Goal: Task Accomplishment & Management: Complete application form

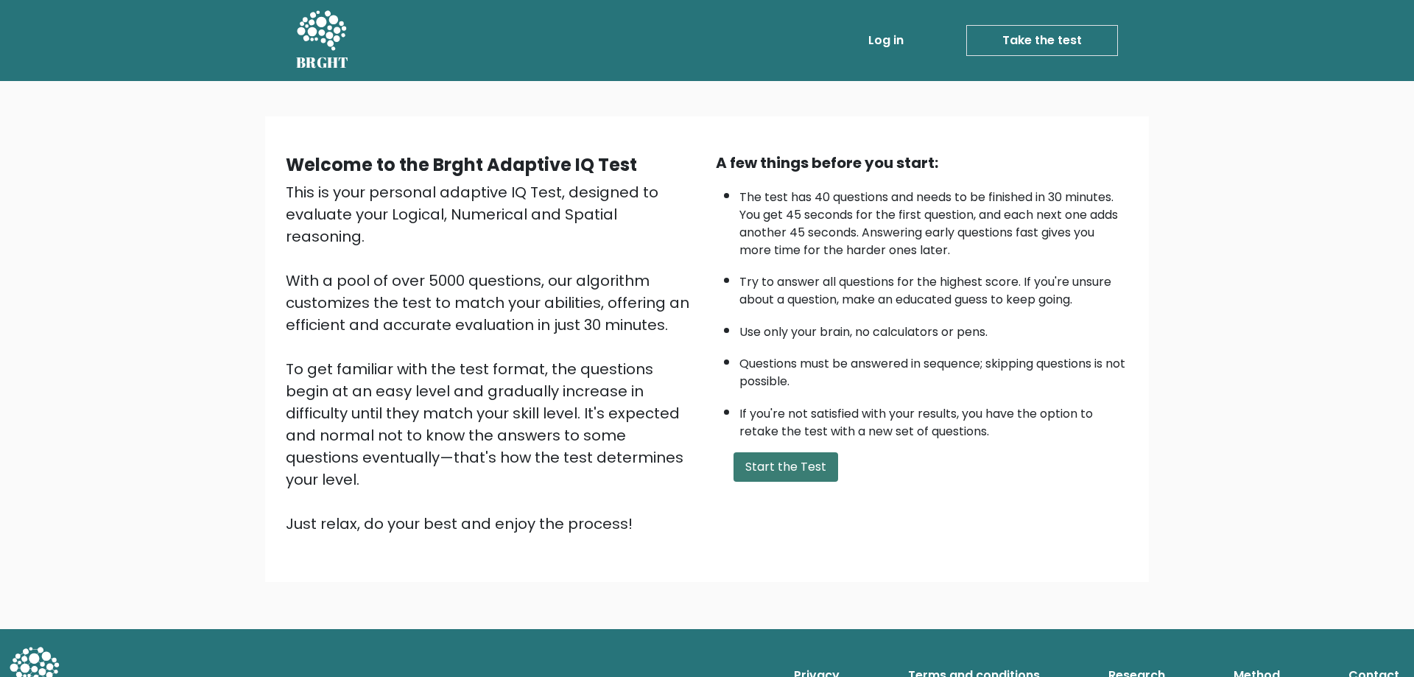
click at [796, 469] on button "Start the Test" at bounding box center [786, 466] width 105 height 29
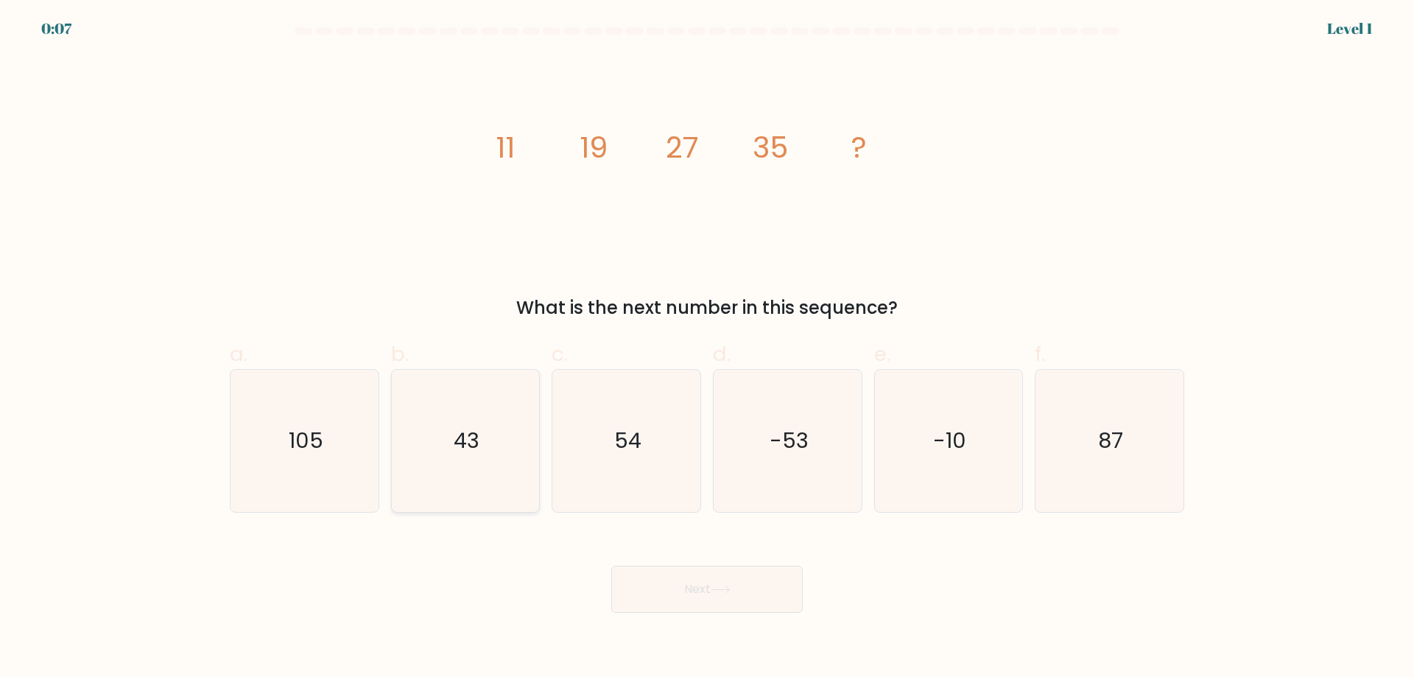
click at [469, 459] on icon "43" at bounding box center [465, 441] width 142 height 142
click at [707, 348] on input "b. 43" at bounding box center [707, 344] width 1 height 10
radio input "true"
click at [731, 586] on icon at bounding box center [721, 590] width 20 height 8
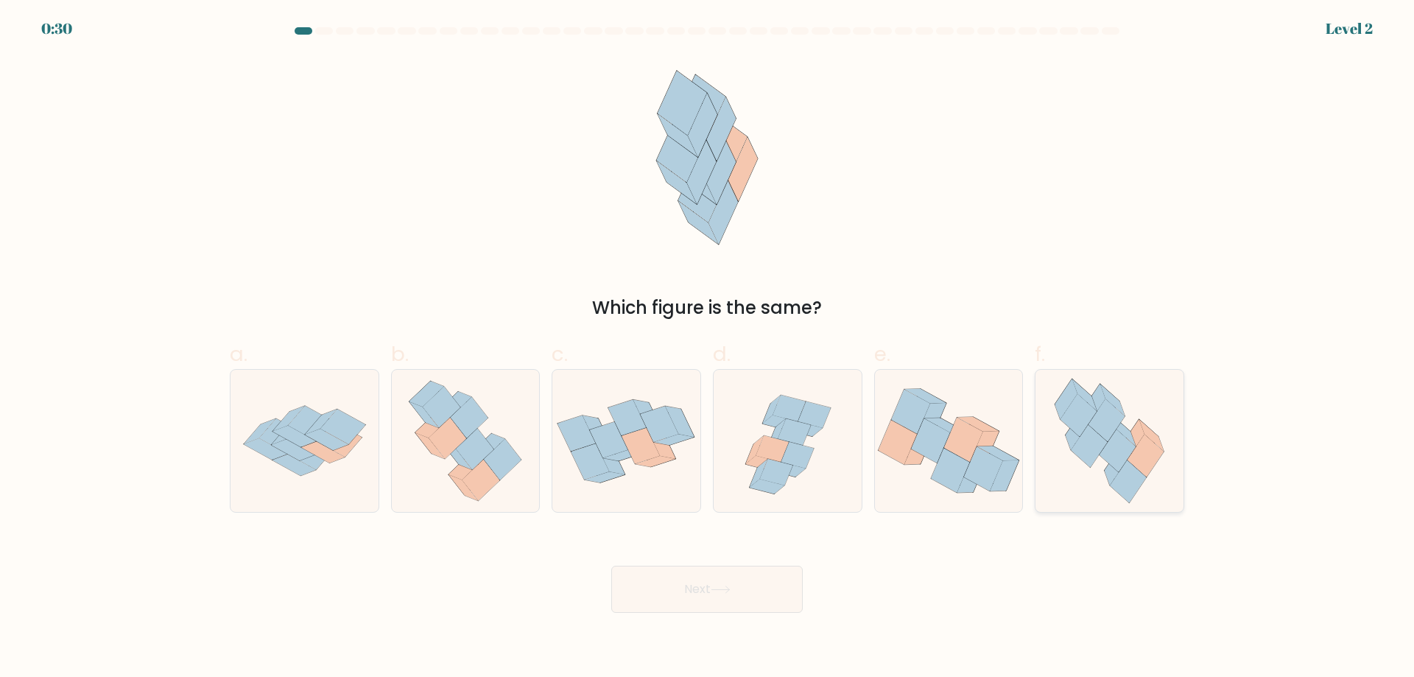
click at [1100, 430] on icon at bounding box center [1107, 420] width 36 height 43
click at [708, 348] on input "f." at bounding box center [707, 344] width 1 height 10
radio input "true"
click at [706, 580] on button "Next" at bounding box center [707, 589] width 192 height 47
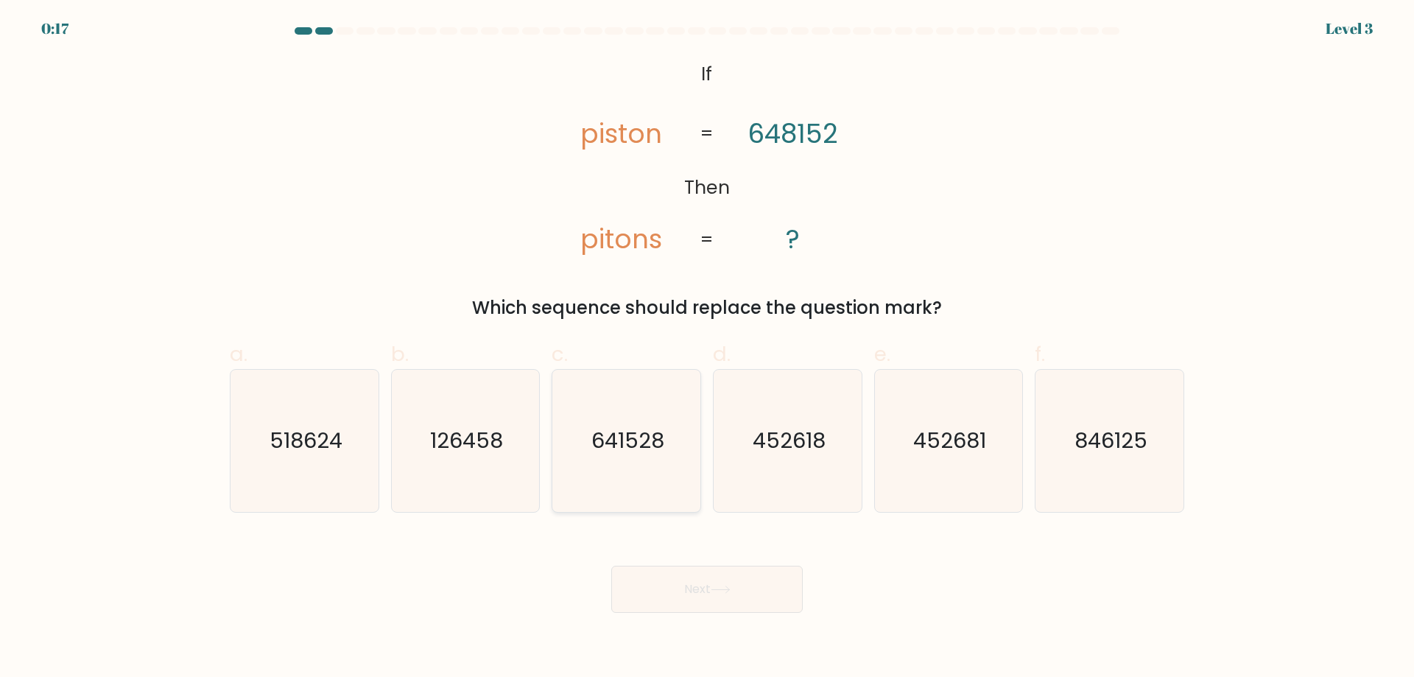
click at [623, 474] on icon "641528" at bounding box center [626, 441] width 142 height 142
click at [707, 348] on input "c. 641528" at bounding box center [707, 344] width 1 height 10
radio input "true"
click at [715, 591] on icon at bounding box center [721, 590] width 20 height 8
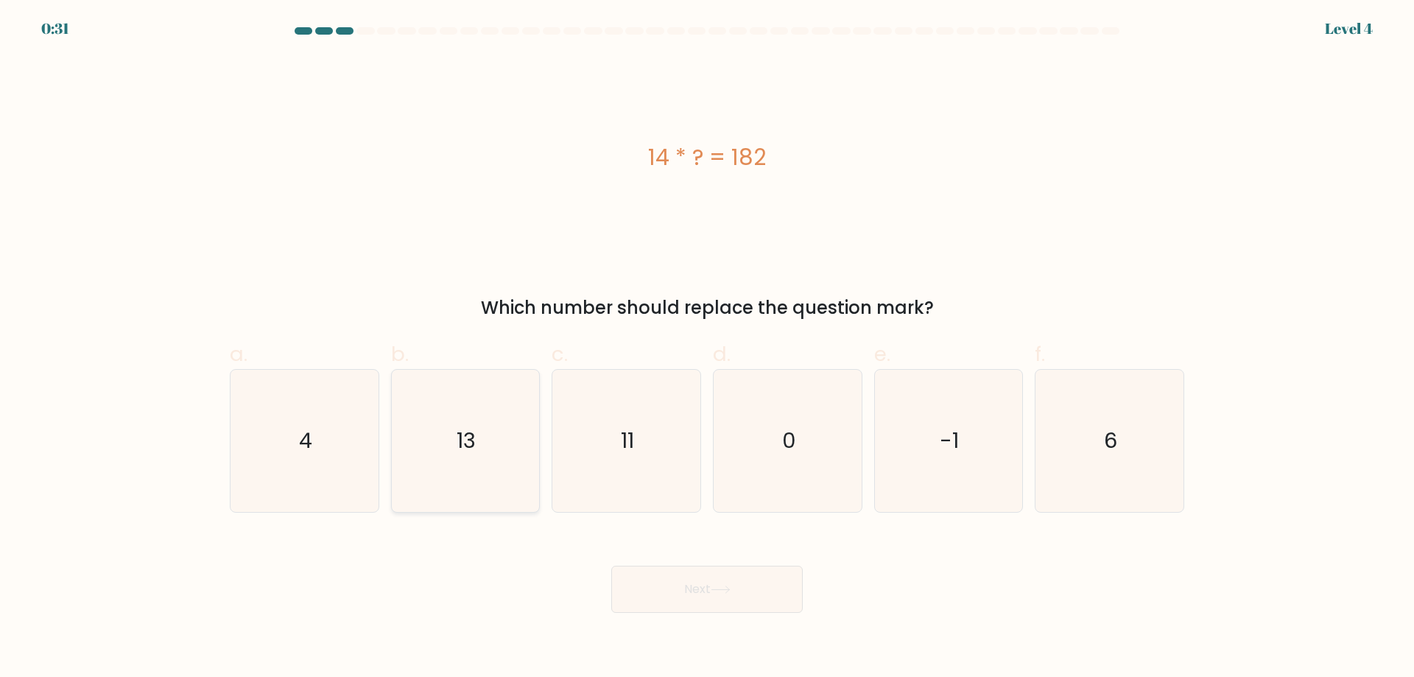
click at [434, 407] on icon "13" at bounding box center [465, 441] width 142 height 142
click at [707, 348] on input "b. 13" at bounding box center [707, 344] width 1 height 10
radio input "true"
click at [720, 601] on button "Next" at bounding box center [707, 589] width 192 height 47
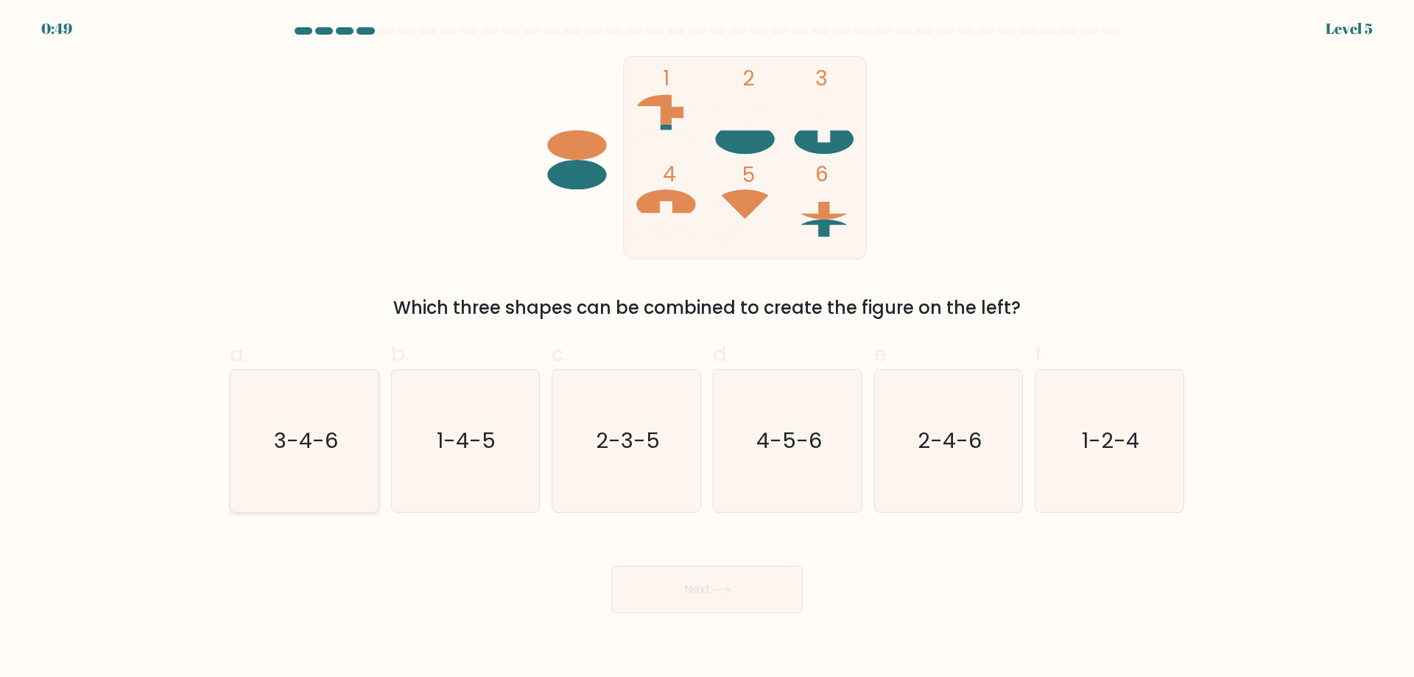
click at [340, 471] on icon "3-4-6" at bounding box center [305, 441] width 142 height 142
click at [707, 348] on input "a. 3-4-6" at bounding box center [707, 344] width 1 height 10
radio input "true"
click at [774, 573] on button "Next" at bounding box center [707, 589] width 192 height 47
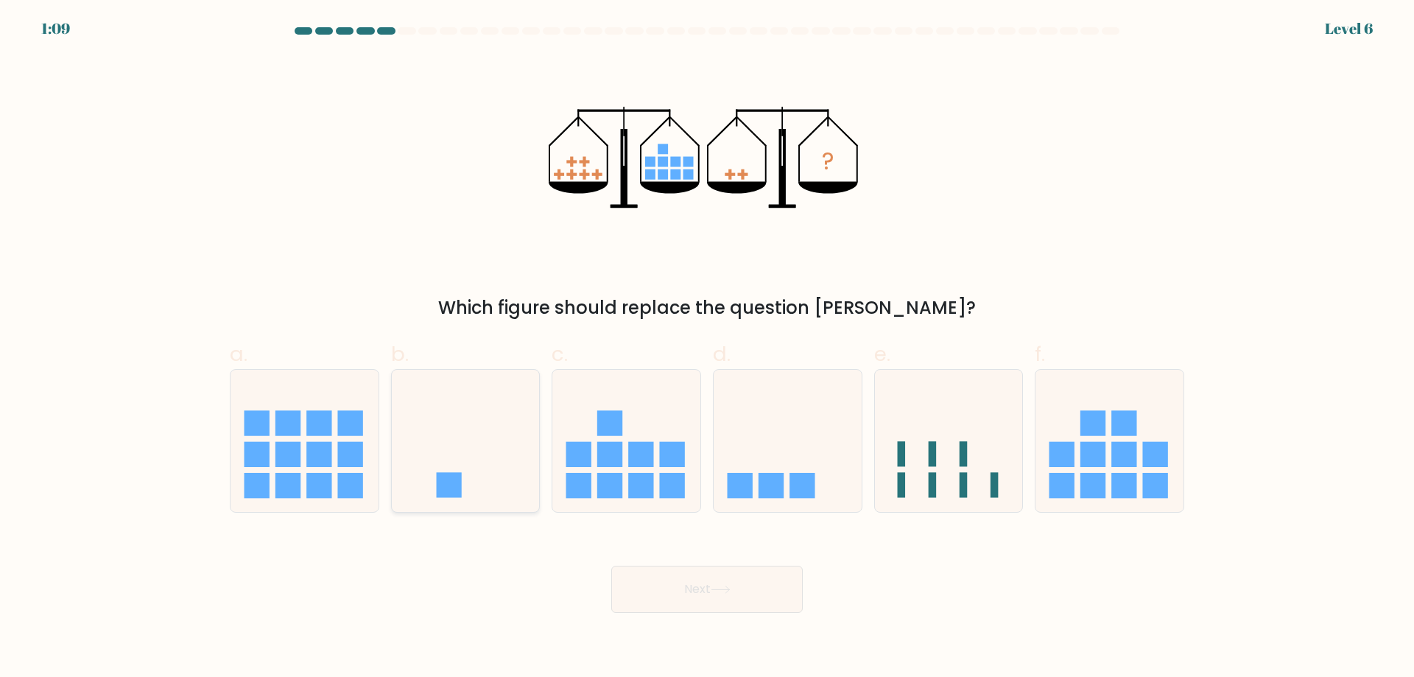
click at [524, 466] on icon at bounding box center [466, 440] width 148 height 122
click at [707, 348] on input "b." at bounding box center [707, 344] width 1 height 10
radio input "true"
click at [785, 482] on icon at bounding box center [788, 440] width 148 height 122
click at [708, 348] on input "d." at bounding box center [707, 344] width 1 height 10
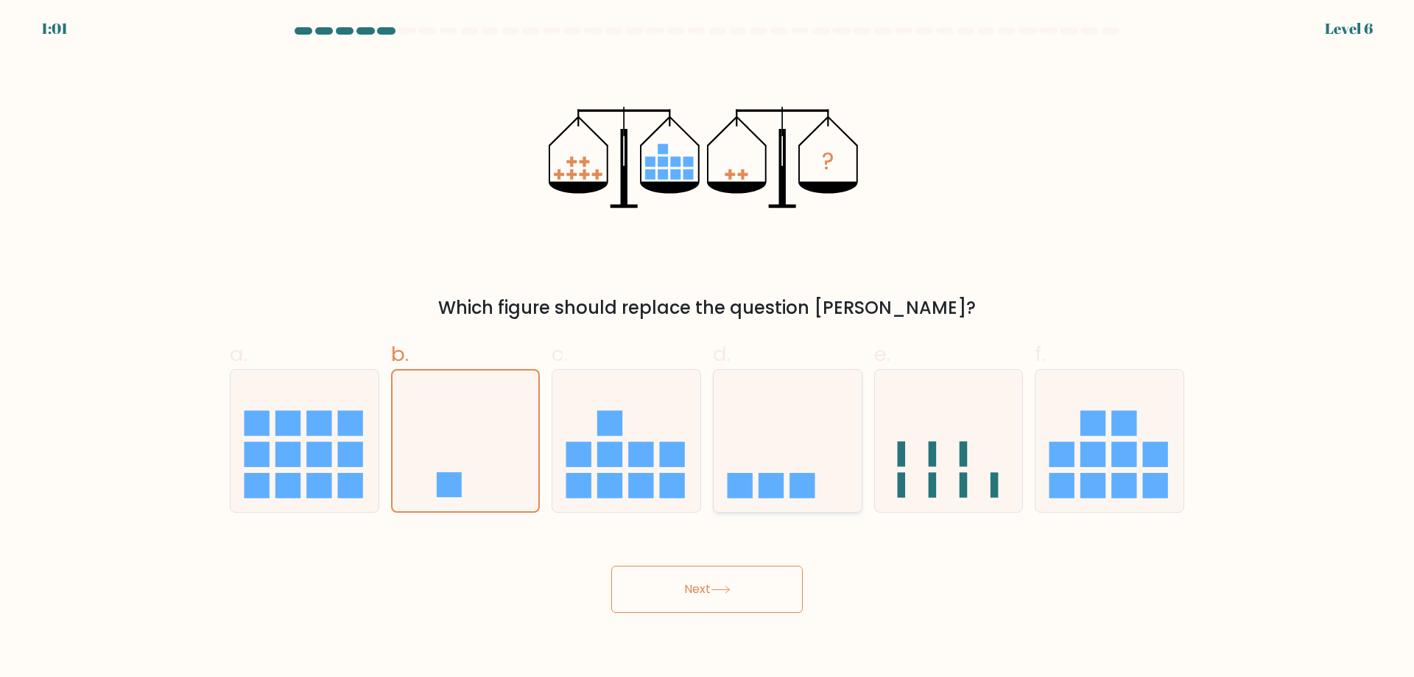
radio input "true"
click at [744, 589] on button "Next" at bounding box center [707, 589] width 192 height 47
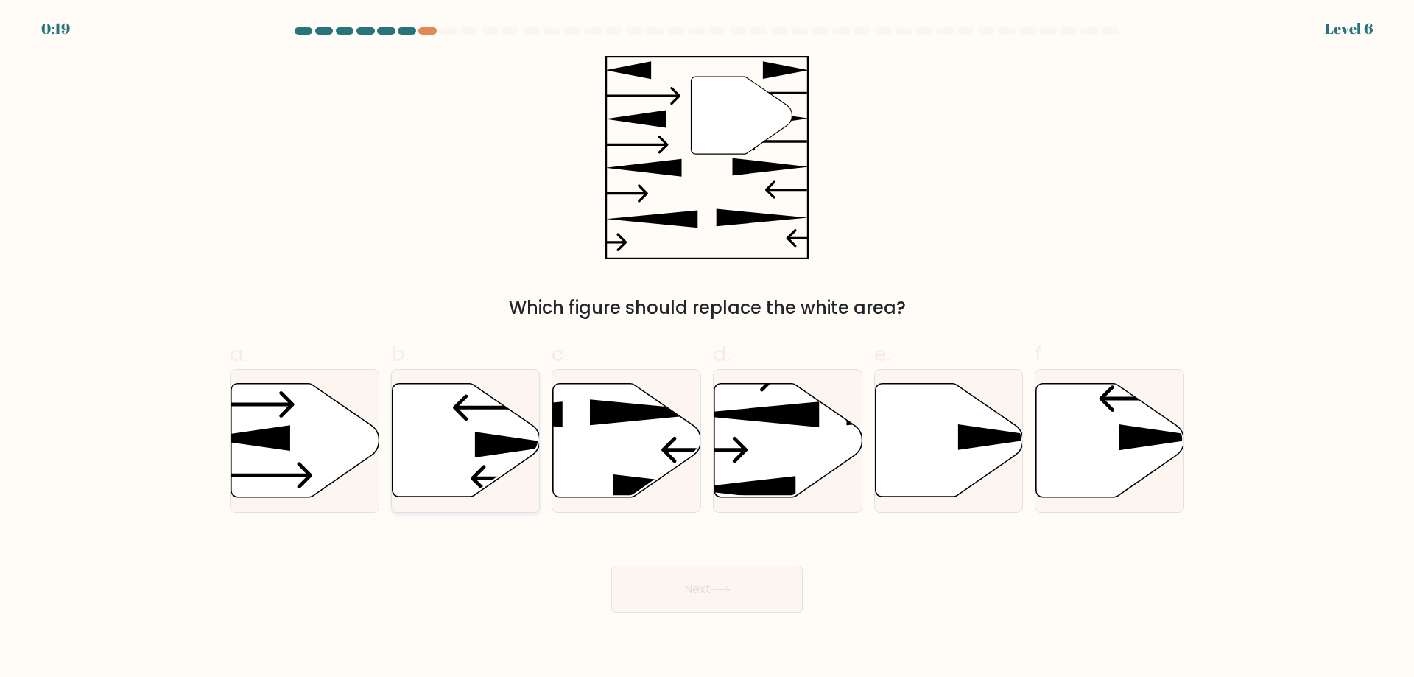
click at [514, 449] on icon at bounding box center [519, 445] width 89 height 26
click at [707, 348] on input "b." at bounding box center [707, 344] width 1 height 10
radio input "true"
click at [713, 599] on button "Next" at bounding box center [707, 589] width 192 height 47
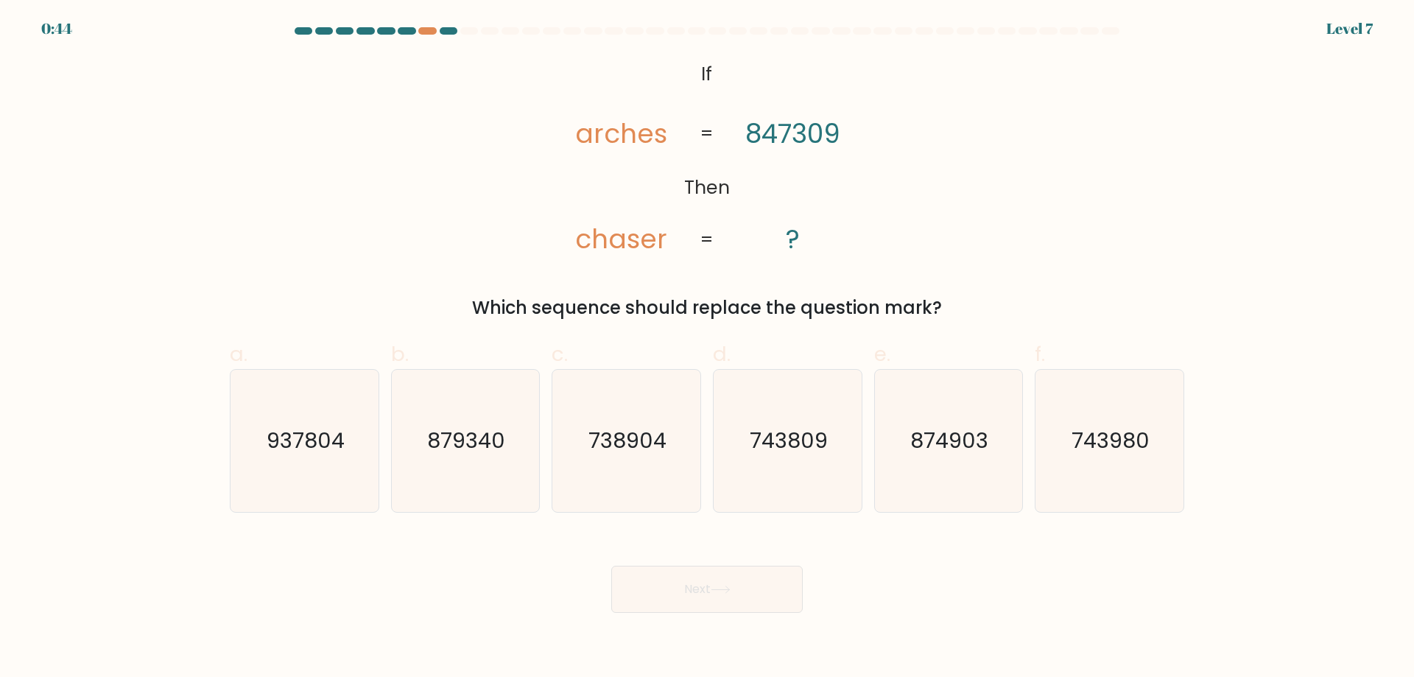
click at [609, 141] on tspan "arches" at bounding box center [621, 134] width 92 height 38
click at [642, 470] on icon "738904" at bounding box center [626, 441] width 142 height 142
click at [707, 348] on input "c. 738904" at bounding box center [707, 344] width 1 height 10
radio input "true"
drag, startPoint x: 687, startPoint y: 582, endPoint x: 712, endPoint y: 583, distance: 25.1
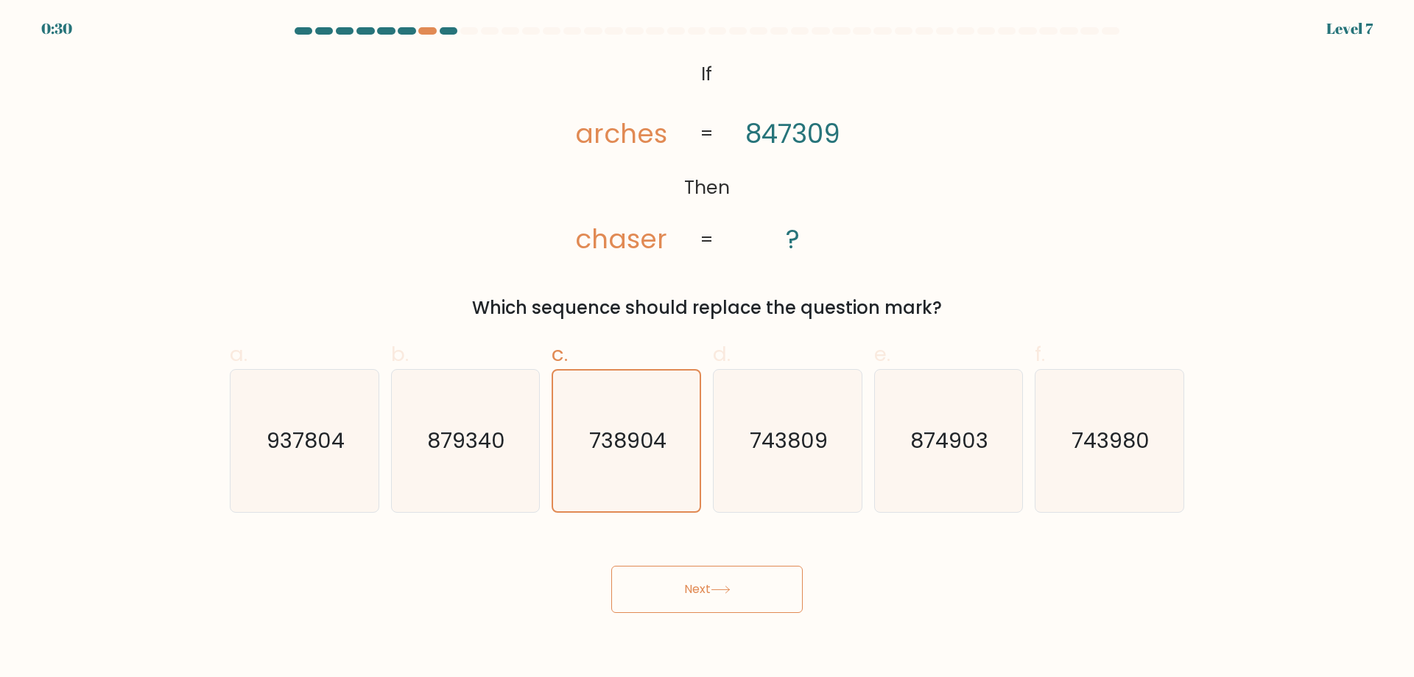
click at [687, 583] on button "Next" at bounding box center [707, 589] width 192 height 47
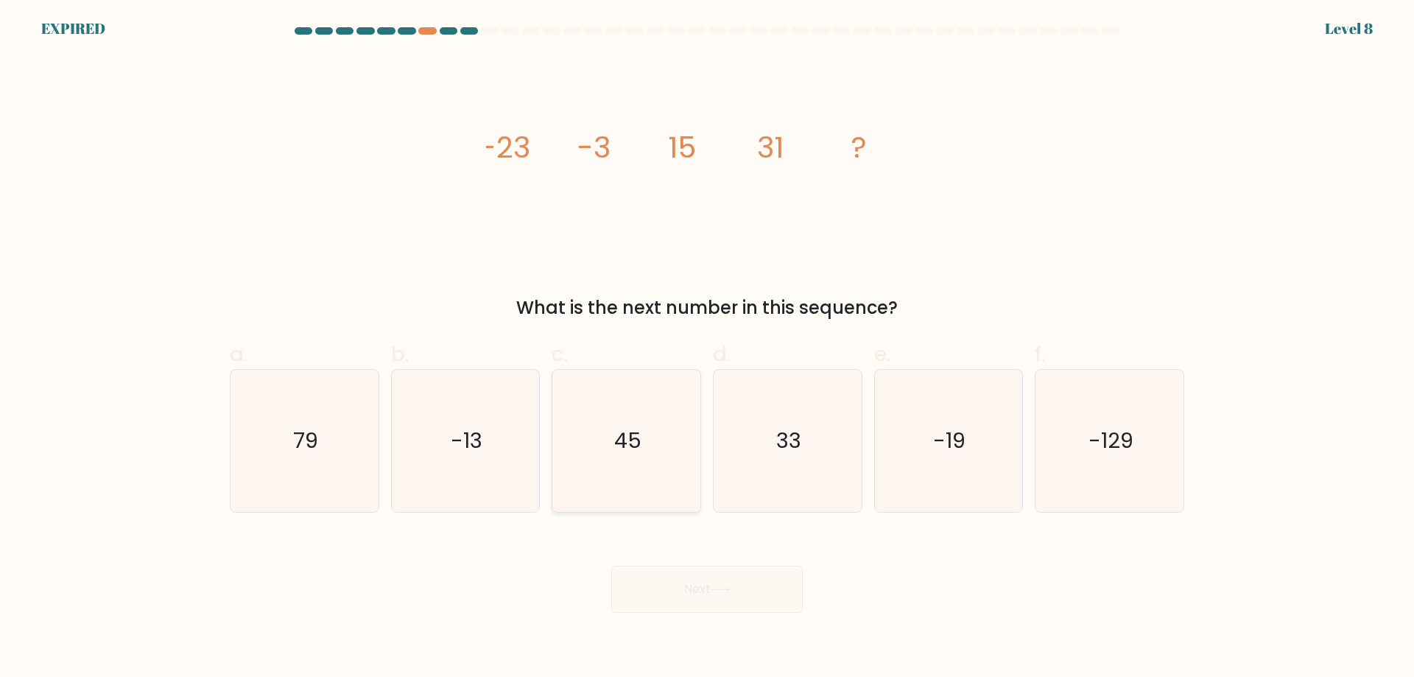
click at [670, 504] on icon "45" at bounding box center [626, 441] width 142 height 142
click at [707, 348] on input "c. 45" at bounding box center [707, 344] width 1 height 10
radio input "true"
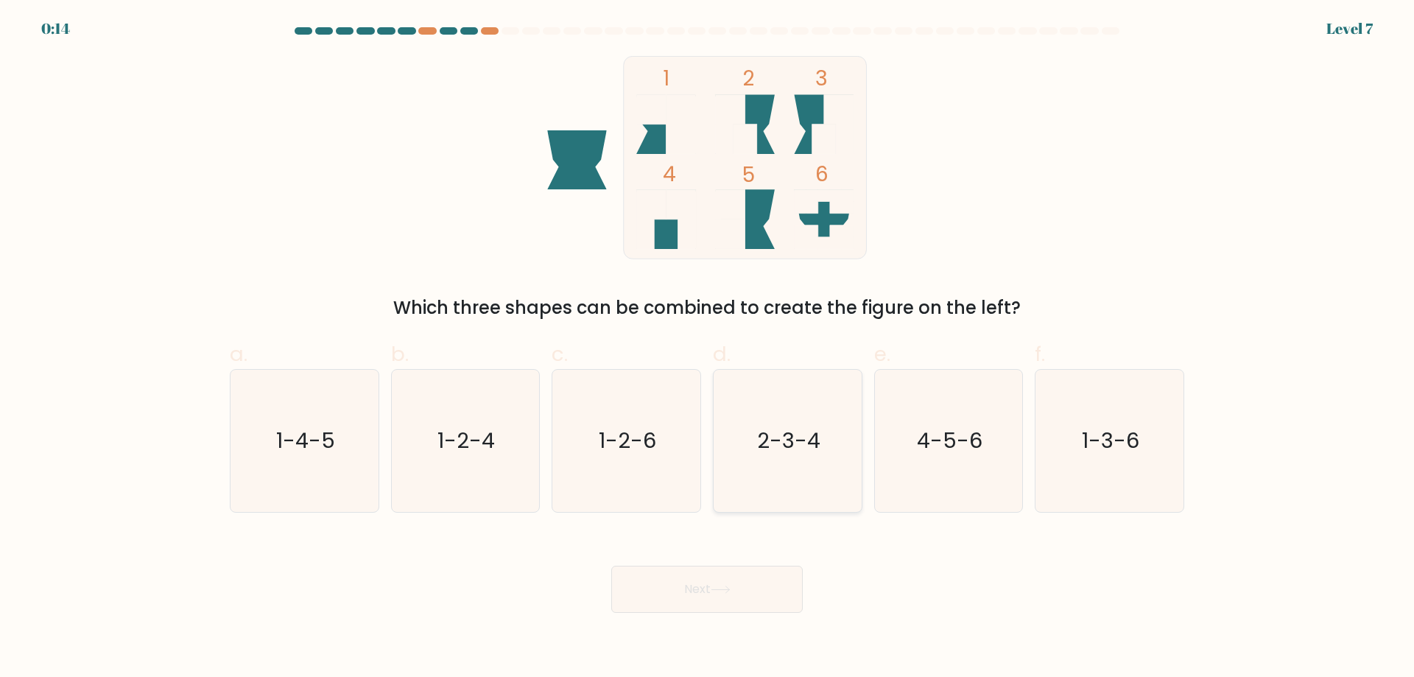
click at [775, 491] on icon "2-3-4" at bounding box center [788, 441] width 142 height 142
click at [708, 348] on input "d. 2-3-4" at bounding box center [707, 344] width 1 height 10
radio input "true"
click at [742, 603] on button "Next" at bounding box center [707, 589] width 192 height 47
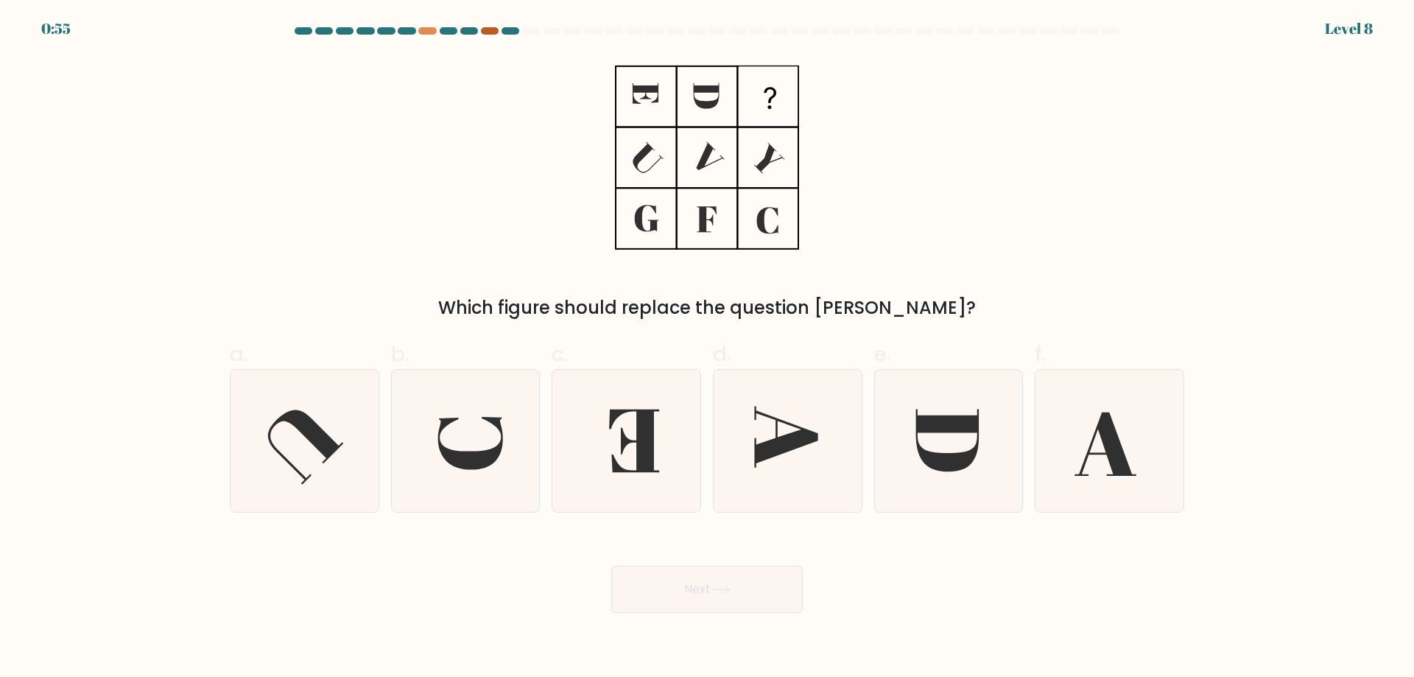
click at [494, 30] on div at bounding box center [490, 30] width 18 height 7
click at [782, 459] on icon at bounding box center [788, 441] width 142 height 142
click at [708, 348] on input "d." at bounding box center [707, 344] width 1 height 10
radio input "true"
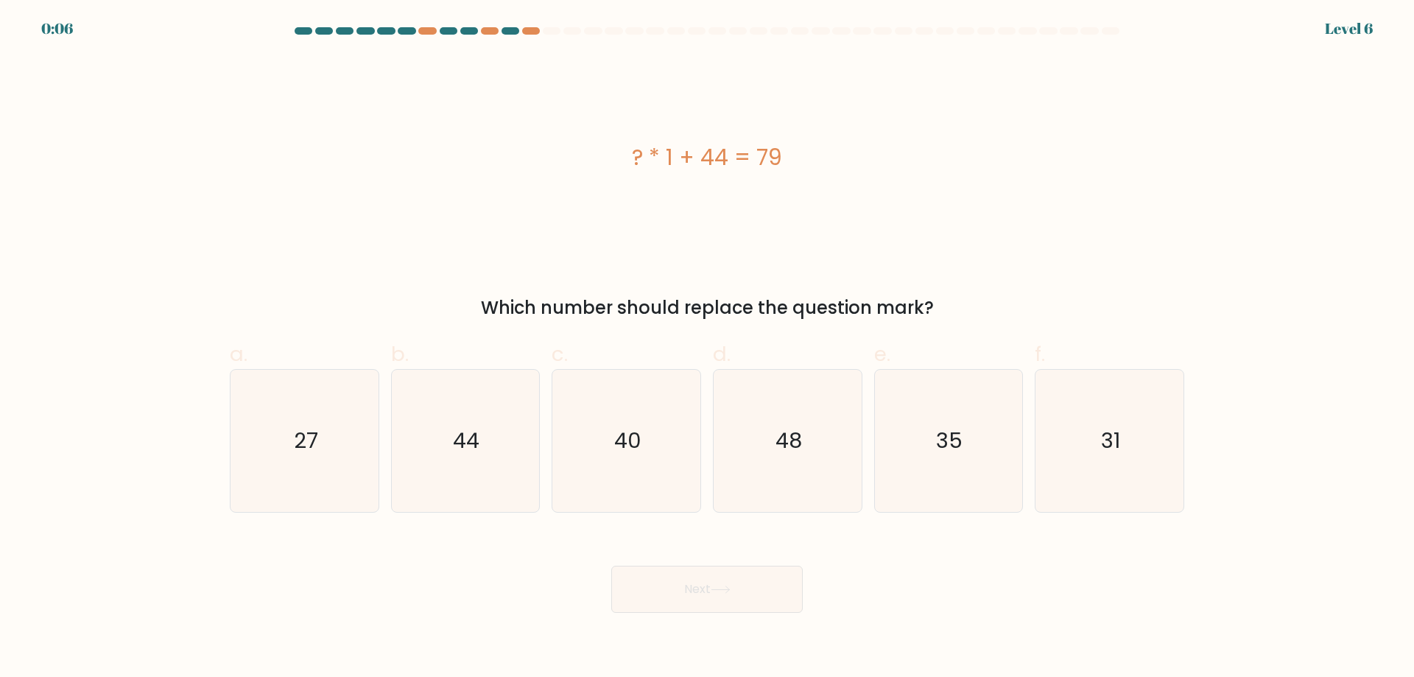
drag, startPoint x: 944, startPoint y: 445, endPoint x: 851, endPoint y: 644, distance: 219.8
click at [943, 452] on text "35" at bounding box center [950, 440] width 27 height 29
click at [687, 610] on button "Next" at bounding box center [707, 589] width 192 height 47
click at [706, 580] on button "Next" at bounding box center [707, 589] width 192 height 47
click at [996, 466] on icon "35" at bounding box center [948, 441] width 142 height 142
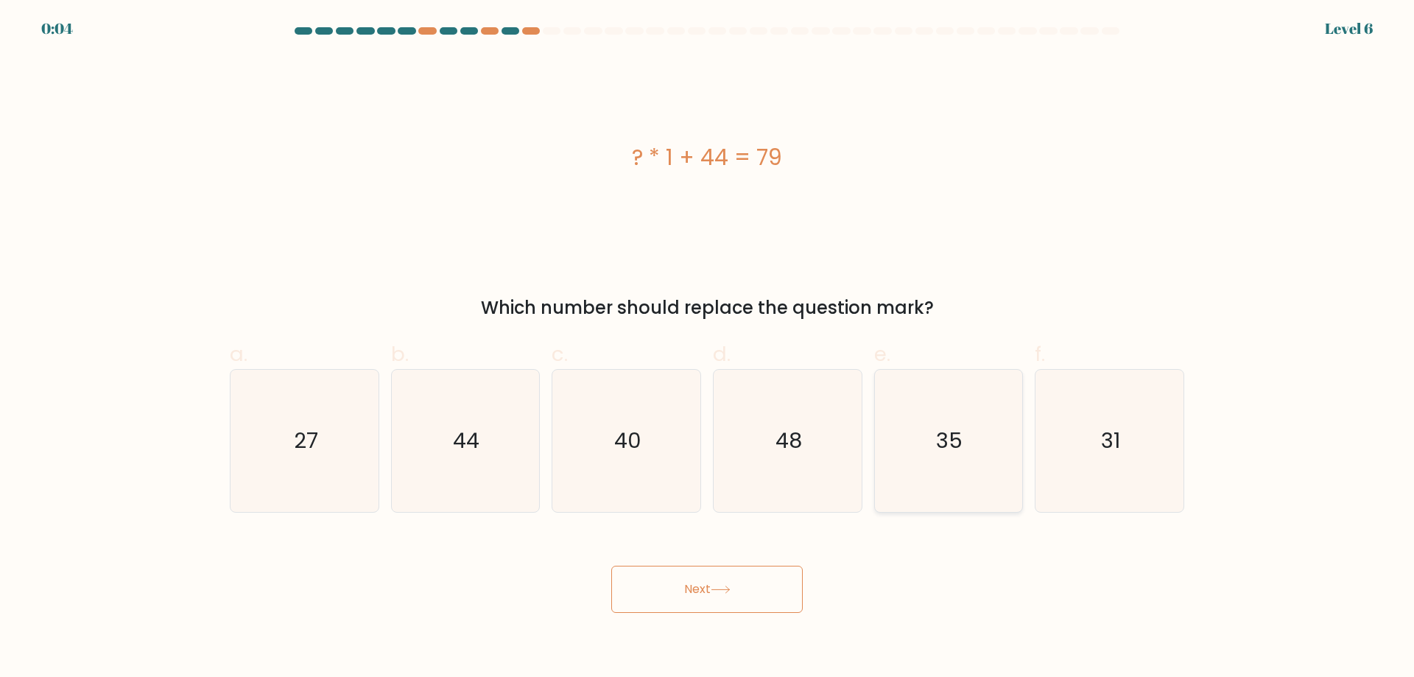
click at [708, 348] on input "e. 35" at bounding box center [707, 344] width 1 height 10
radio input "true"
click at [721, 578] on button "Next" at bounding box center [707, 589] width 192 height 47
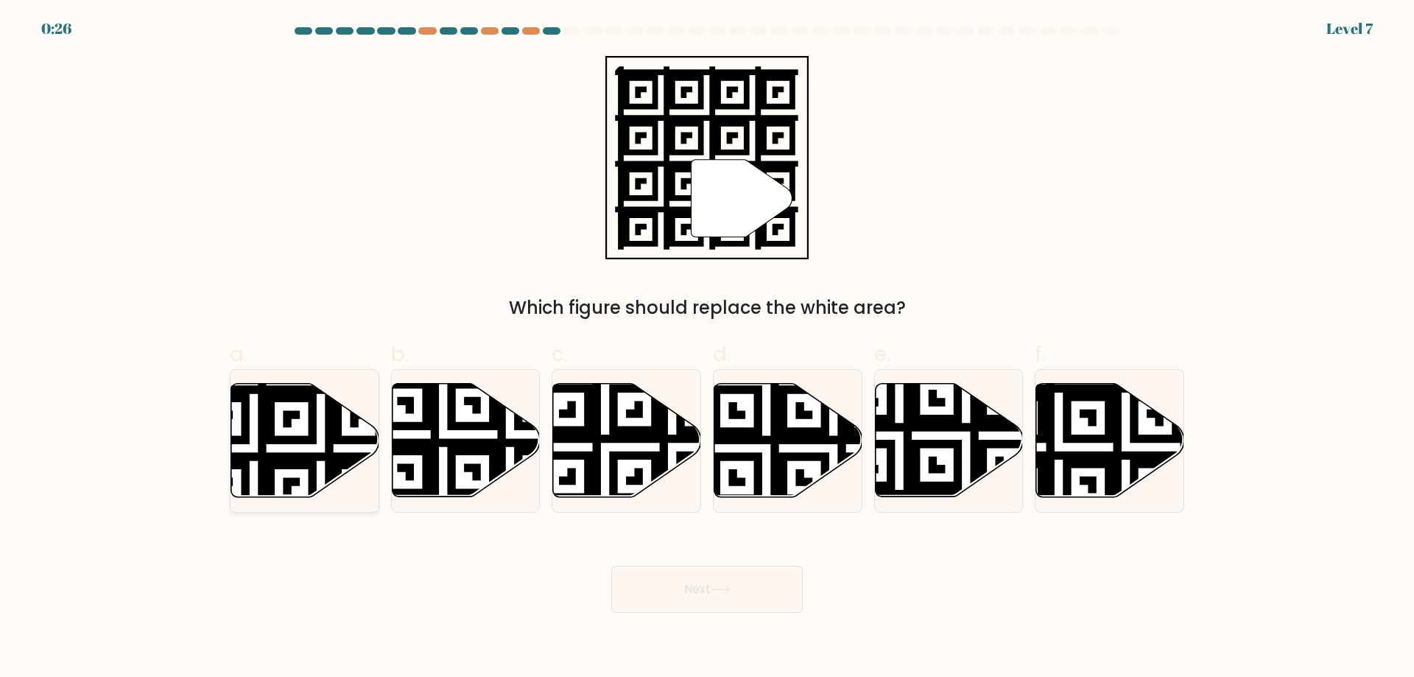
click at [295, 428] on icon at bounding box center [305, 440] width 148 height 113
click at [707, 348] on input "a." at bounding box center [707, 344] width 1 height 10
radio input "true"
click at [692, 584] on button "Next" at bounding box center [707, 589] width 192 height 47
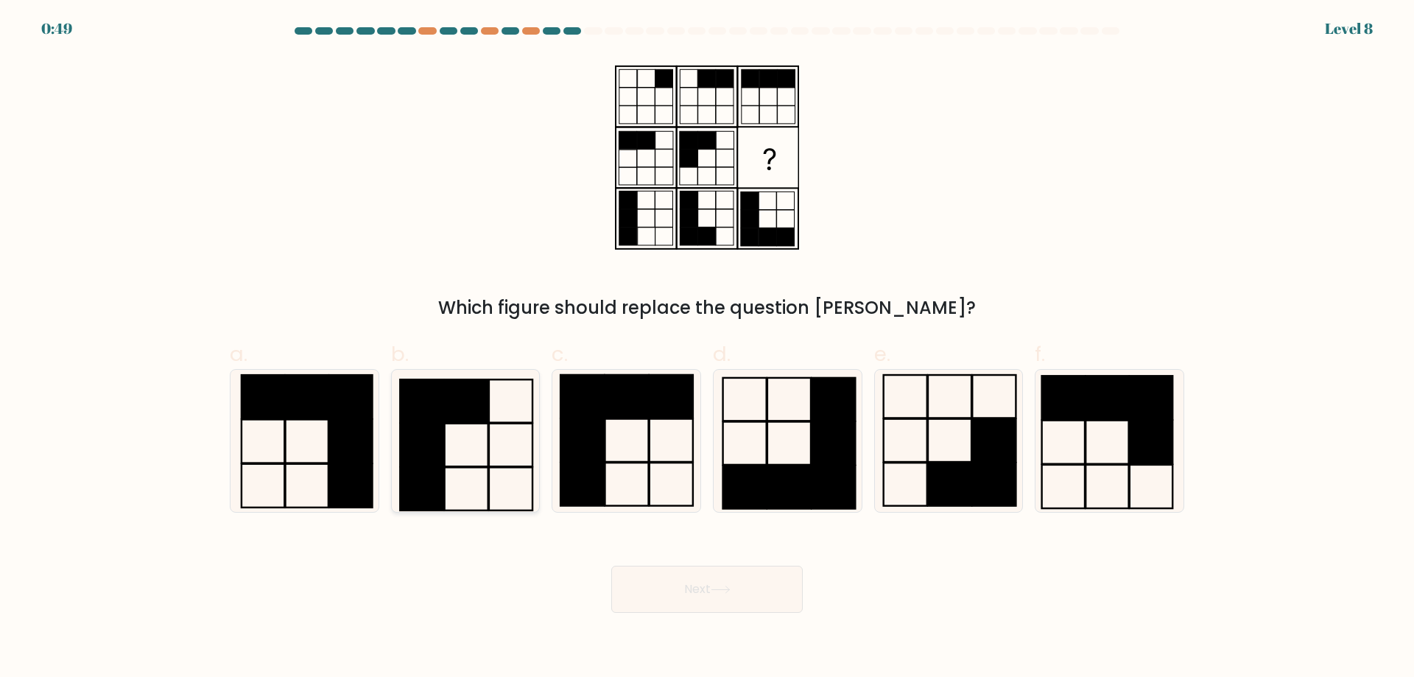
click at [492, 477] on icon at bounding box center [465, 441] width 142 height 142
click at [707, 348] on input "b." at bounding box center [707, 344] width 1 height 10
radio input "true"
click at [675, 583] on button "Next" at bounding box center [707, 589] width 192 height 47
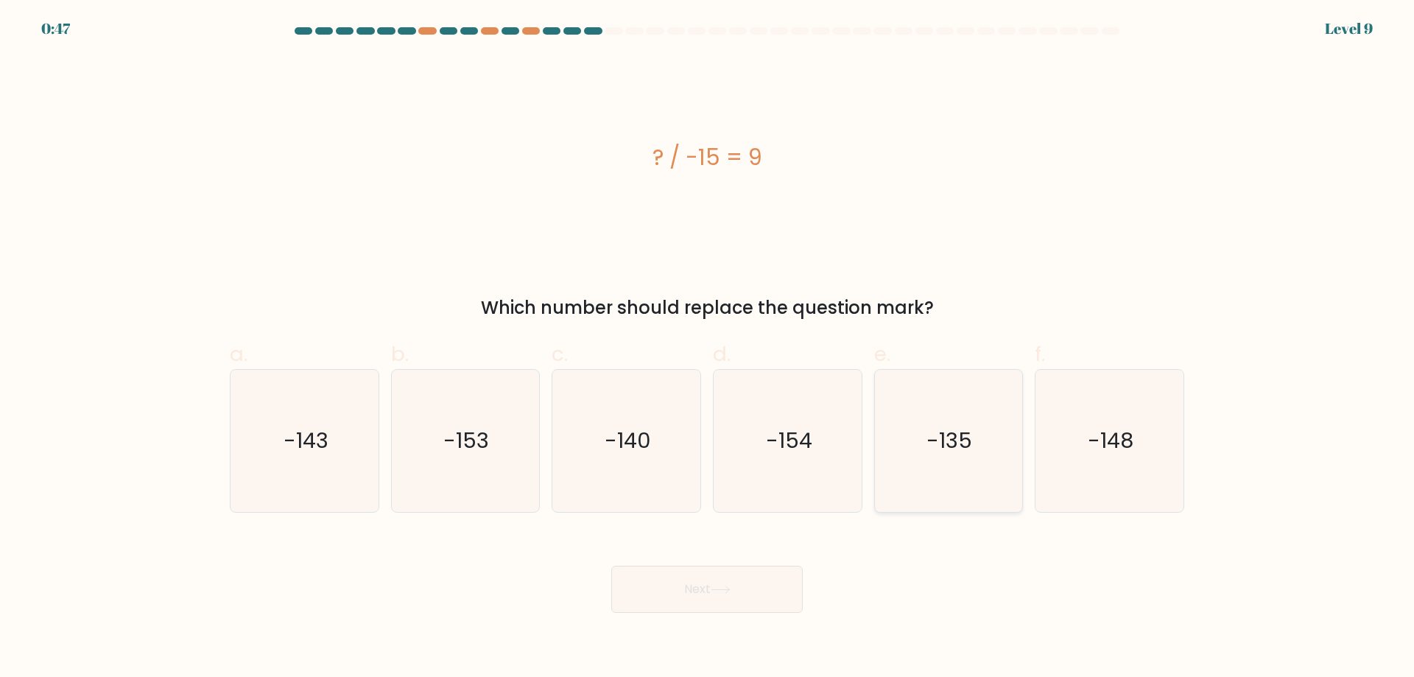
click at [951, 443] on text "-135" at bounding box center [950, 440] width 46 height 29
click at [708, 348] on input "e. -135" at bounding box center [707, 344] width 1 height 10
radio input "true"
click at [685, 594] on button "Next" at bounding box center [707, 589] width 192 height 47
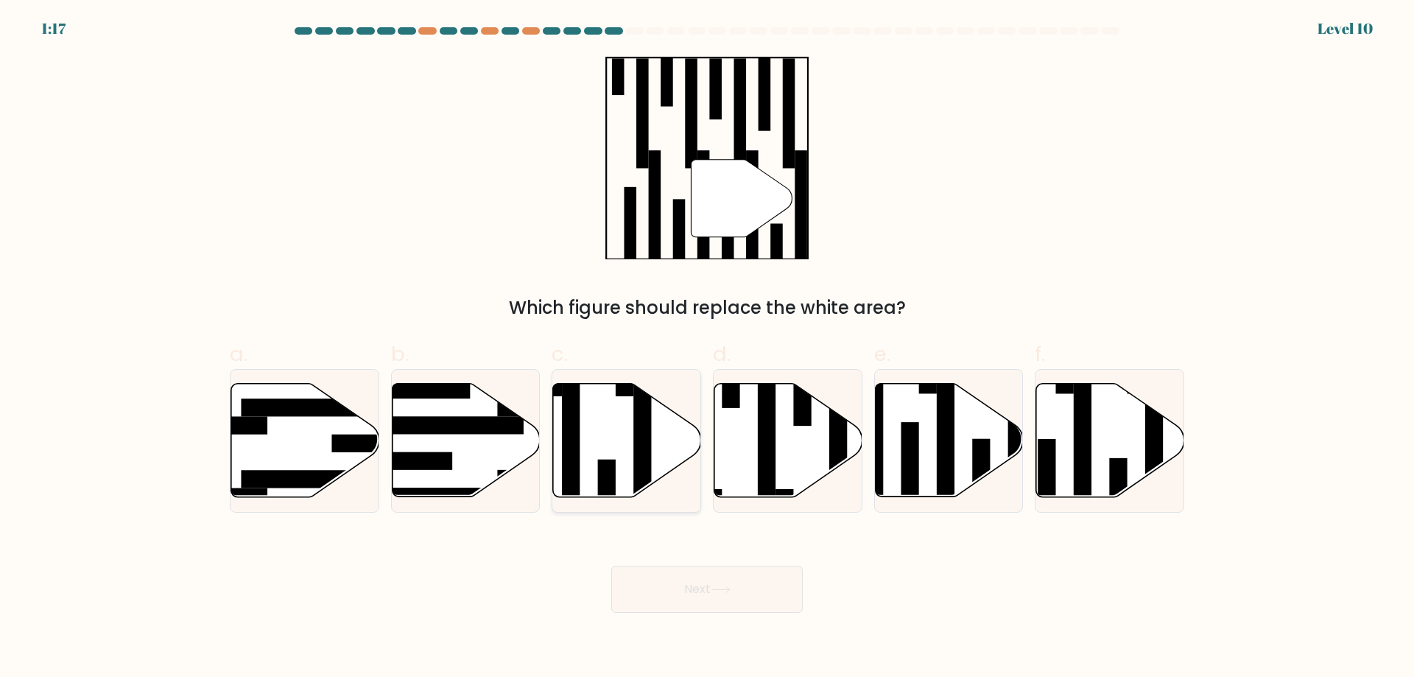
click at [649, 445] on rect at bounding box center [643, 450] width 18 height 161
click at [707, 348] on input "c." at bounding box center [707, 344] width 1 height 10
radio input "true"
click at [698, 584] on button "Next" at bounding box center [707, 589] width 192 height 47
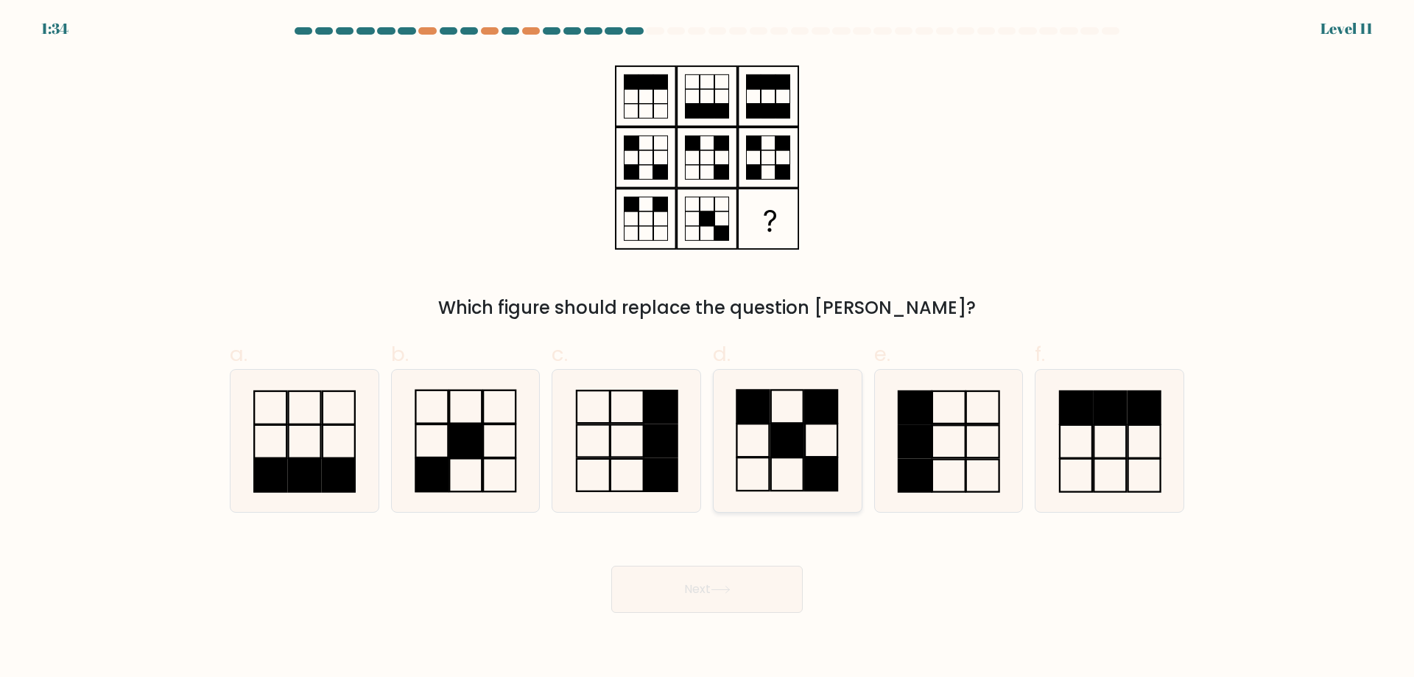
click at [780, 450] on rect at bounding box center [787, 440] width 32 height 33
click at [708, 348] on input "d." at bounding box center [707, 344] width 1 height 10
radio input "true"
click at [731, 600] on button "Next" at bounding box center [707, 589] width 192 height 47
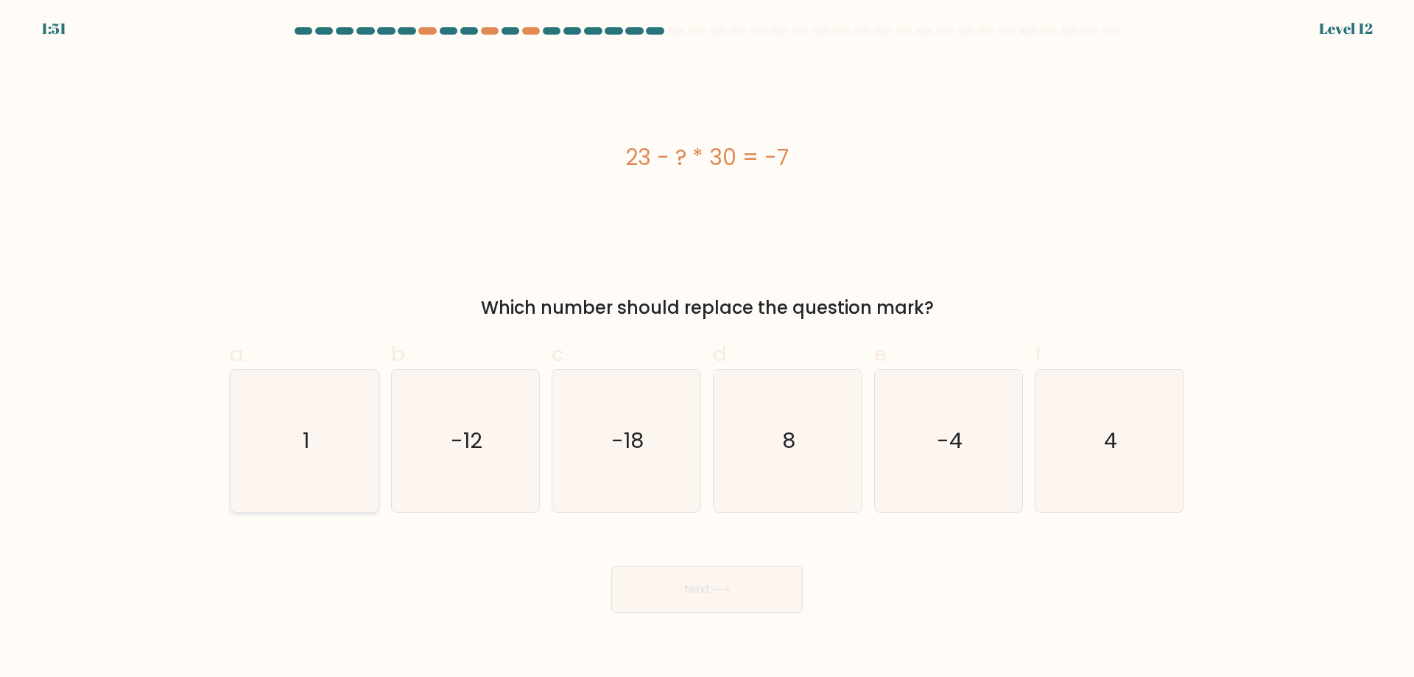
click at [277, 422] on icon "1" at bounding box center [305, 441] width 142 height 142
click at [707, 348] on input "a. 1" at bounding box center [707, 344] width 1 height 10
radio input "true"
click at [763, 590] on button "Next" at bounding box center [707, 589] width 192 height 47
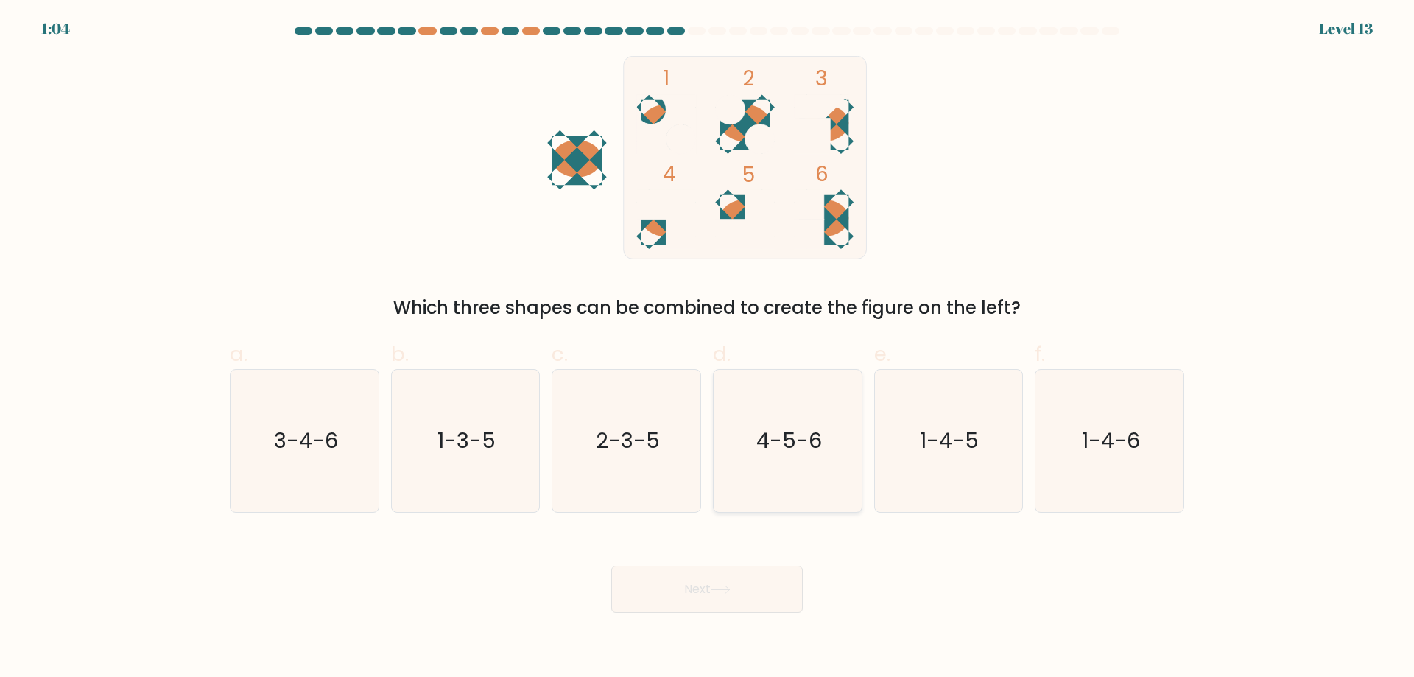
click at [786, 438] on text "4-5-6" at bounding box center [790, 440] width 66 height 29
click at [708, 348] on input "d. 4-5-6" at bounding box center [707, 344] width 1 height 10
radio input "true"
click at [756, 580] on button "Next" at bounding box center [707, 589] width 192 height 47
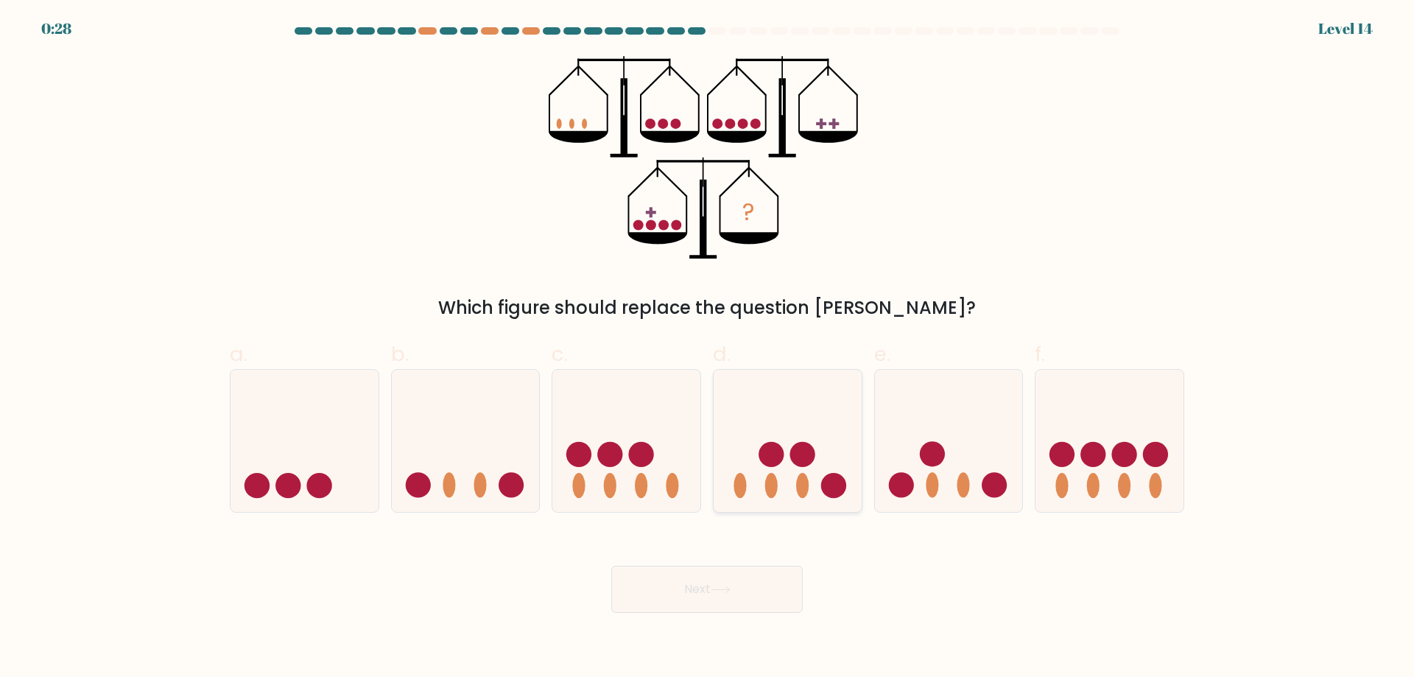
click at [796, 474] on icon at bounding box center [788, 440] width 148 height 122
click at [708, 348] on input "d." at bounding box center [707, 344] width 1 height 10
radio input "true"
click at [751, 588] on button "Next" at bounding box center [707, 589] width 192 height 47
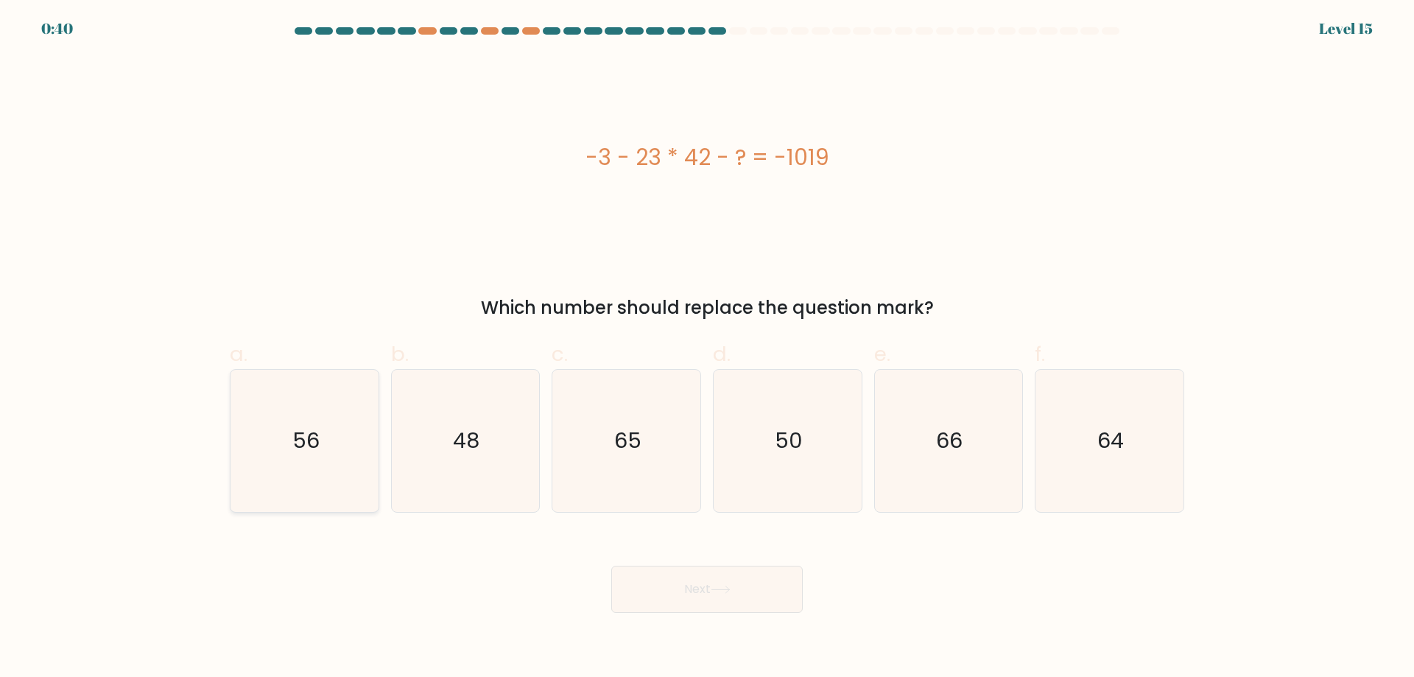
click at [338, 448] on icon "56" at bounding box center [305, 441] width 142 height 142
click at [707, 348] on input "a. 56" at bounding box center [707, 344] width 1 height 10
radio input "true"
click at [750, 592] on button "Next" at bounding box center [707, 589] width 192 height 47
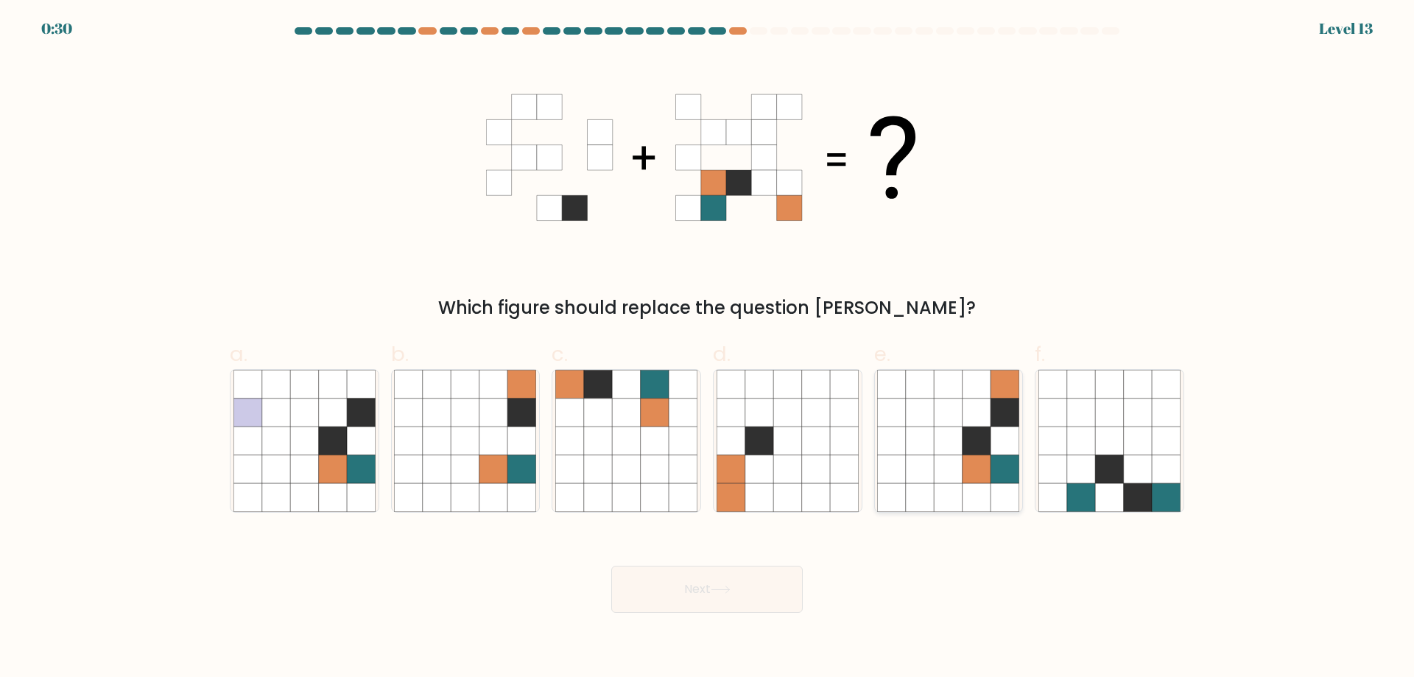
click at [941, 457] on icon at bounding box center [949, 469] width 28 height 28
click at [708, 348] on input "e." at bounding box center [707, 344] width 1 height 10
radio input "true"
click at [712, 587] on button "Next" at bounding box center [707, 589] width 192 height 47
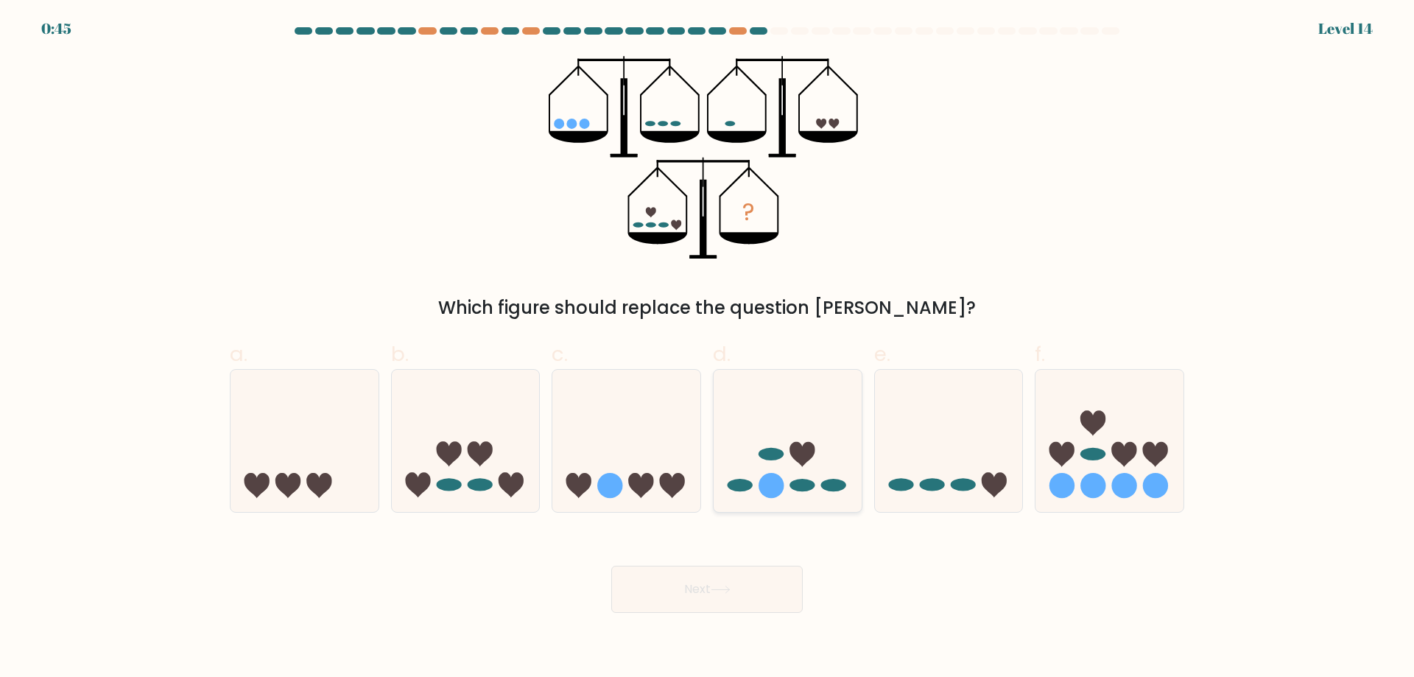
click at [823, 483] on ellipse at bounding box center [833, 485] width 25 height 13
click at [708, 348] on input "d." at bounding box center [707, 344] width 1 height 10
radio input "true"
click at [749, 593] on button "Next" at bounding box center [707, 589] width 192 height 47
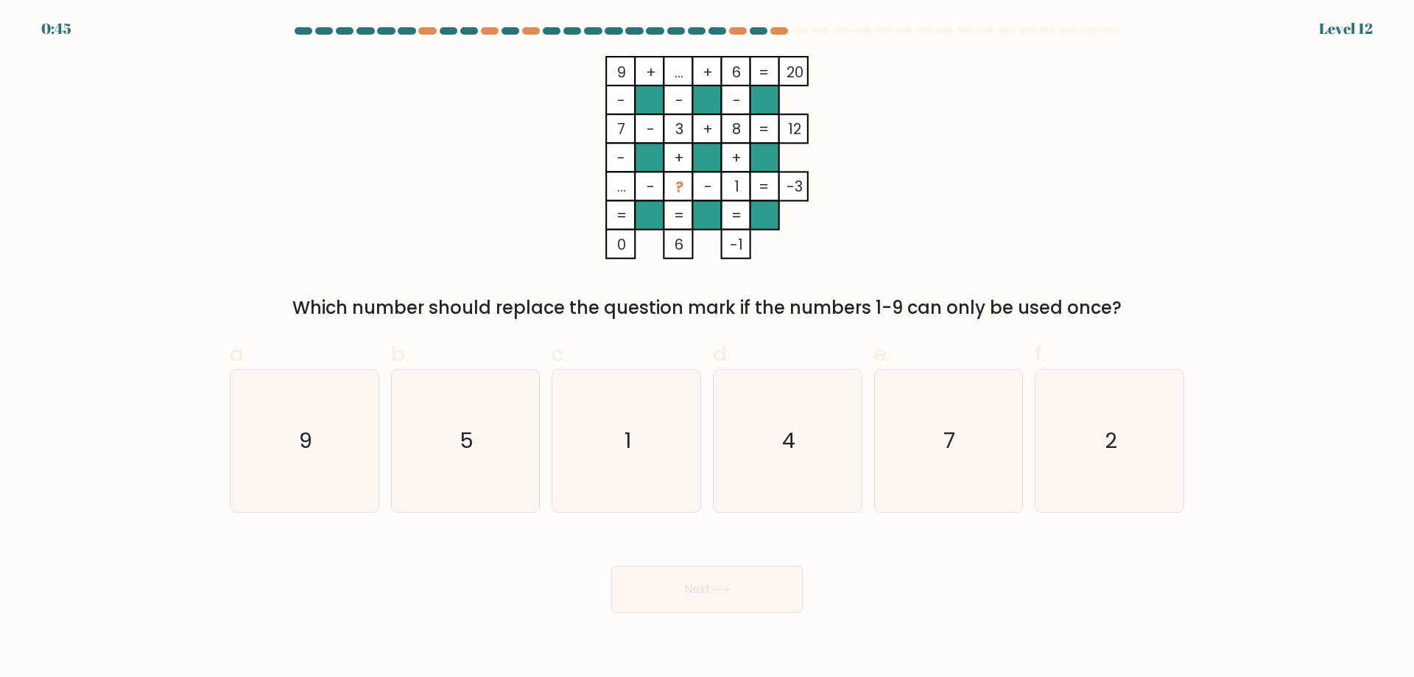
drag, startPoint x: 607, startPoint y: 424, endPoint x: 781, endPoint y: 544, distance: 211.7
click at [609, 422] on icon "1" at bounding box center [626, 441] width 142 height 142
click at [707, 348] on input "c. 1" at bounding box center [707, 344] width 1 height 10
radio input "true"
click at [776, 481] on icon "4" at bounding box center [788, 441] width 142 height 142
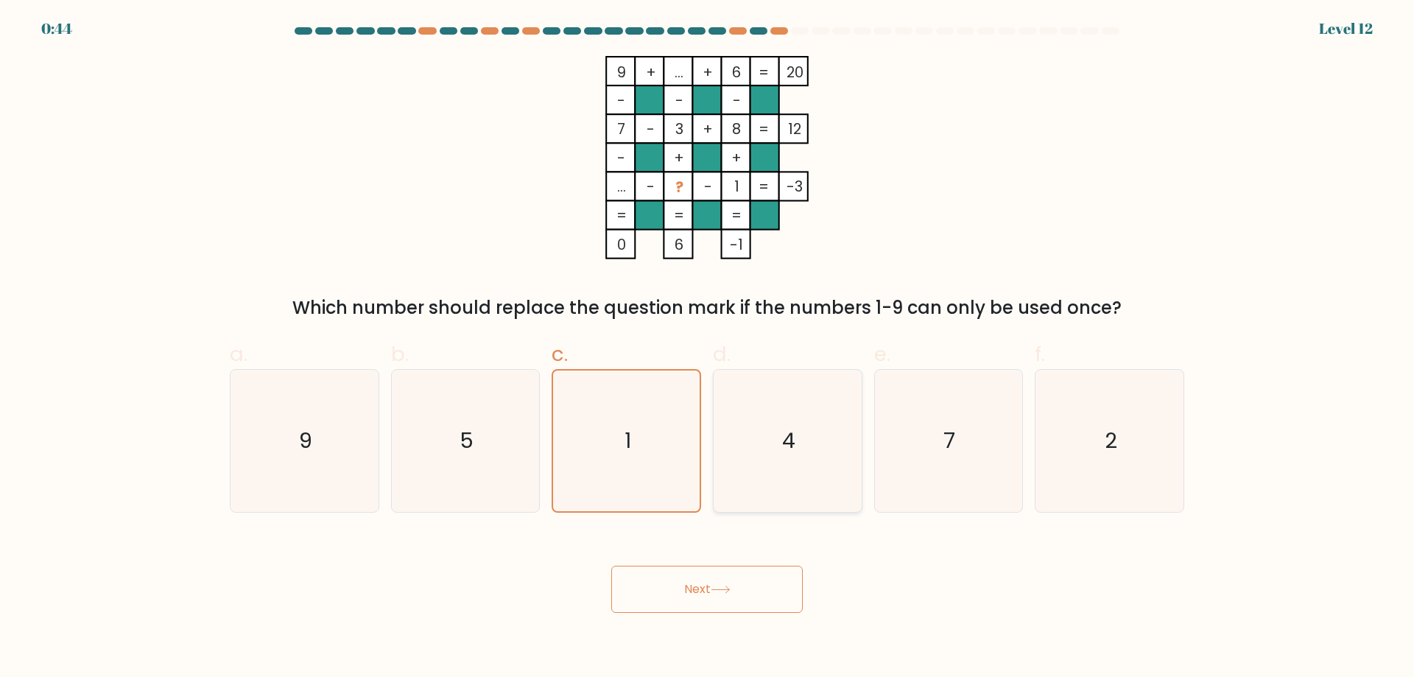
click at [708, 348] on input "d. 4" at bounding box center [707, 344] width 1 height 10
radio input "true"
click at [749, 582] on button "Next" at bounding box center [707, 589] width 192 height 47
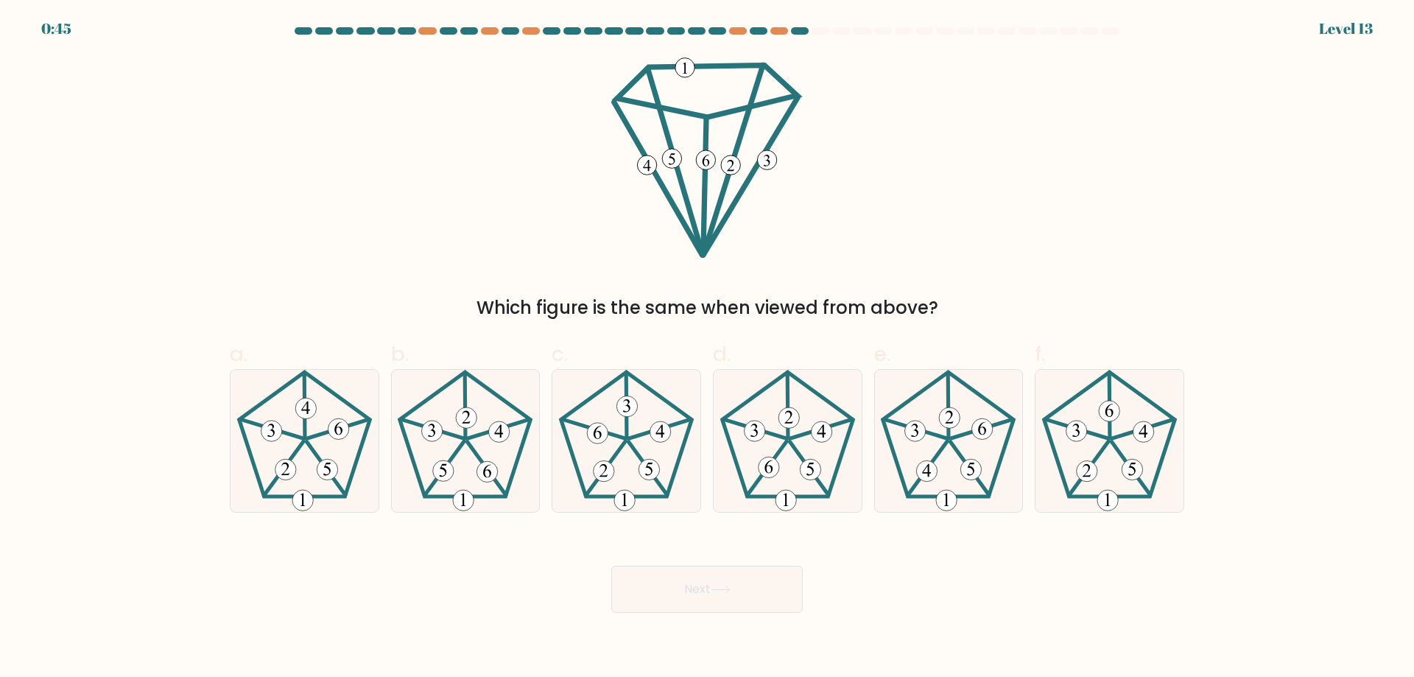
drag, startPoint x: 309, startPoint y: 488, endPoint x: 549, endPoint y: 534, distance: 244.5
click at [309, 488] on icon at bounding box center [305, 441] width 142 height 142
click at [707, 348] on input "a." at bounding box center [707, 344] width 1 height 10
radio input "true"
click at [726, 569] on button "Next" at bounding box center [707, 589] width 192 height 47
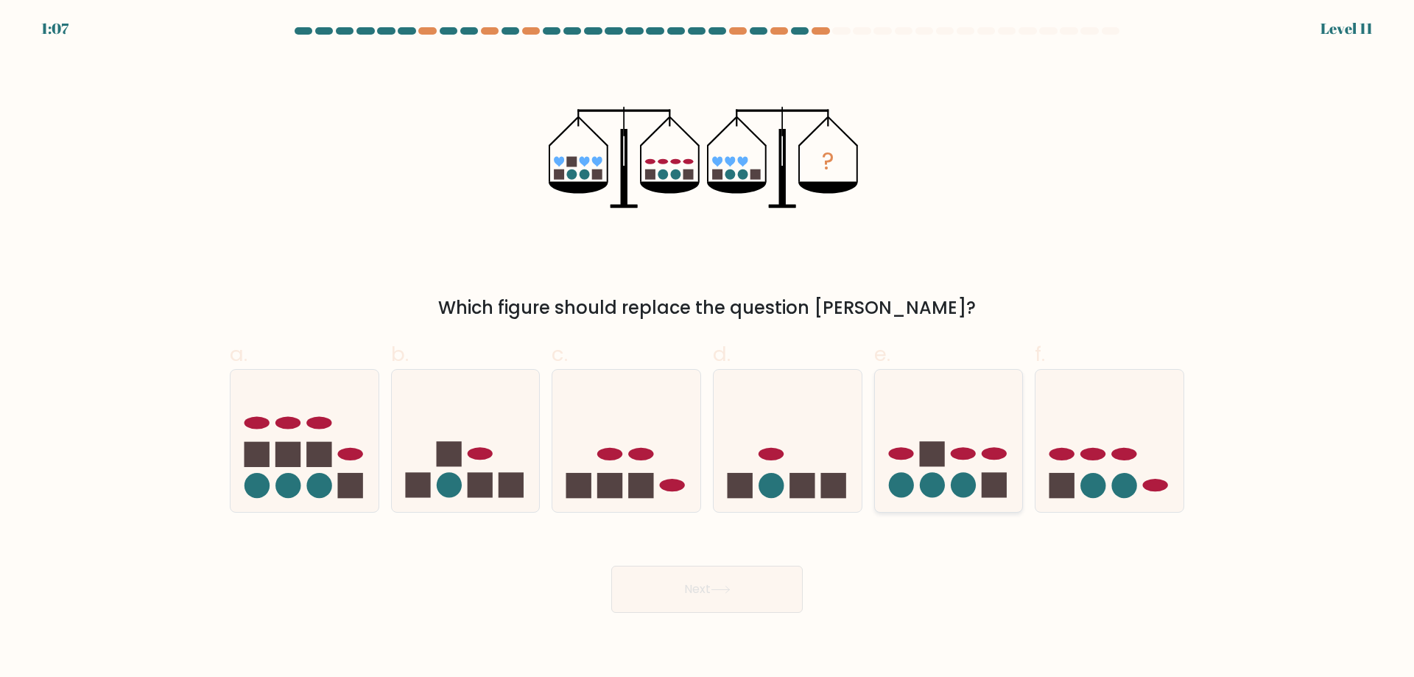
click at [958, 469] on icon at bounding box center [949, 440] width 148 height 122
click at [708, 348] on input "e." at bounding box center [707, 344] width 1 height 10
radio input "true"
click at [749, 606] on button "Next" at bounding box center [707, 589] width 192 height 47
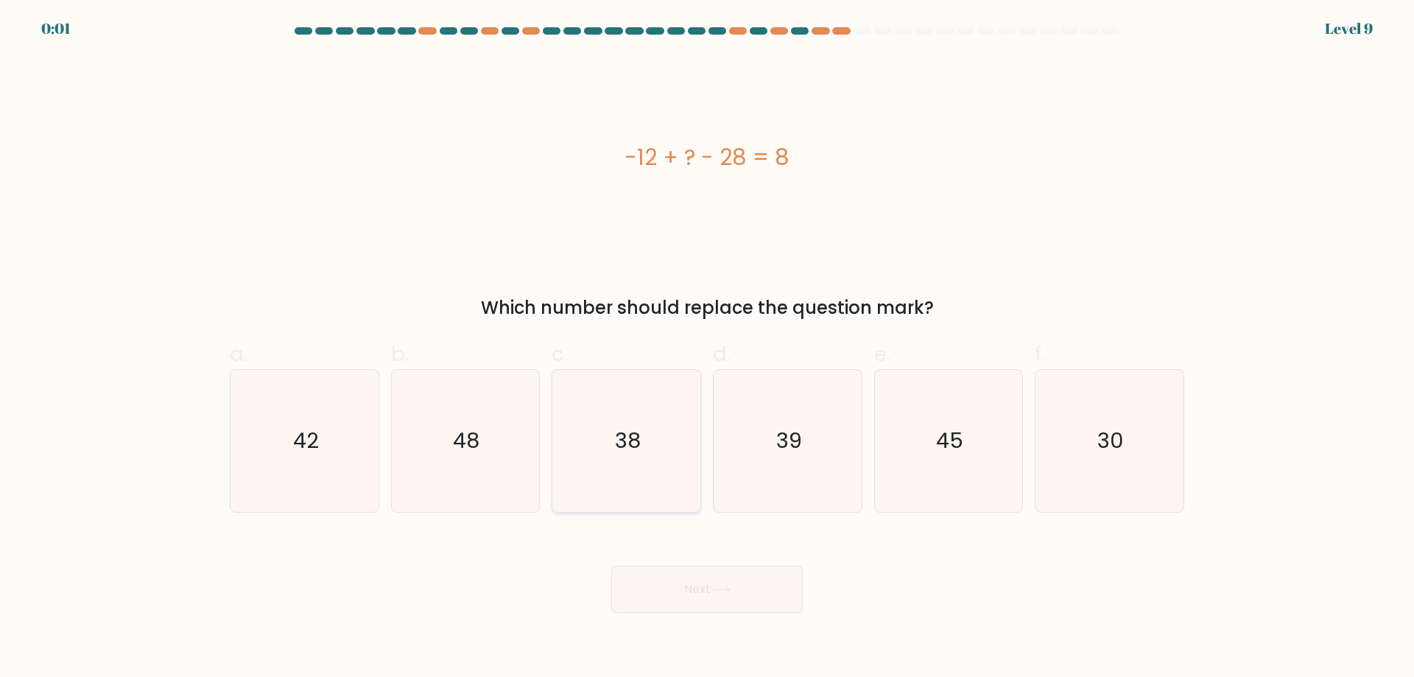
drag, startPoint x: 454, startPoint y: 402, endPoint x: 600, endPoint y: 501, distance: 176.7
click at [454, 404] on icon "48" at bounding box center [465, 441] width 142 height 142
click at [707, 348] on input "b. 48" at bounding box center [707, 344] width 1 height 10
radio input "true"
drag, startPoint x: 756, startPoint y: 620, endPoint x: 721, endPoint y: 594, distance: 43.2
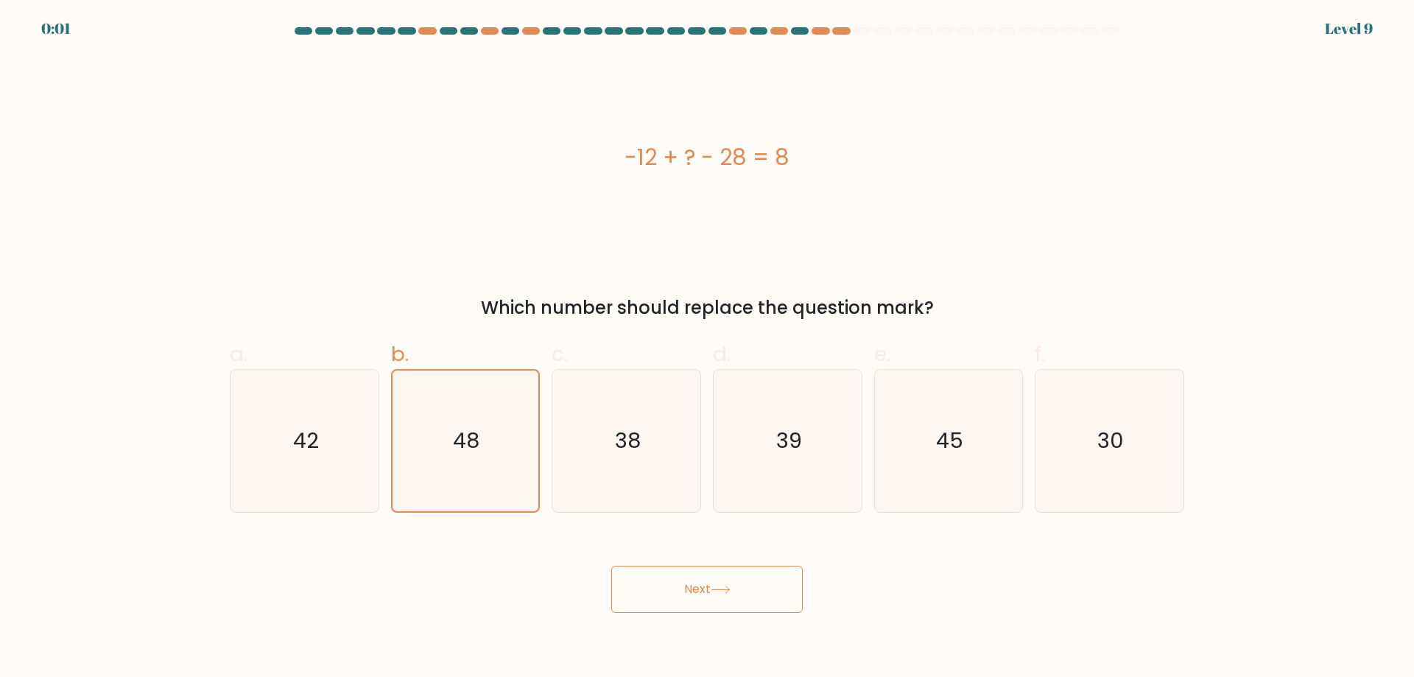
click at [748, 616] on body "0:01 Level 9 a." at bounding box center [707, 338] width 1414 height 677
click at [721, 594] on button "Next" at bounding box center [707, 589] width 192 height 47
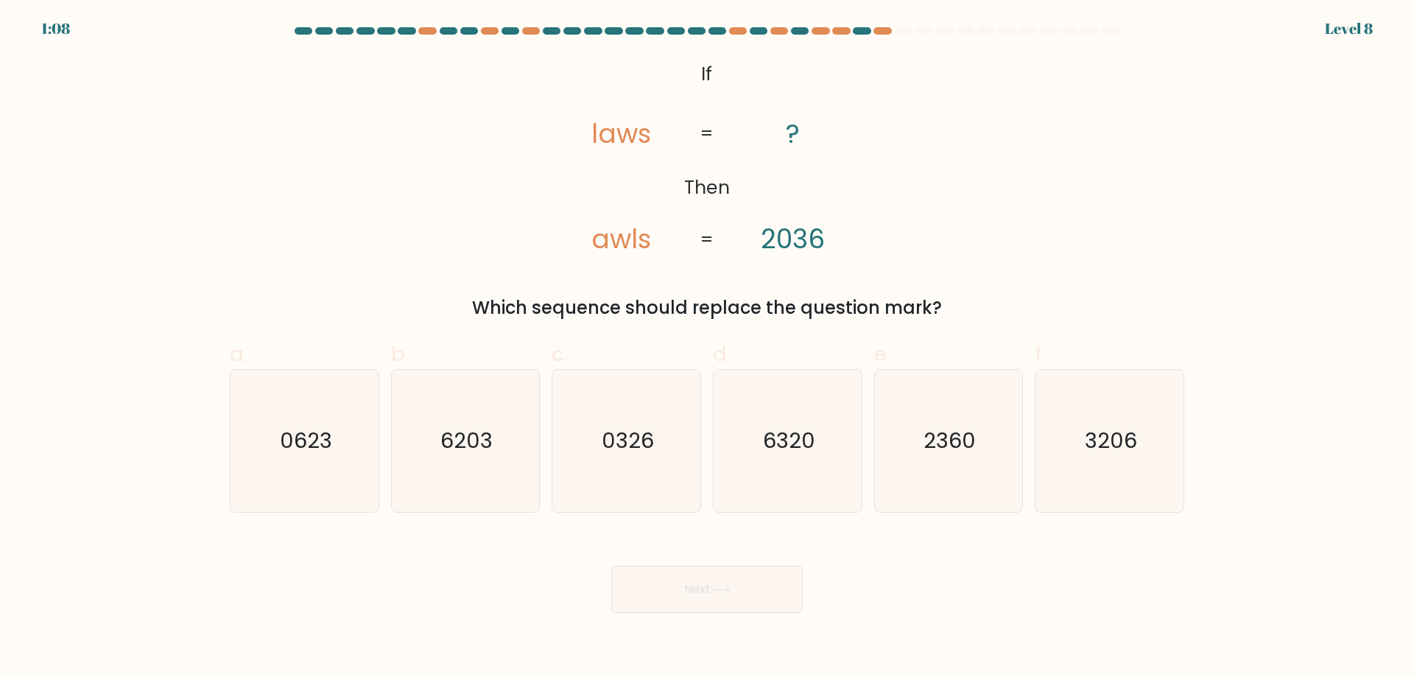
click at [800, 249] on tspan "2036" at bounding box center [793, 239] width 64 height 38
click at [1098, 485] on icon "3206" at bounding box center [1110, 441] width 142 height 142
click at [708, 348] on input "f. 3206" at bounding box center [707, 344] width 1 height 10
radio input "true"
click at [695, 607] on button "Next" at bounding box center [707, 589] width 192 height 47
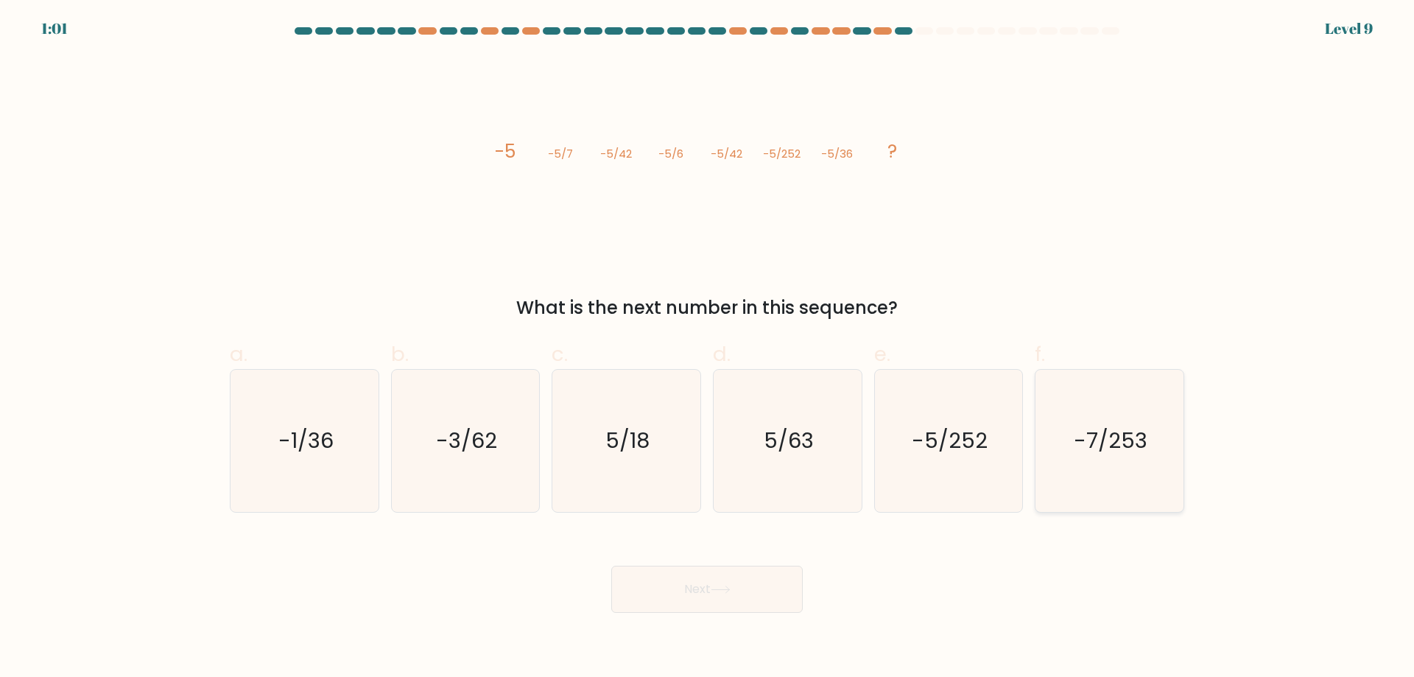
click at [1112, 485] on icon "-7/253" at bounding box center [1110, 441] width 142 height 142
click at [708, 348] on input "f. -7/253" at bounding box center [707, 344] width 1 height 10
radio input "true"
click at [676, 578] on button "Next" at bounding box center [707, 589] width 192 height 47
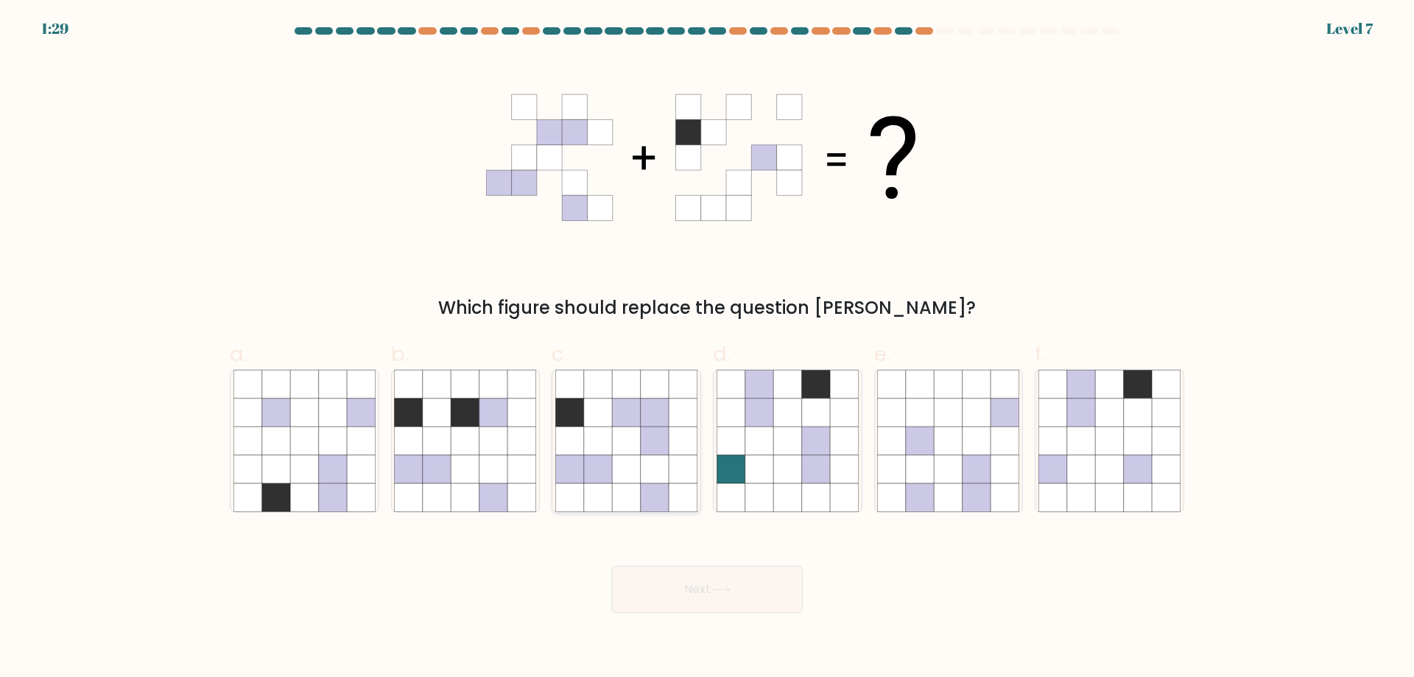
click at [602, 462] on icon at bounding box center [598, 469] width 28 height 28
click at [707, 348] on input "c." at bounding box center [707, 344] width 1 height 10
radio input "true"
click at [727, 578] on button "Next" at bounding box center [707, 589] width 192 height 47
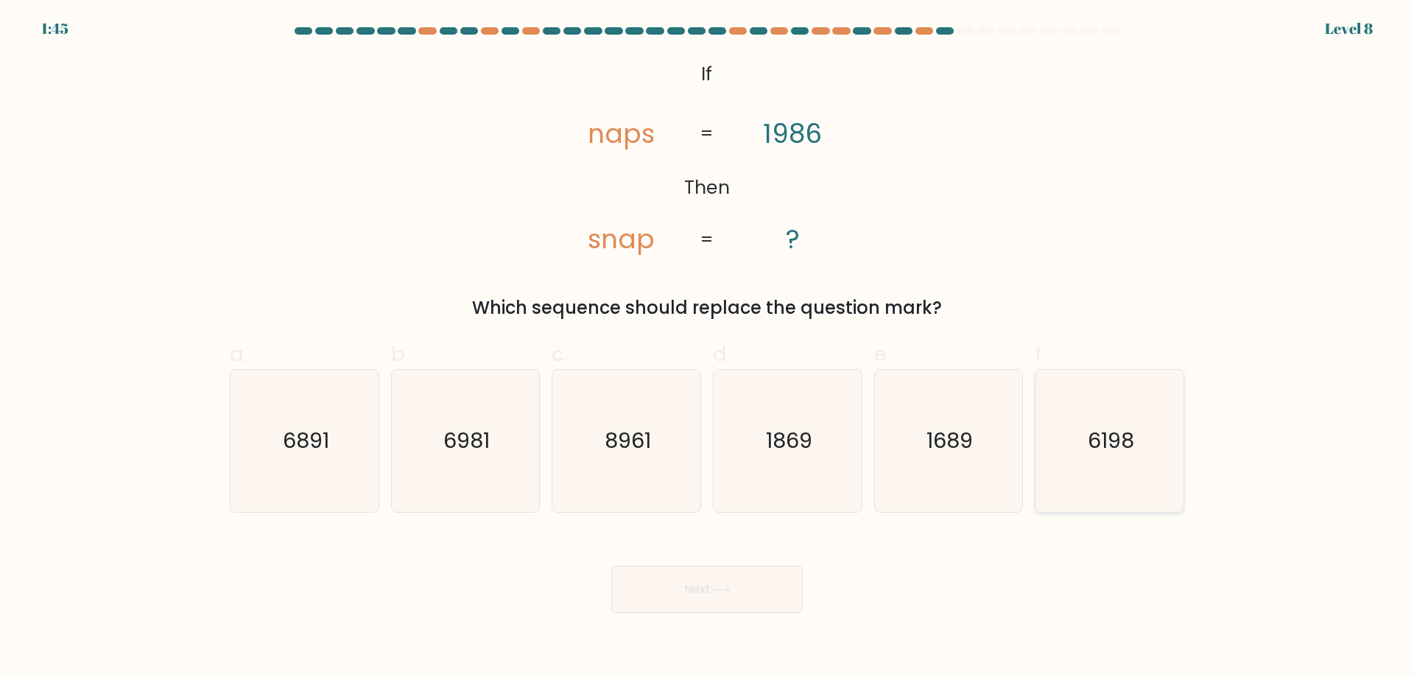
click at [1112, 426] on text "6198" at bounding box center [1111, 440] width 46 height 29
click at [708, 348] on input "f. 6198" at bounding box center [707, 344] width 1 height 10
radio input "true"
click at [745, 593] on button "Next" at bounding box center [707, 589] width 192 height 47
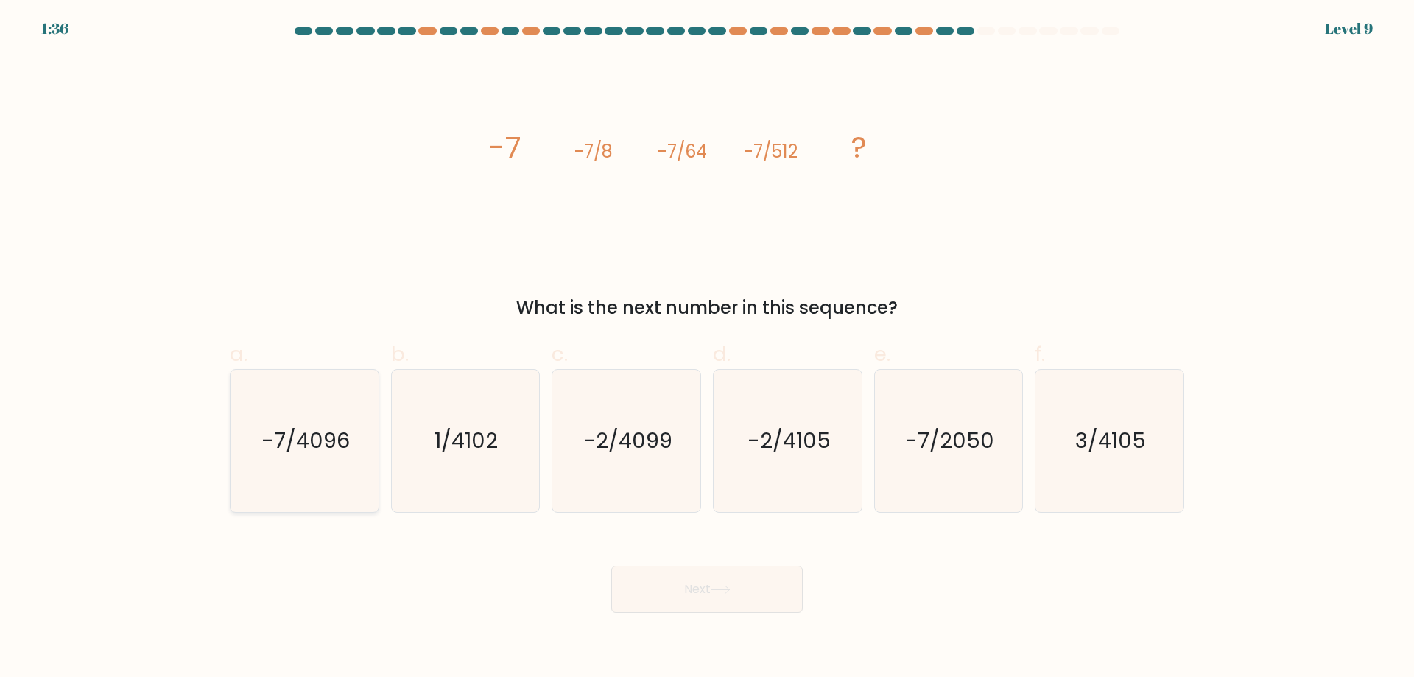
click at [334, 433] on text "-7/4096" at bounding box center [306, 440] width 88 height 29
click at [707, 348] on input "a. -7/4096" at bounding box center [707, 344] width 1 height 10
radio input "true"
click at [717, 583] on button "Next" at bounding box center [707, 589] width 192 height 47
click at [709, 585] on button "Next" at bounding box center [707, 589] width 192 height 47
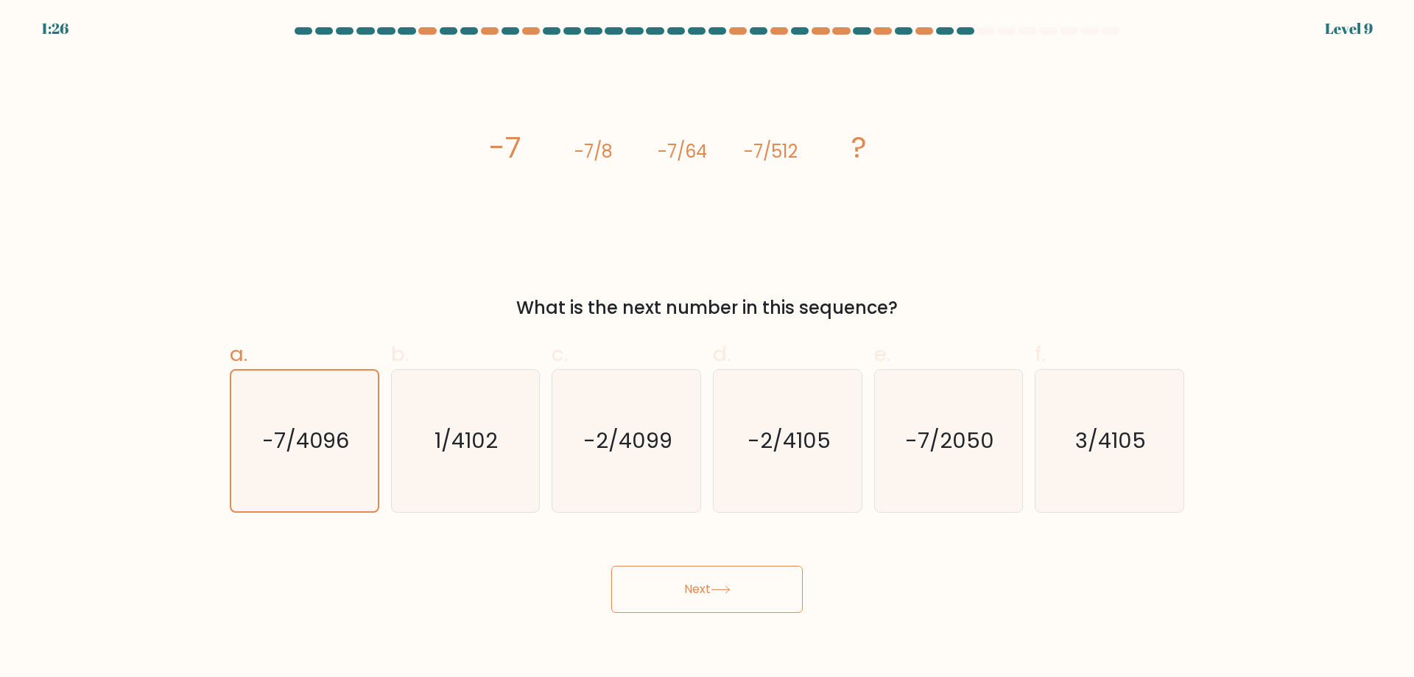
click at [698, 602] on button "Next" at bounding box center [707, 589] width 192 height 47
click at [350, 441] on icon "-7/4096" at bounding box center [304, 441] width 141 height 141
click at [707, 348] on input "a. -7/4096" at bounding box center [707, 344] width 1 height 10
click at [688, 580] on button "Next" at bounding box center [707, 589] width 192 height 47
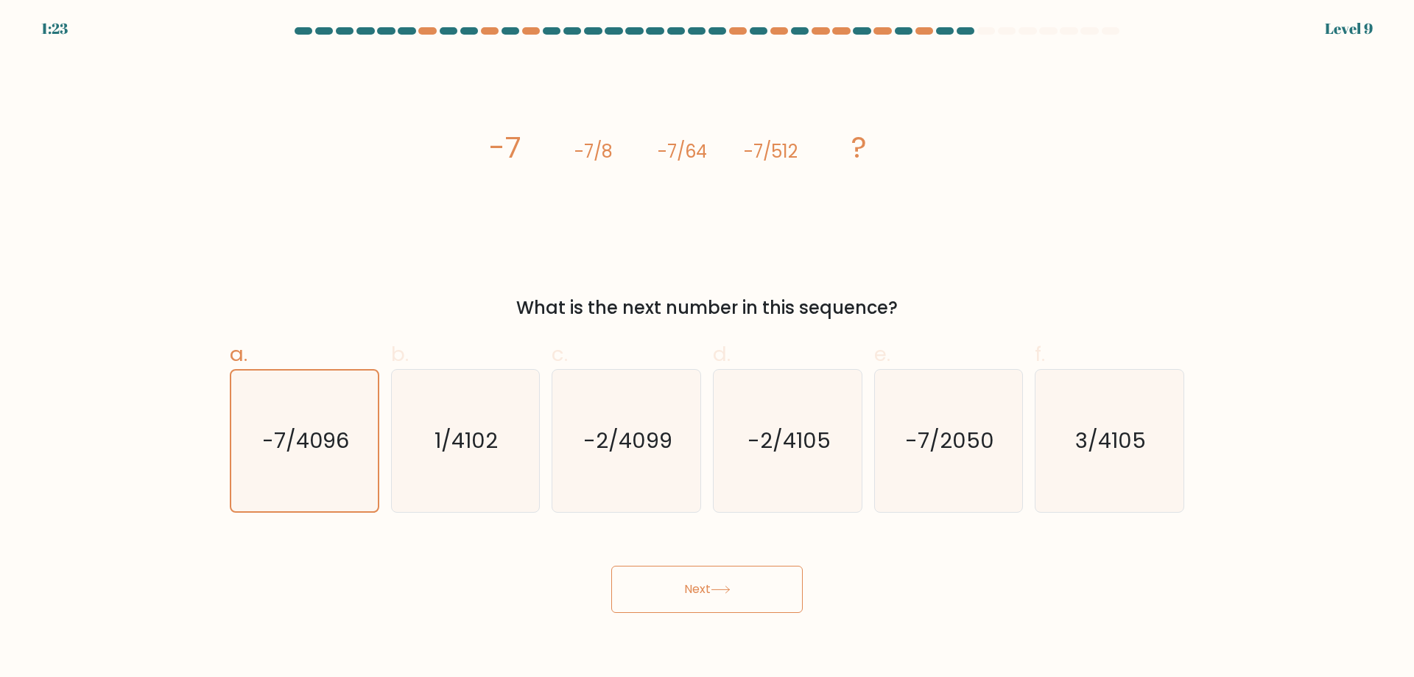
click at [1056, 222] on div "image/svg+xml -7 -7/8 -7/64 -7/512 ? What is the next number in this sequence?" at bounding box center [707, 188] width 972 height 265
click at [938, 480] on icon "-7/2050" at bounding box center [948, 441] width 142 height 142
click at [708, 348] on input "e. -7/2050" at bounding box center [707, 344] width 1 height 10
radio input "true"
click at [757, 459] on icon "-2/4105" at bounding box center [788, 441] width 142 height 142
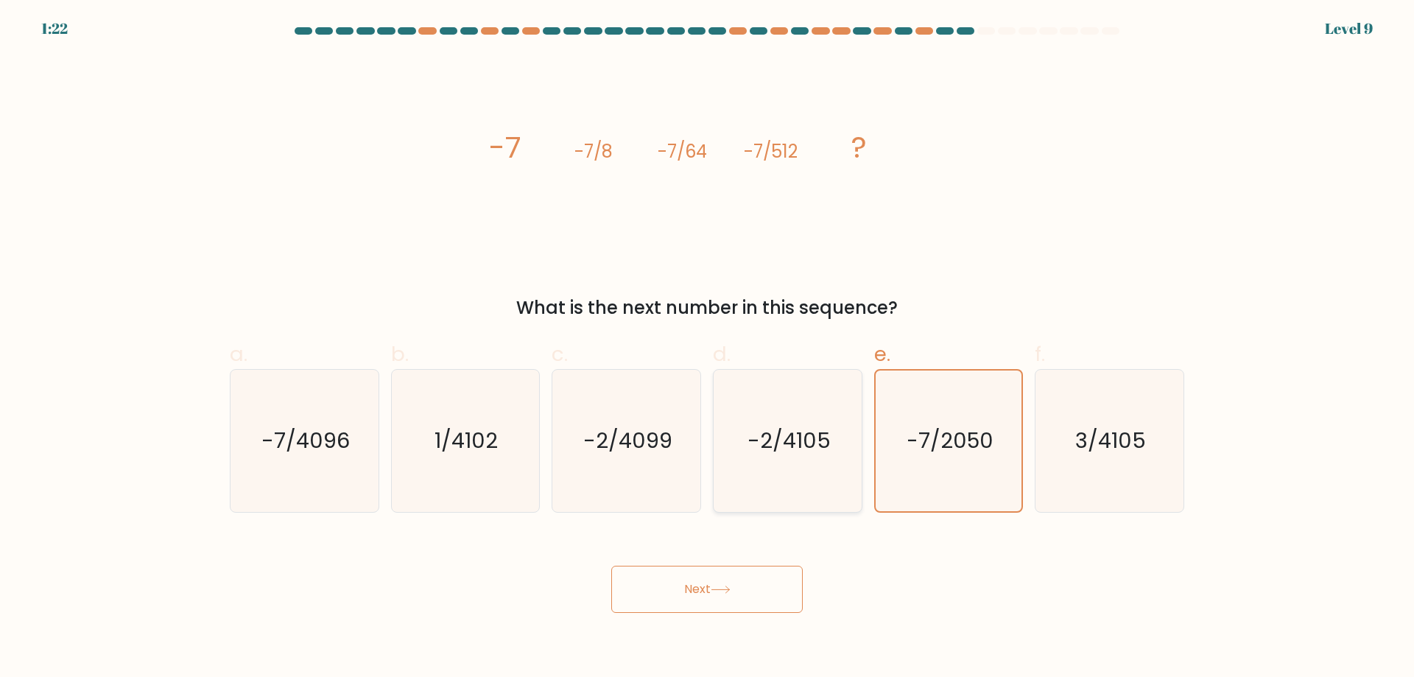
click at [708, 348] on input "d. -2/4105" at bounding box center [707, 344] width 1 height 10
radio input "true"
click at [631, 478] on icon "-2/4099" at bounding box center [626, 441] width 142 height 142
click at [707, 348] on input "c. -2/4099" at bounding box center [707, 344] width 1 height 10
radio input "true"
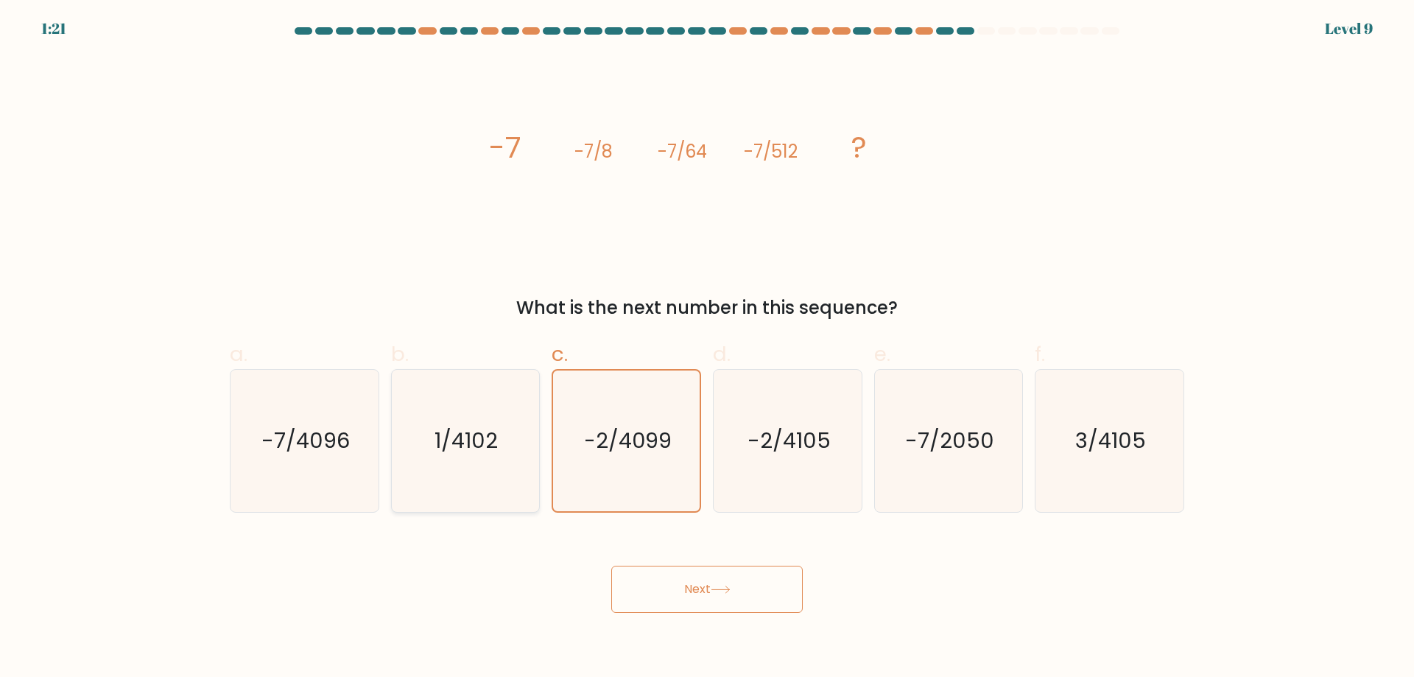
click at [452, 478] on icon "1/4102" at bounding box center [465, 441] width 142 height 142
click at [707, 348] on input "b. 1/4102" at bounding box center [707, 344] width 1 height 10
radio input "true"
click at [648, 594] on button "Next" at bounding box center [707, 589] width 192 height 47
click at [690, 594] on button "Next" at bounding box center [707, 589] width 192 height 47
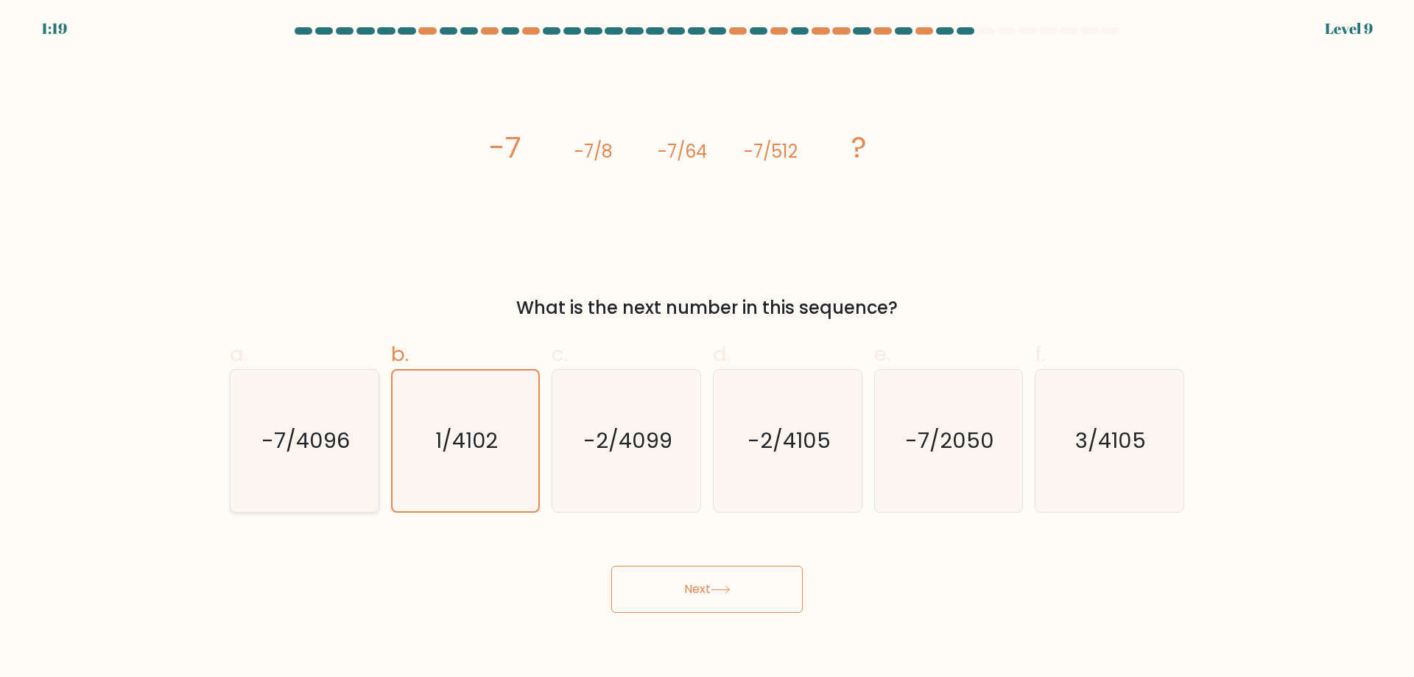
click at [346, 462] on icon "-7/4096" at bounding box center [305, 441] width 142 height 142
click at [707, 348] on input "a. -7/4096" at bounding box center [707, 344] width 1 height 10
radio input "true"
click at [720, 600] on button "Next" at bounding box center [707, 589] width 192 height 47
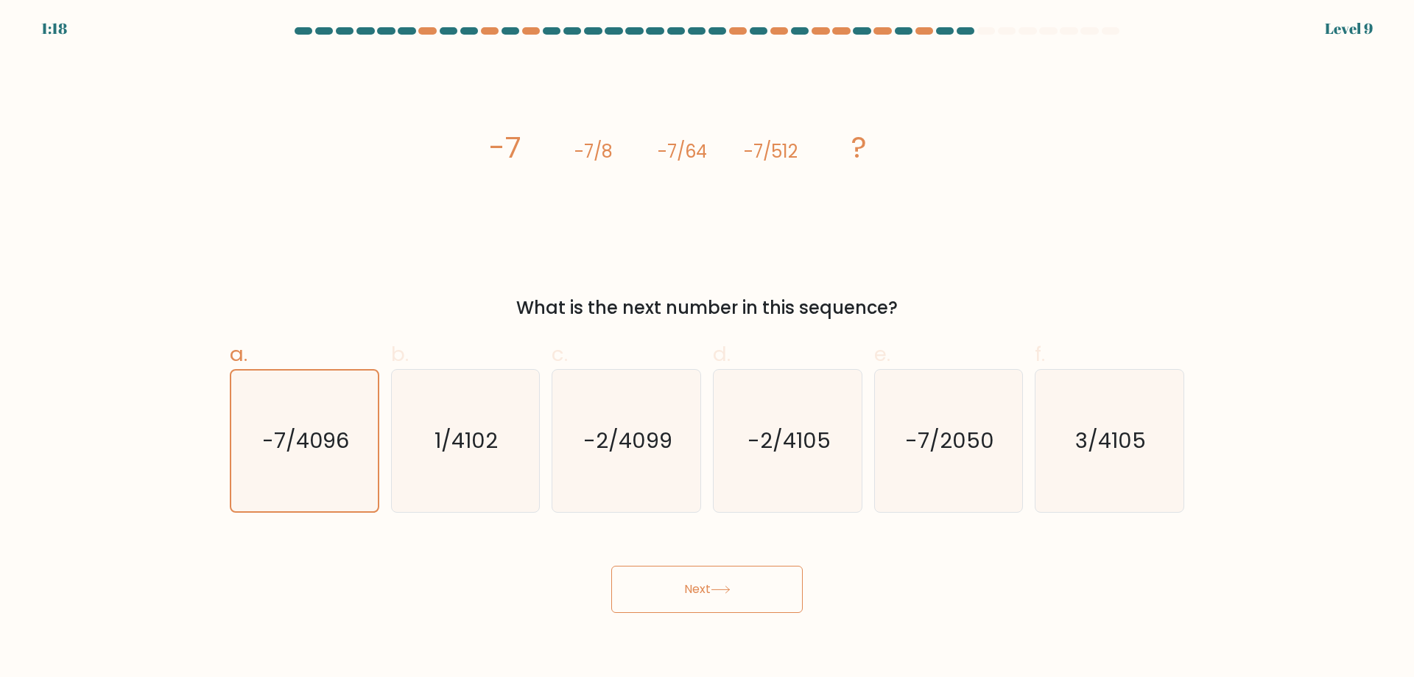
click at [720, 597] on button "Next" at bounding box center [707, 589] width 192 height 47
click at [680, 580] on button "Next" at bounding box center [707, 589] width 192 height 47
click at [680, 583] on button "Next" at bounding box center [707, 589] width 192 height 47
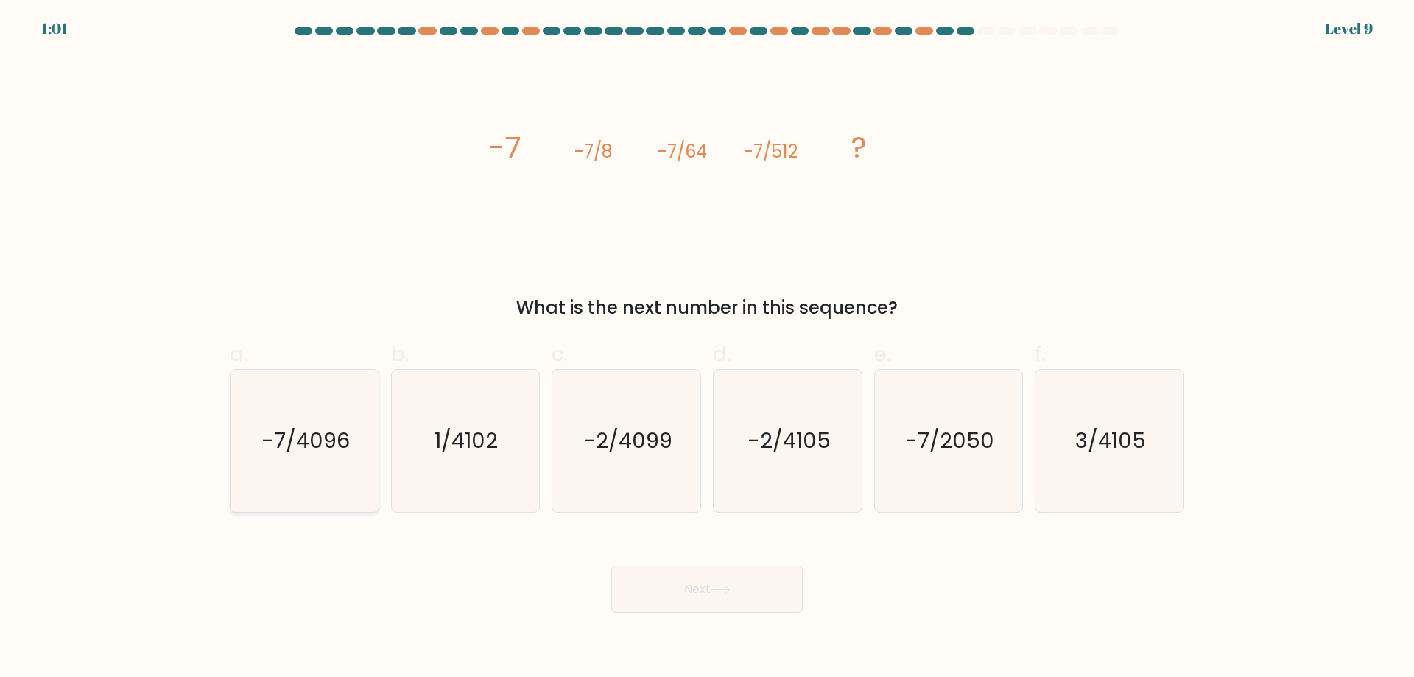
click at [309, 454] on text "-7/4096" at bounding box center [306, 440] width 88 height 29
click at [707, 348] on input "a. -7/4096" at bounding box center [707, 344] width 1 height 10
radio input "true"
click at [706, 591] on button "Next" at bounding box center [707, 589] width 192 height 47
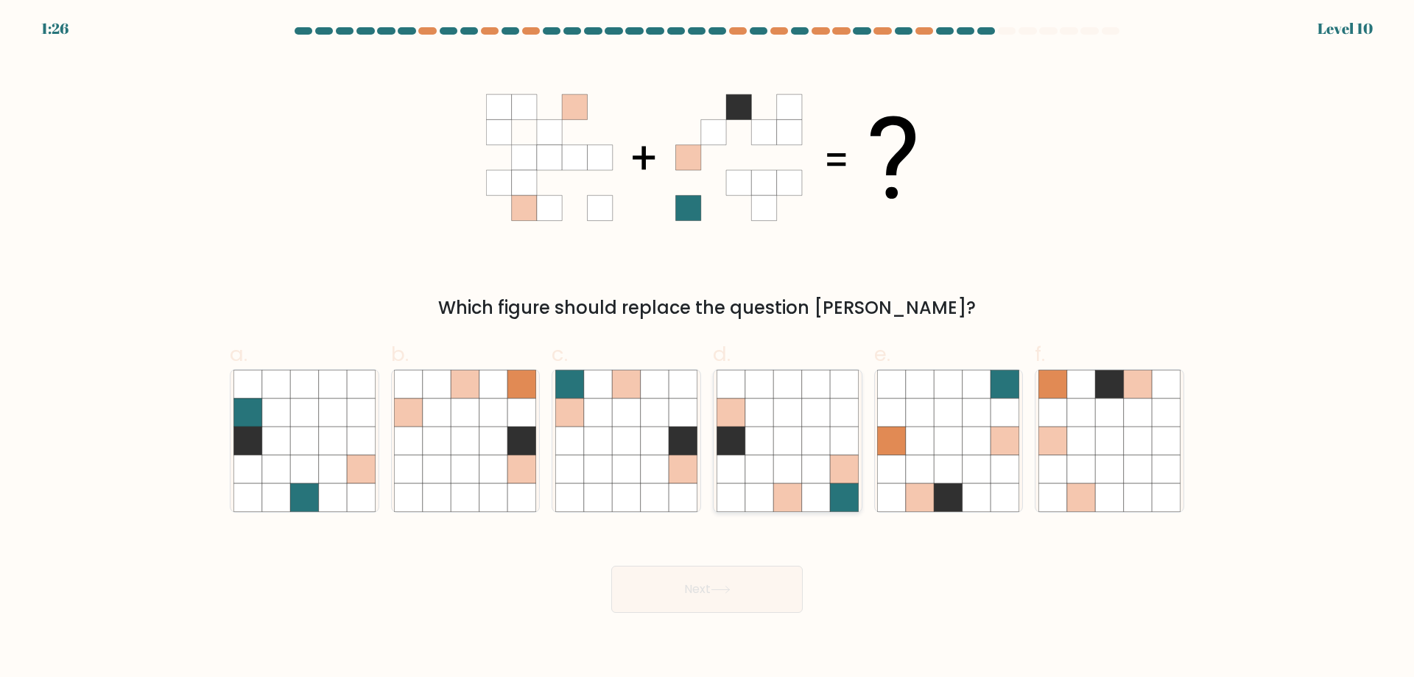
click at [801, 465] on icon at bounding box center [787, 469] width 28 height 28
click at [708, 348] on input "d." at bounding box center [707, 344] width 1 height 10
radio input "true"
click at [731, 589] on icon at bounding box center [721, 590] width 20 height 8
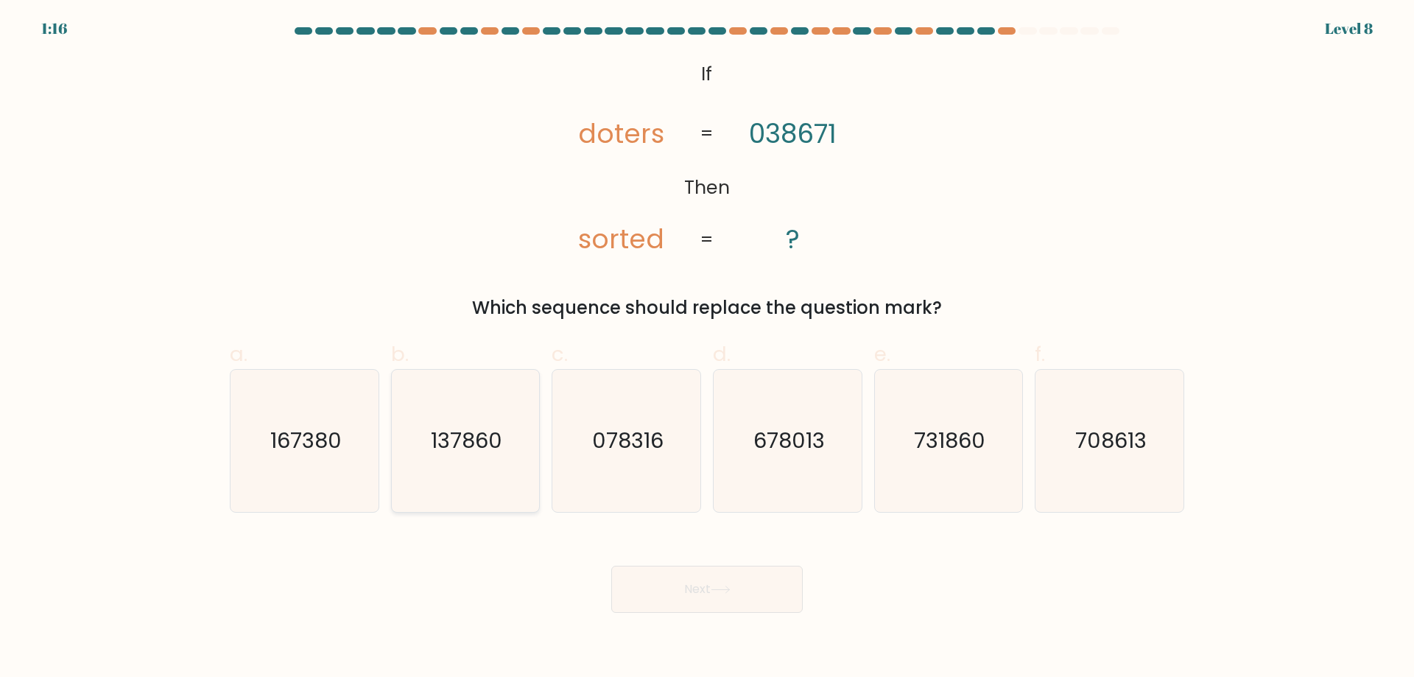
click at [467, 509] on icon "137860" at bounding box center [465, 441] width 142 height 142
click at [707, 348] on input "b. 137860" at bounding box center [707, 344] width 1 height 10
radio input "true"
click at [717, 591] on icon at bounding box center [721, 590] width 20 height 8
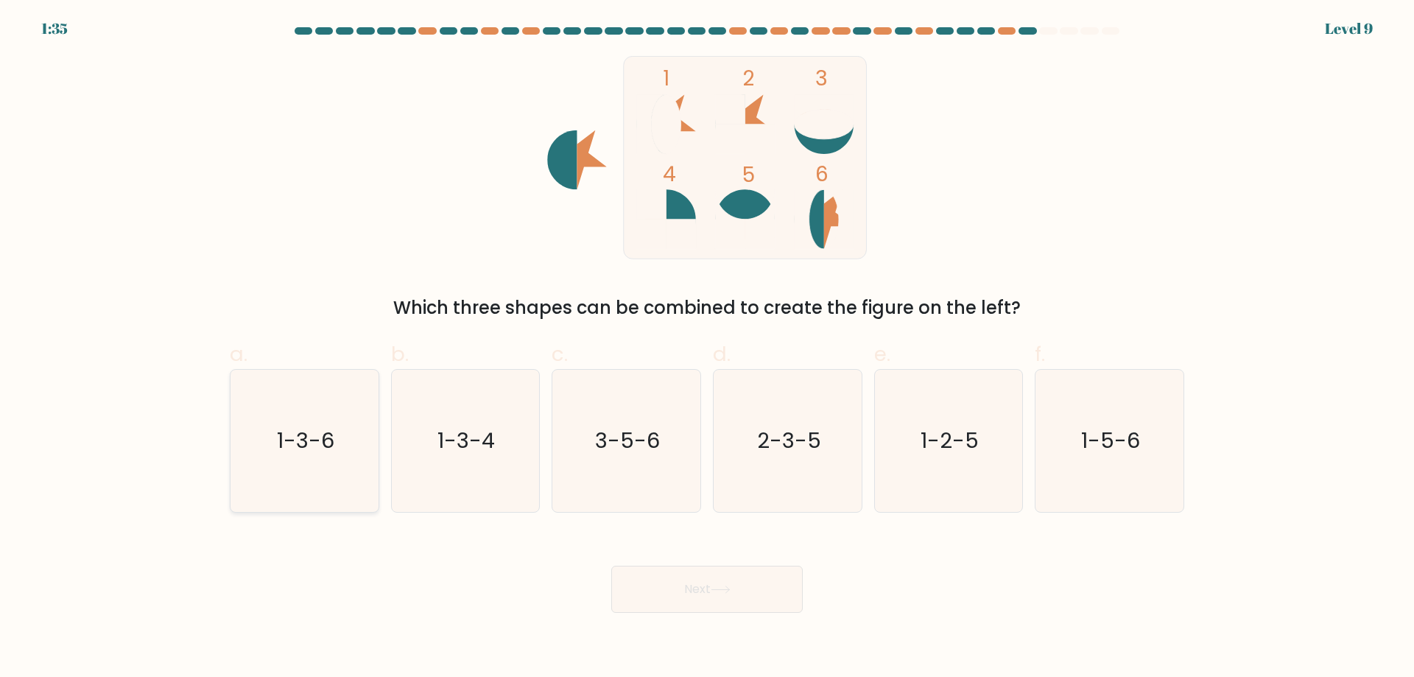
click at [313, 490] on icon "1-3-6" at bounding box center [305, 441] width 142 height 142
click at [707, 348] on input "a. 1-3-6" at bounding box center [707, 344] width 1 height 10
radio input "true"
click at [679, 581] on button "Next" at bounding box center [707, 589] width 192 height 47
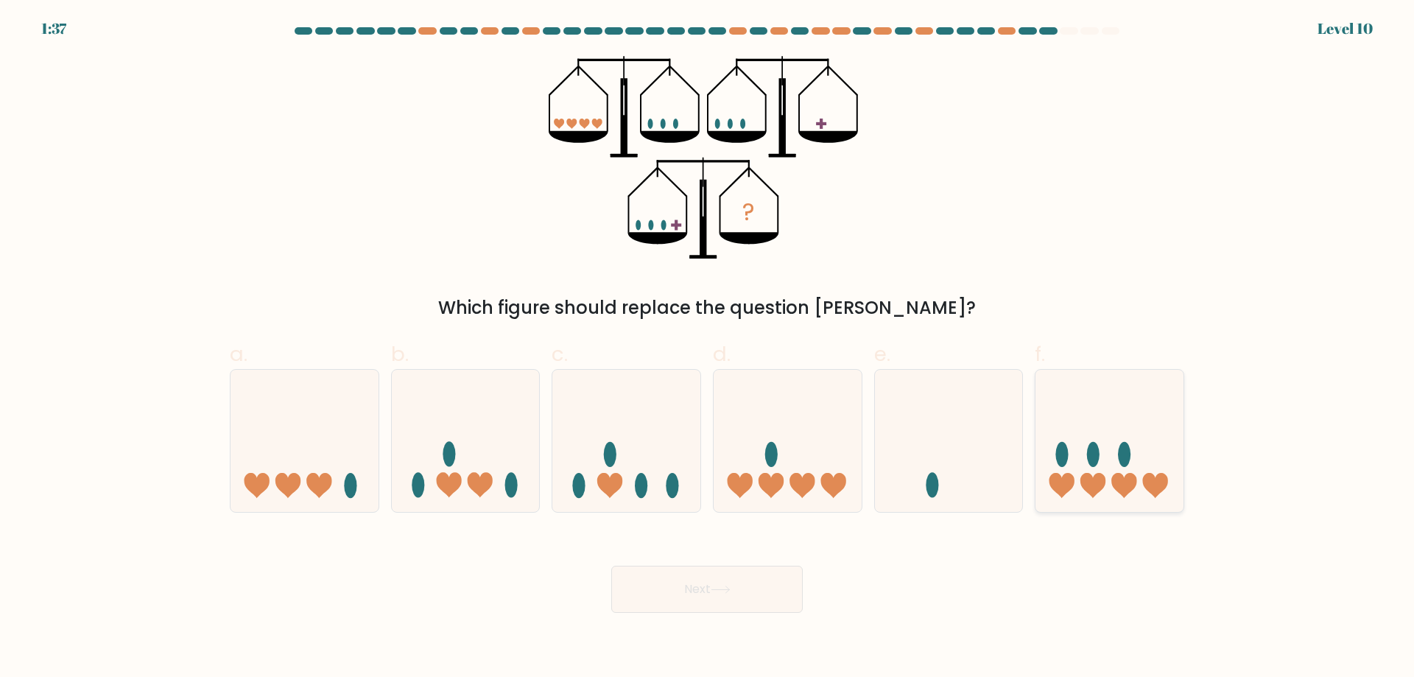
click at [1123, 485] on icon at bounding box center [1124, 485] width 25 height 25
click at [708, 348] on input "f." at bounding box center [707, 344] width 1 height 10
radio input "true"
click at [718, 585] on button "Next" at bounding box center [707, 589] width 192 height 47
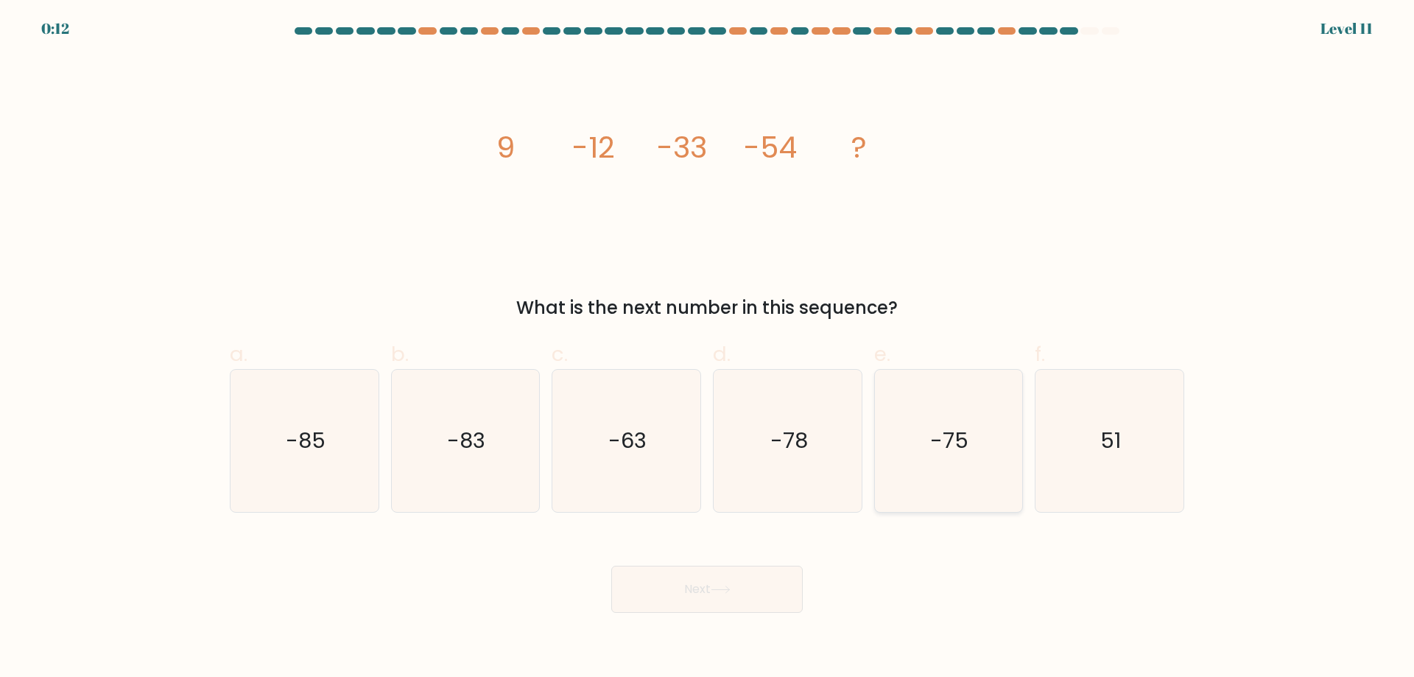
click at [989, 489] on icon "-75" at bounding box center [948, 441] width 142 height 142
click at [708, 348] on input "e. -75" at bounding box center [707, 344] width 1 height 10
radio input "true"
click at [731, 579] on button "Next" at bounding box center [707, 589] width 192 height 47
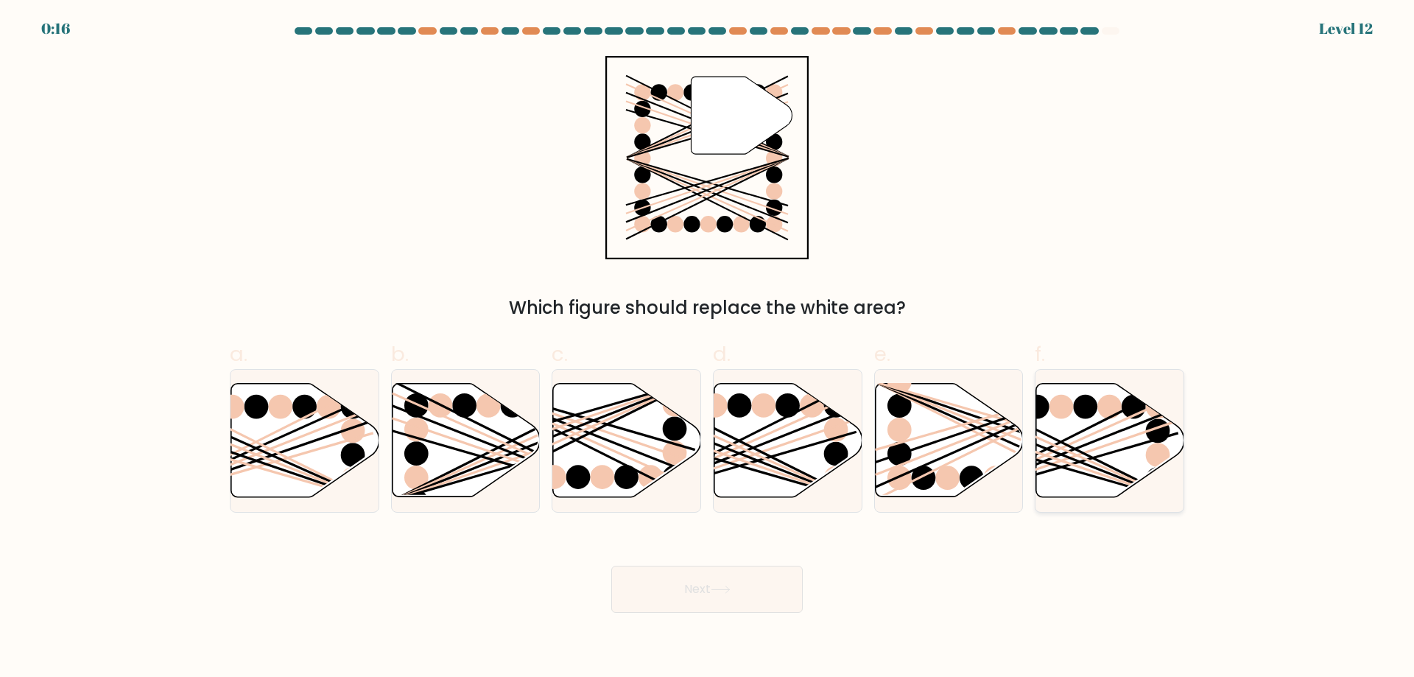
click at [1068, 438] on line at bounding box center [1060, 442] width 236 height 119
click at [708, 348] on input "f." at bounding box center [707, 344] width 1 height 10
radio input "true"
click at [723, 595] on button "Next" at bounding box center [707, 589] width 192 height 47
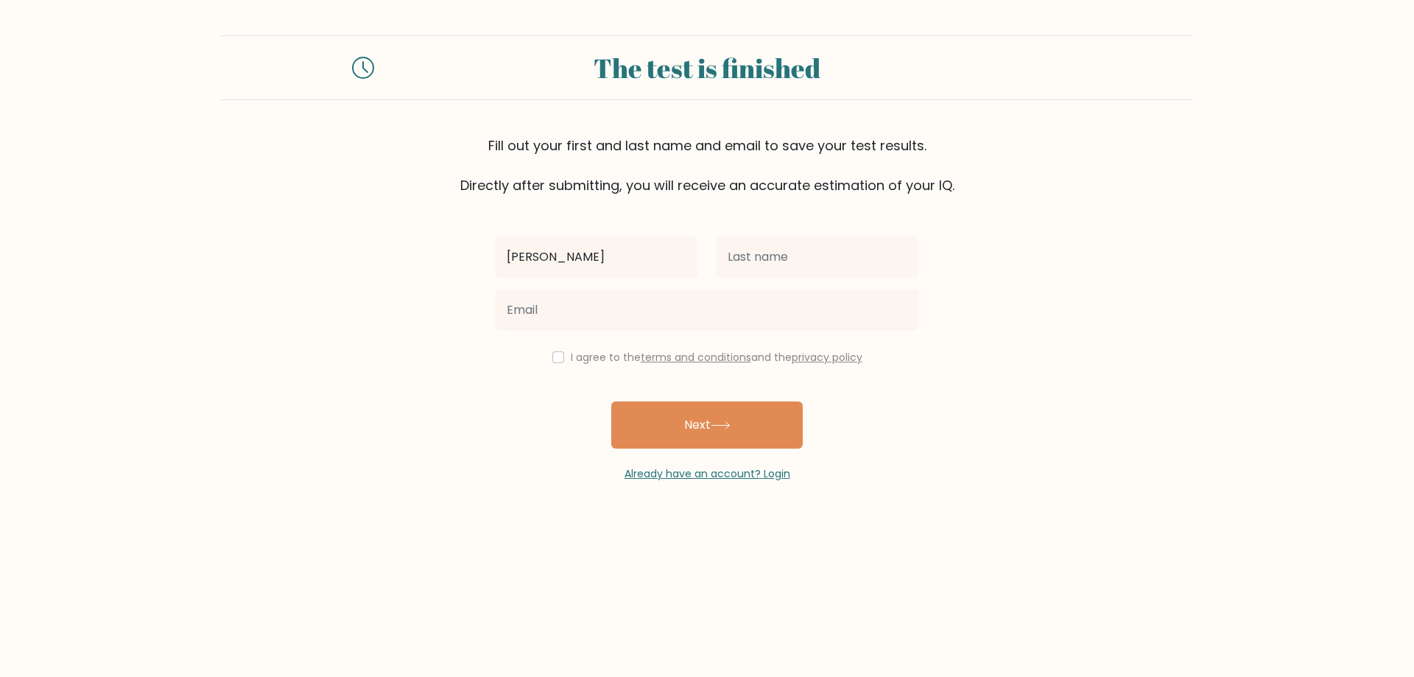
type input "[PERSON_NAME]"
click at [857, 234] on div at bounding box center [817, 257] width 221 height 53
click at [852, 253] on input "text" at bounding box center [817, 256] width 203 height 41
type input "[PERSON_NAME]"
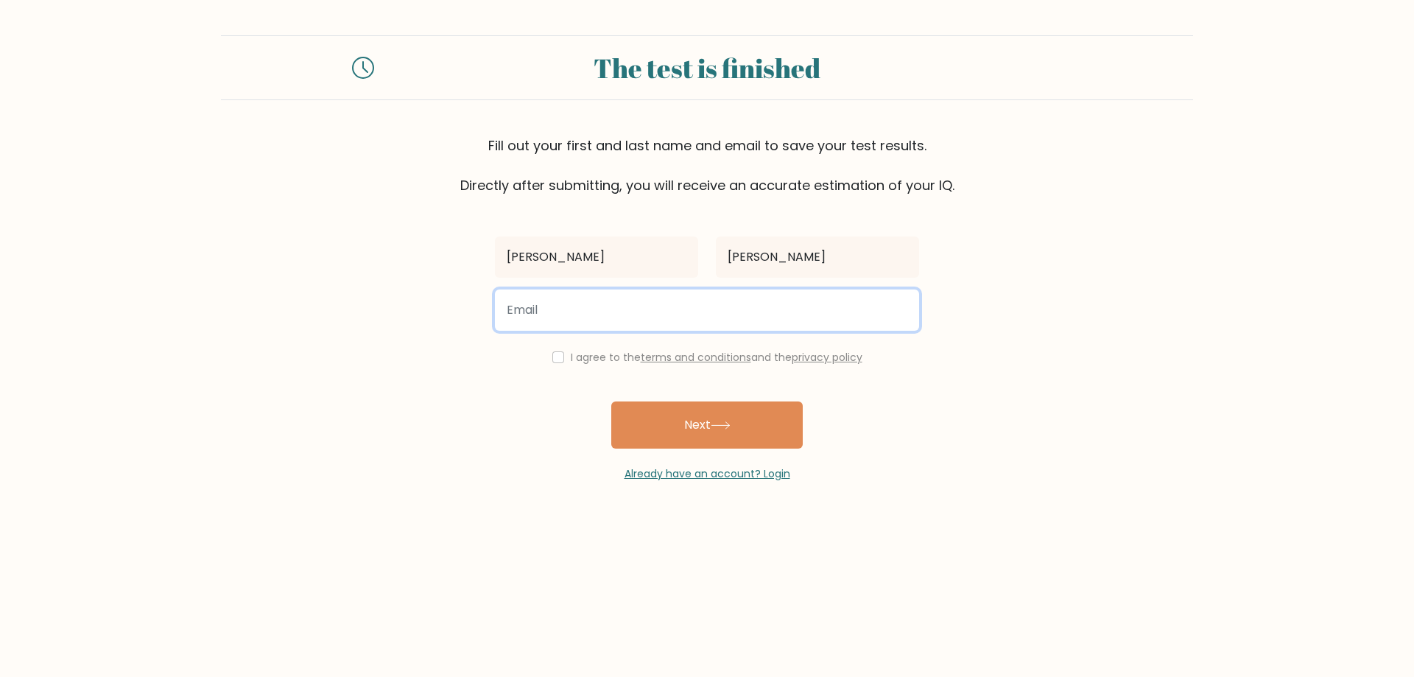
click at [562, 304] on input "email" at bounding box center [707, 310] width 424 height 41
type input "[EMAIL_ADDRESS][DOMAIN_NAME]"
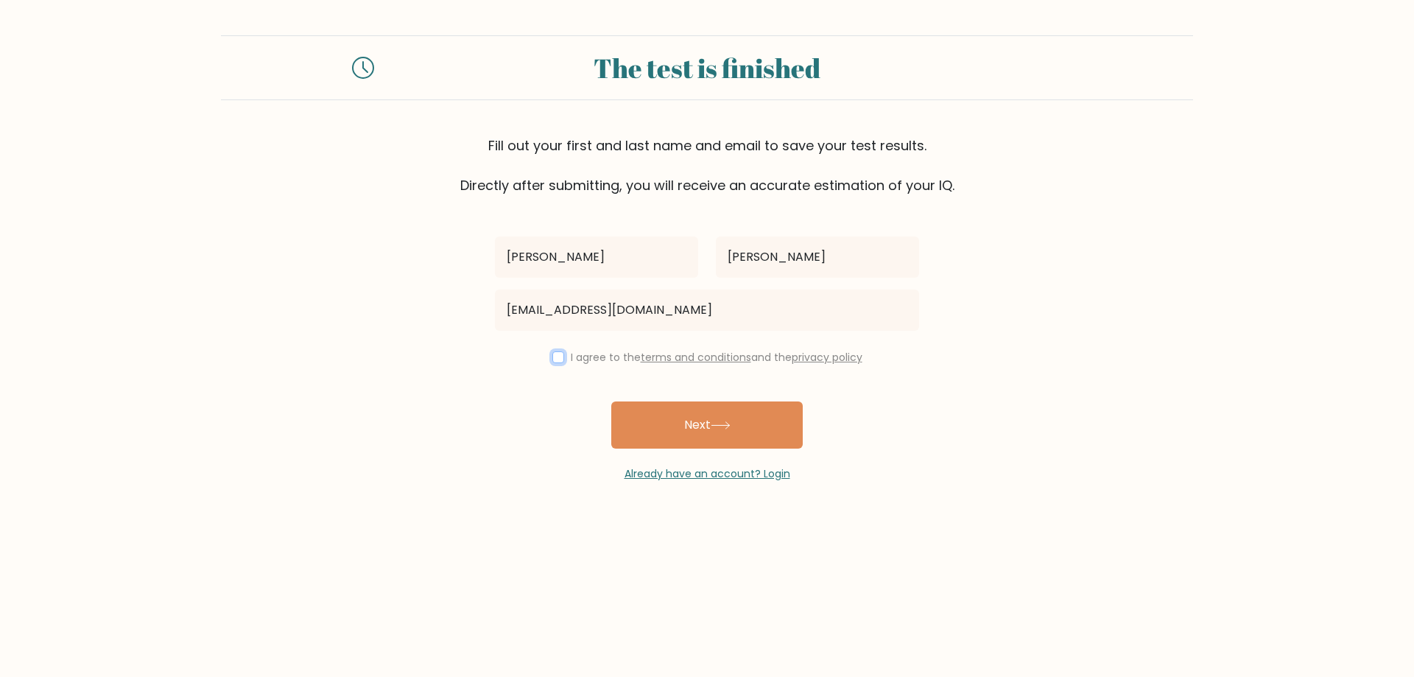
click at [552, 358] on input "checkbox" at bounding box center [558, 357] width 12 height 12
checkbox input "true"
click at [637, 438] on button "Next" at bounding box center [707, 424] width 192 height 47
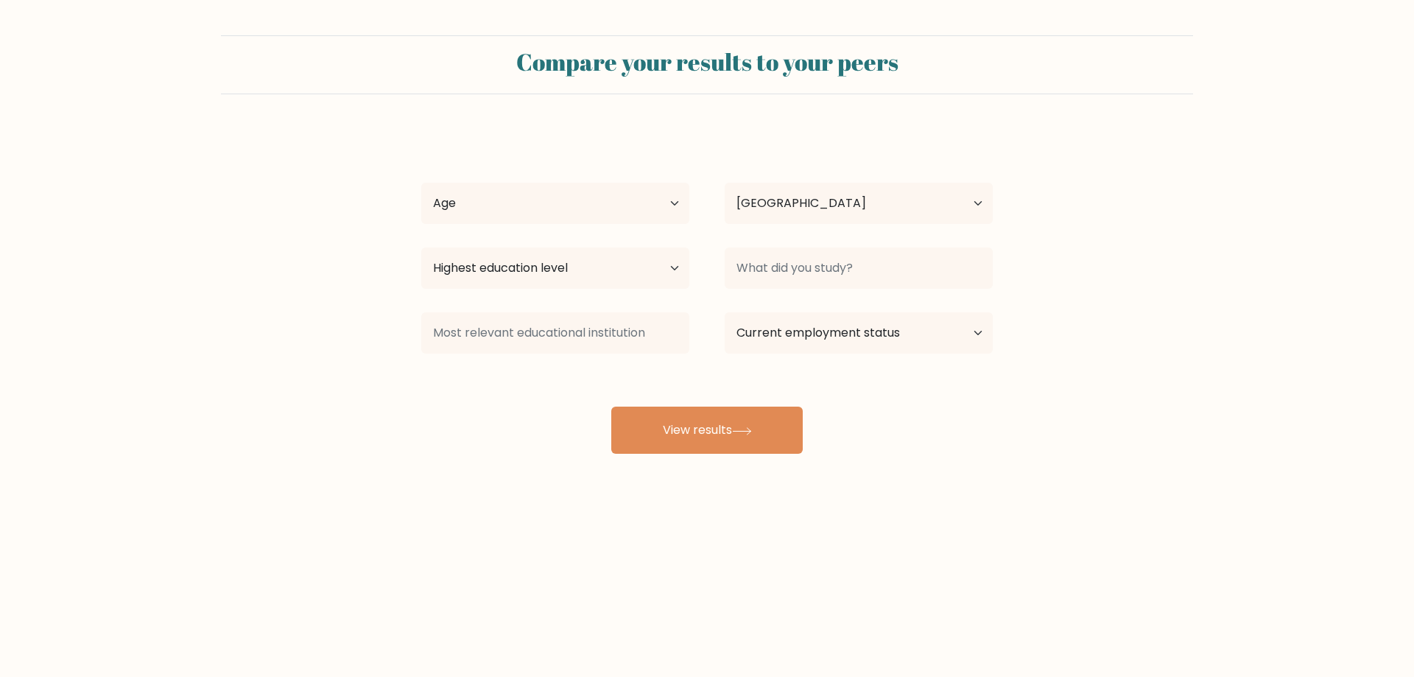
select select "PH"
click at [511, 197] on select "Age Under [DEMOGRAPHIC_DATA] [DEMOGRAPHIC_DATA] [DEMOGRAPHIC_DATA] [DEMOGRAPHIC…" at bounding box center [555, 203] width 268 height 41
select select "18_24"
click at [421, 183] on select "Age Under [DEMOGRAPHIC_DATA] [DEMOGRAPHIC_DATA] [DEMOGRAPHIC_DATA] [DEMOGRAPHIC…" at bounding box center [555, 203] width 268 height 41
click at [810, 209] on select "Country [GEOGRAPHIC_DATA] [GEOGRAPHIC_DATA] [GEOGRAPHIC_DATA] [US_STATE] [GEOGR…" at bounding box center [859, 203] width 268 height 41
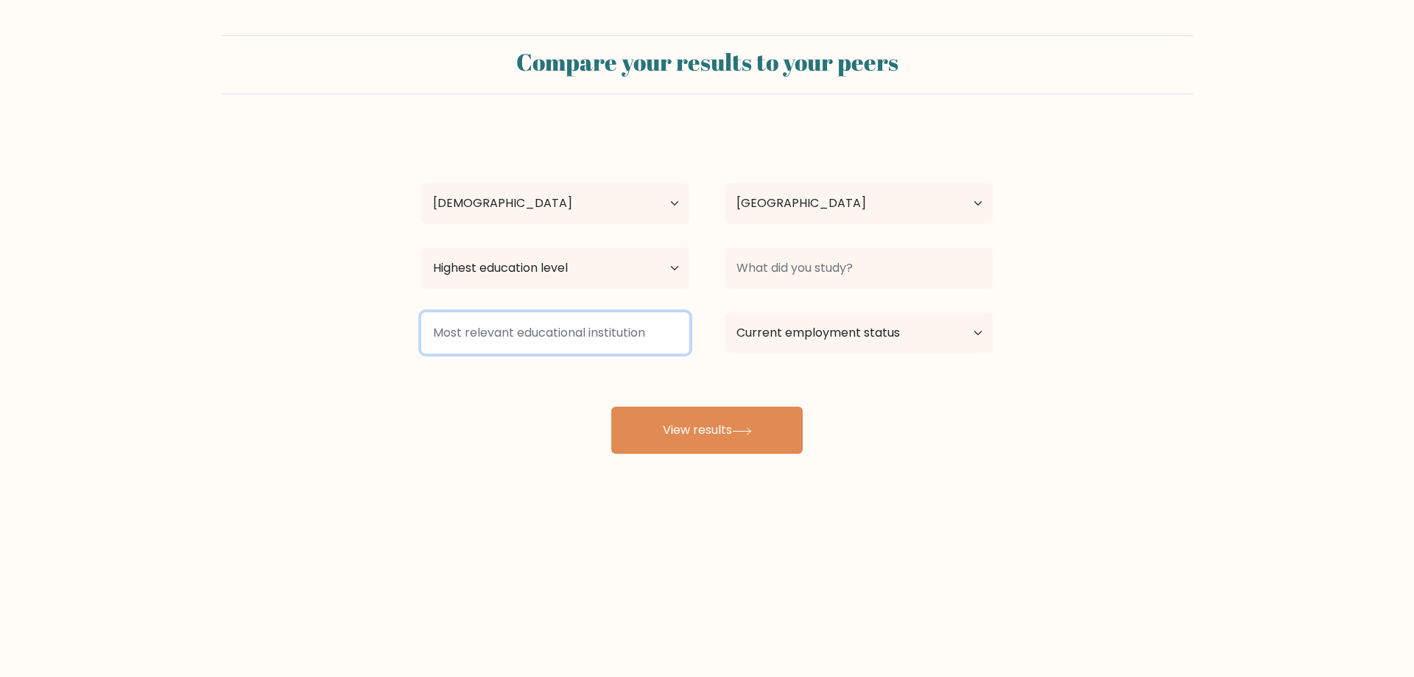
click at [460, 353] on input at bounding box center [555, 332] width 268 height 41
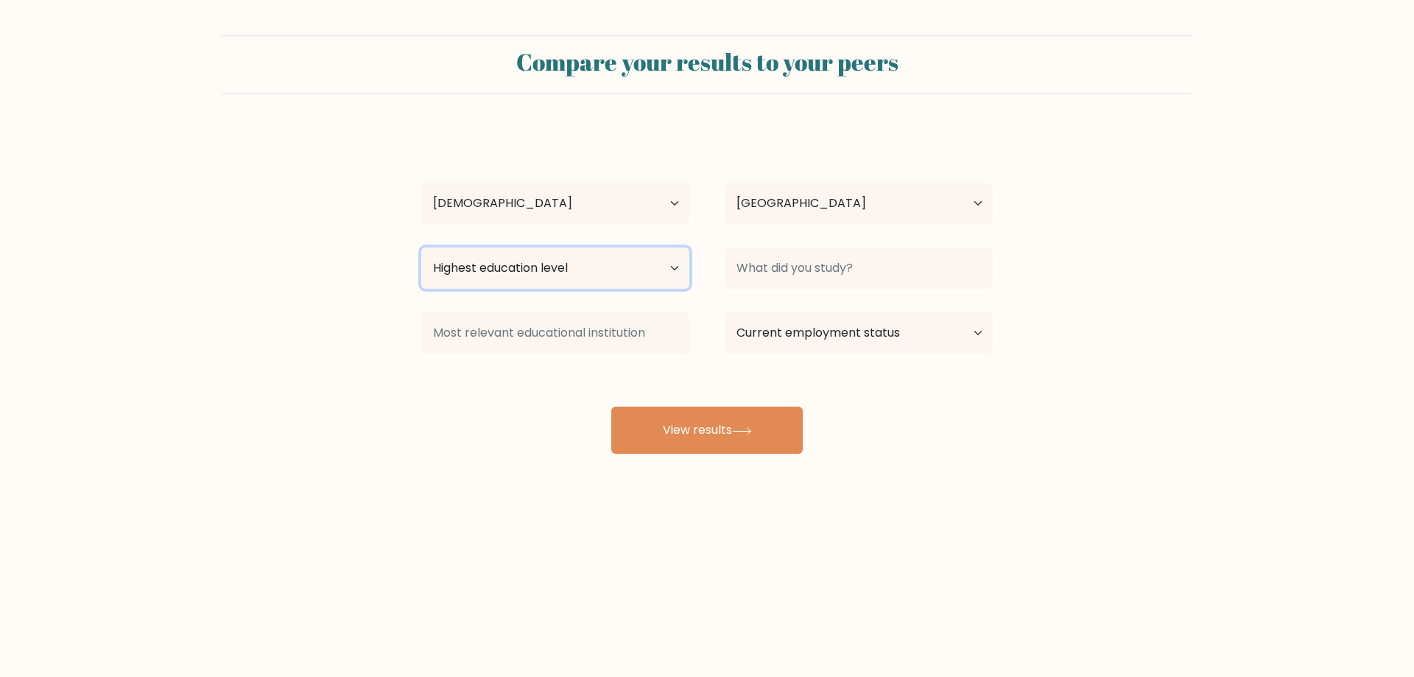
click at [536, 283] on select "Highest education level No schooling Primary Lower Secondary Upper Secondary Oc…" at bounding box center [555, 268] width 268 height 41
select select "upper_secondary"
click at [421, 248] on select "Highest education level No schooling Primary Lower Secondary Upper Secondary Oc…" at bounding box center [555, 268] width 268 height 41
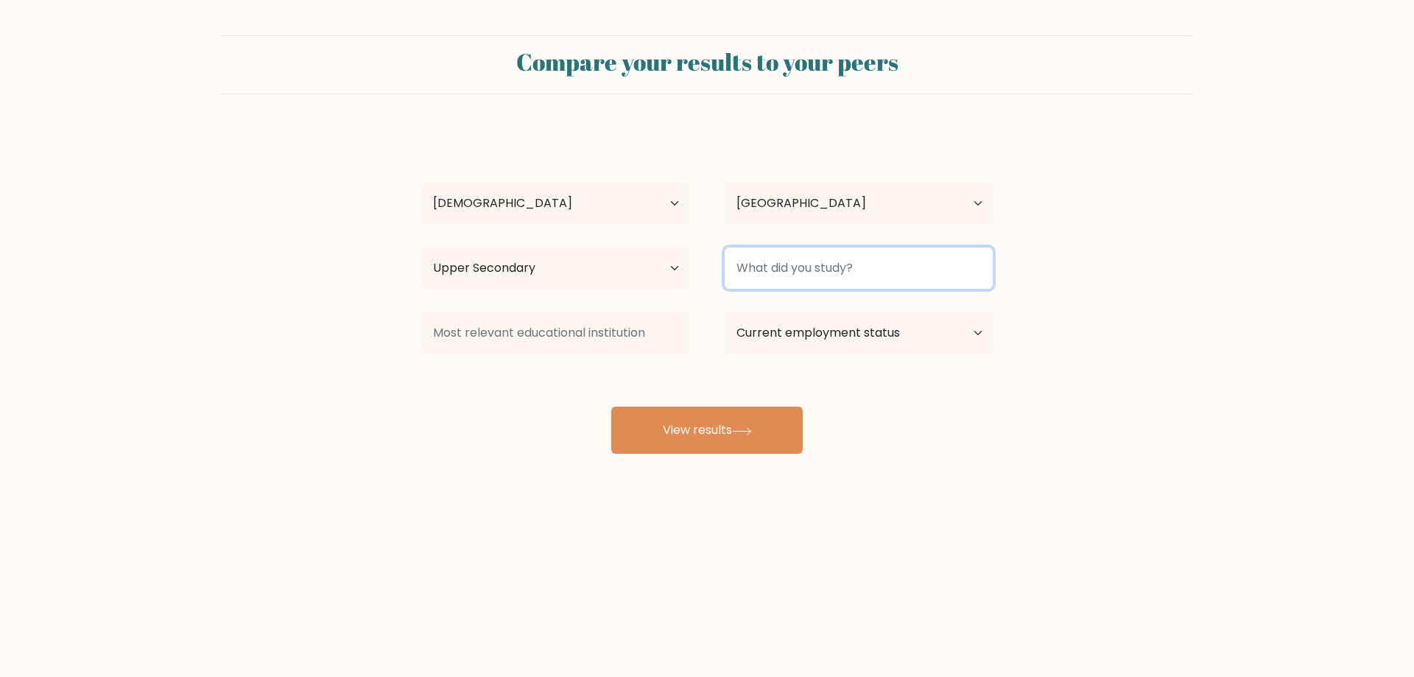
click at [776, 269] on input at bounding box center [859, 268] width 268 height 41
click at [802, 275] on input "Stem" at bounding box center [859, 268] width 268 height 41
type input "Stem"
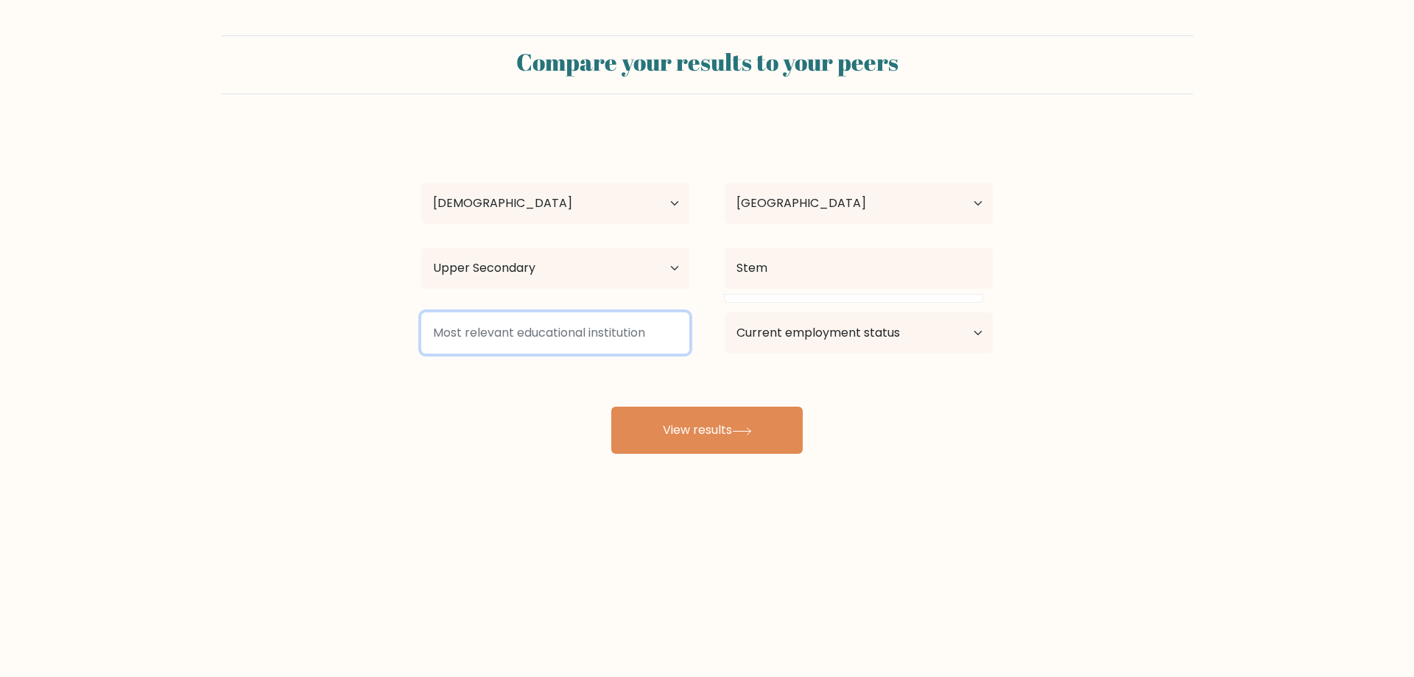
click at [523, 349] on input at bounding box center [555, 332] width 268 height 41
click at [843, 346] on select "Current employment status Employed Student Retired Other / prefer not to answer" at bounding box center [859, 332] width 268 height 41
select select "other"
click at [725, 312] on select "Current employment status Employed Student Retired Other / prefer not to answer" at bounding box center [859, 332] width 268 height 41
click at [837, 340] on select "Current employment status Employed Student Retired Other / prefer not to answer" at bounding box center [859, 332] width 268 height 41
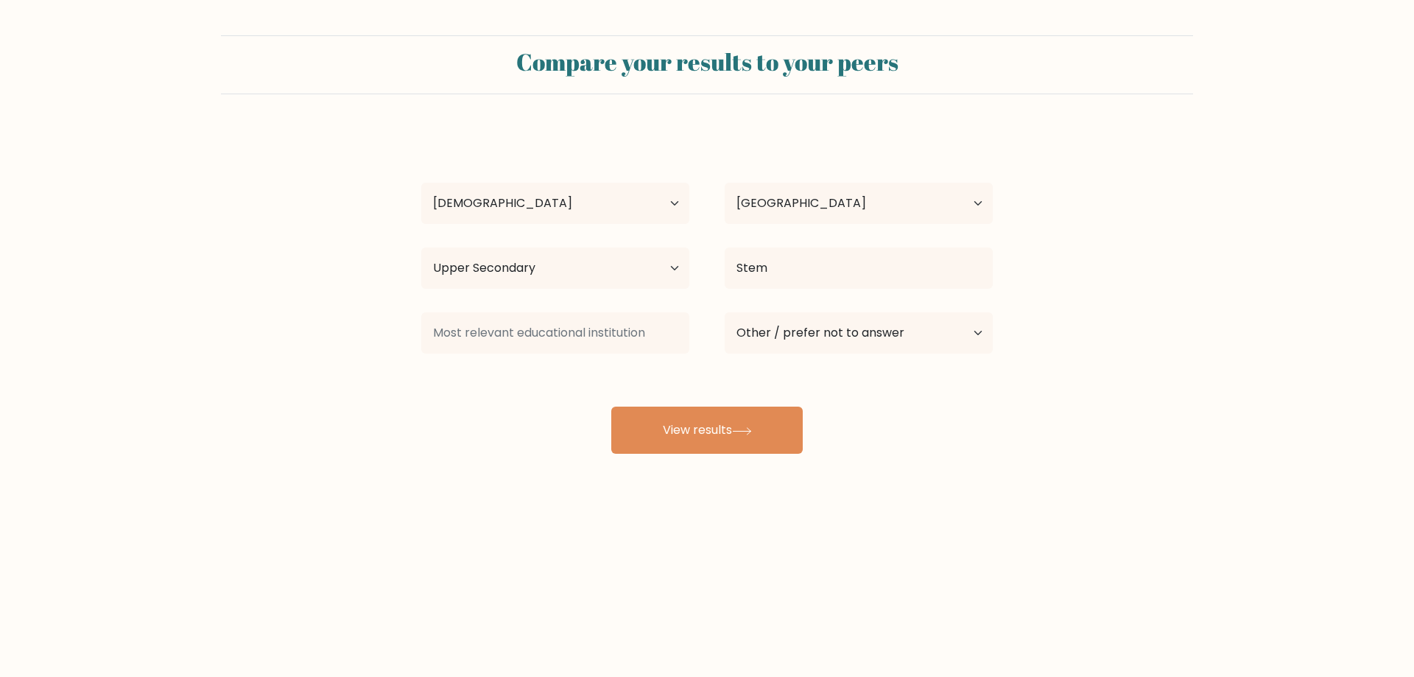
drag, startPoint x: 629, startPoint y: 380, endPoint x: 651, endPoint y: 375, distance: 22.7
click at [629, 380] on div "Angelene rolle Age Under 18 years old 18-24 years old 25-34 years old 35-44 yea…" at bounding box center [707, 292] width 589 height 324
click at [641, 337] on input at bounding box center [555, 332] width 268 height 41
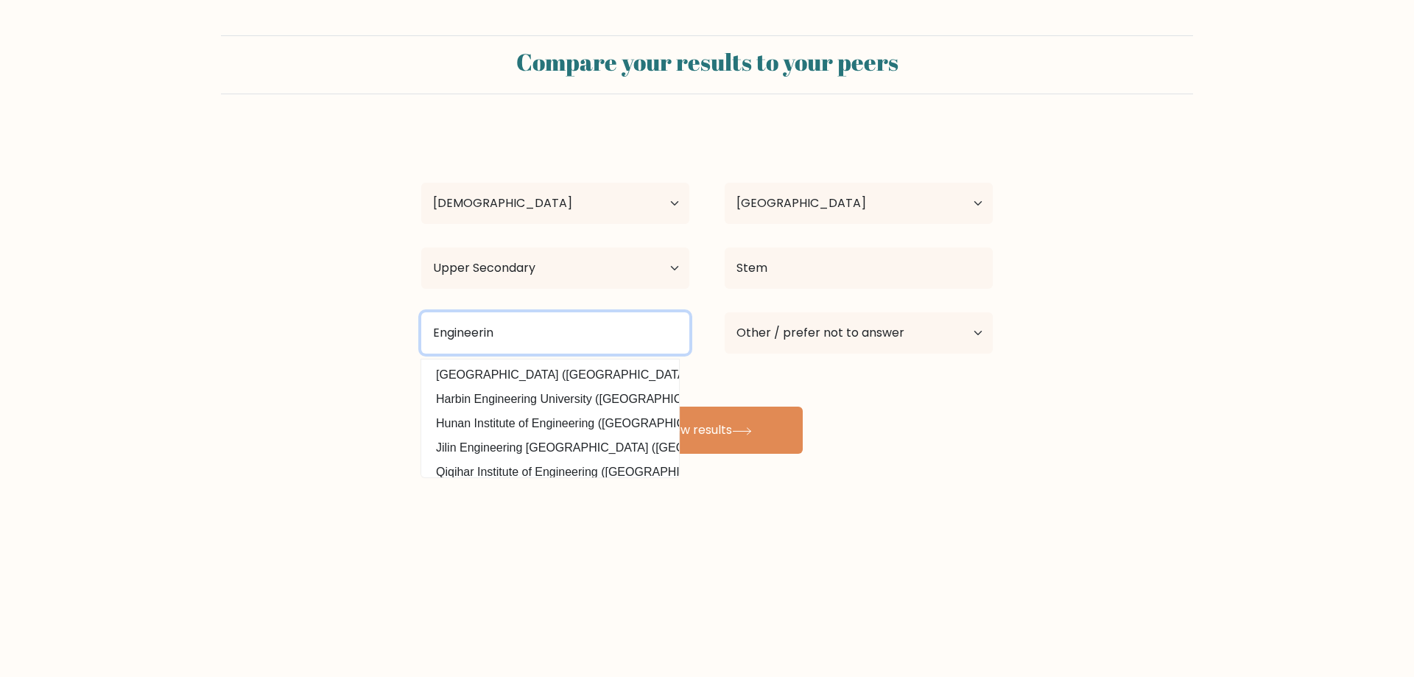
type input "Engineering"
drag, startPoint x: 400, startPoint y: 323, endPoint x: 280, endPoint y: 332, distance: 120.4
click at [280, 332] on form "Compare your results to your peers Angelene rolle Age Under 18 years old 18-24 …" at bounding box center [707, 244] width 1414 height 418
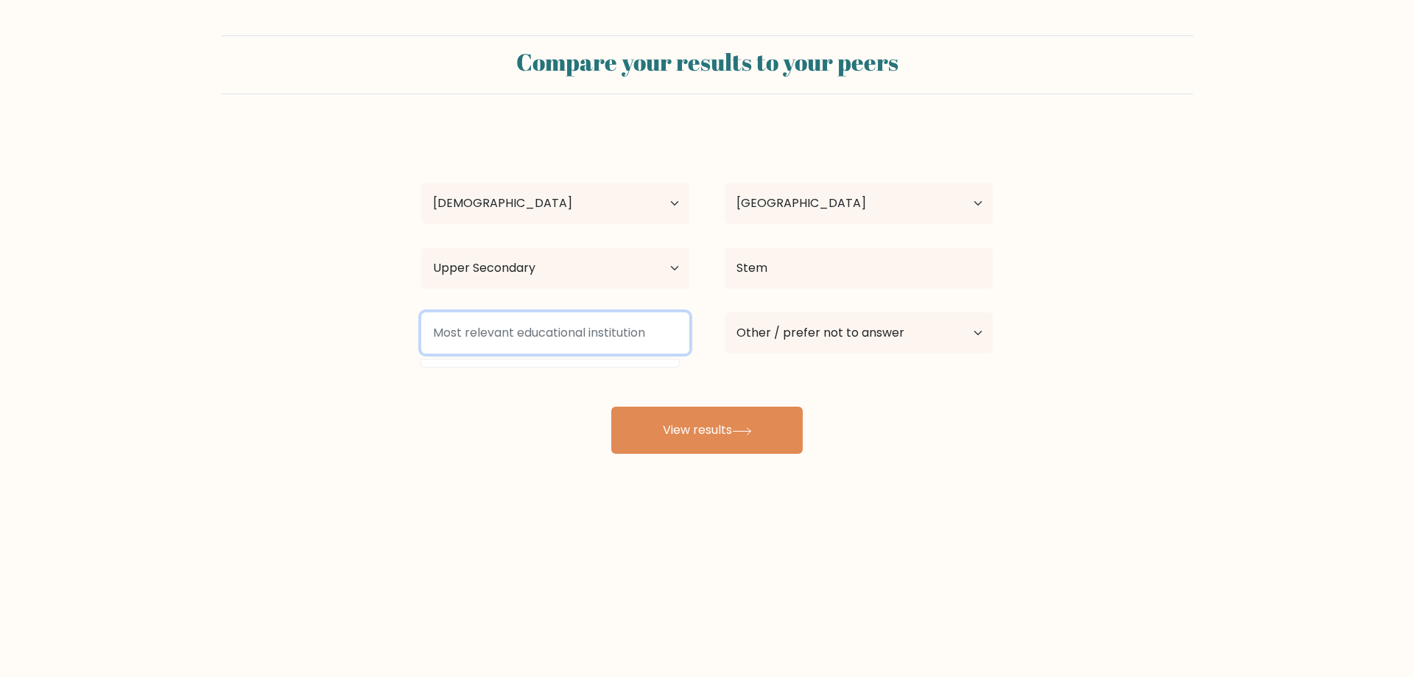
click at [525, 343] on input at bounding box center [555, 332] width 268 height 41
type input "subi"
drag, startPoint x: 486, startPoint y: 334, endPoint x: 390, endPoint y: 337, distance: 96.5
click at [390, 337] on form "Compare your results to your peers Angelene rolle Age Under 18 years old 18-24 …" at bounding box center [707, 244] width 1414 height 418
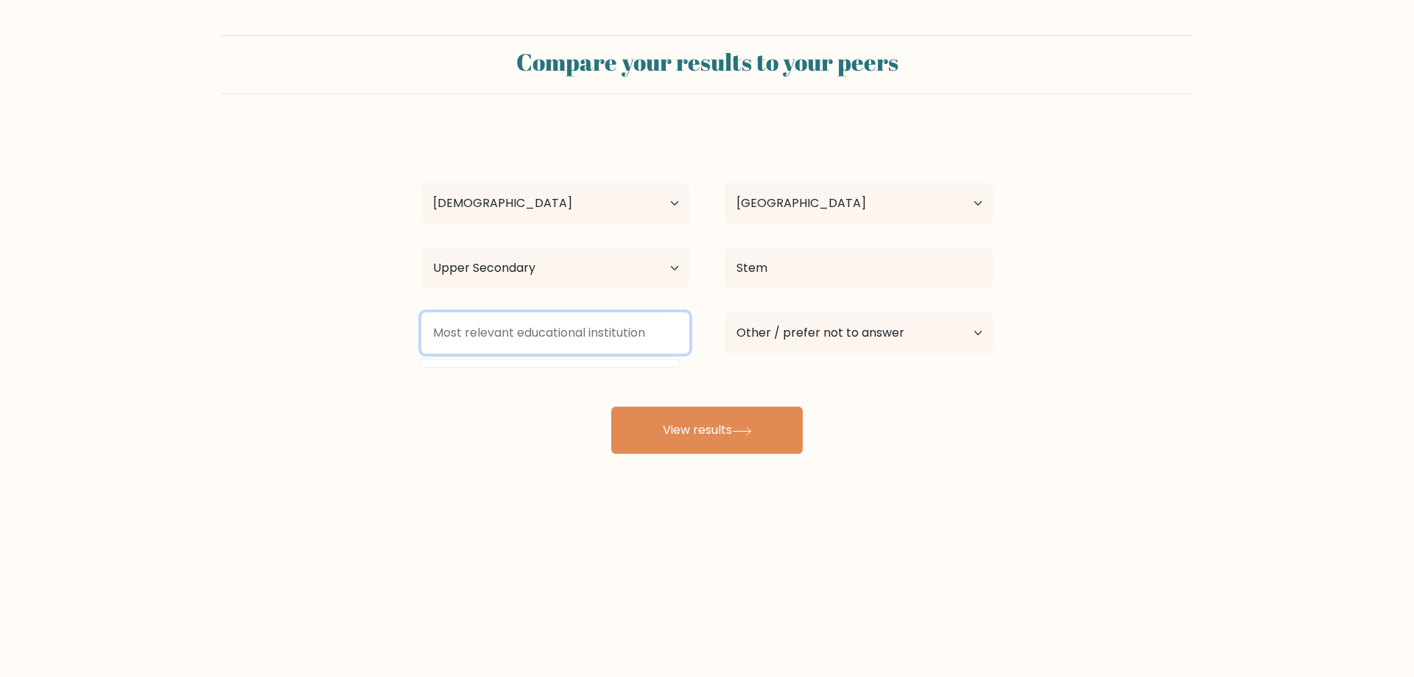
scroll to position [0, 0]
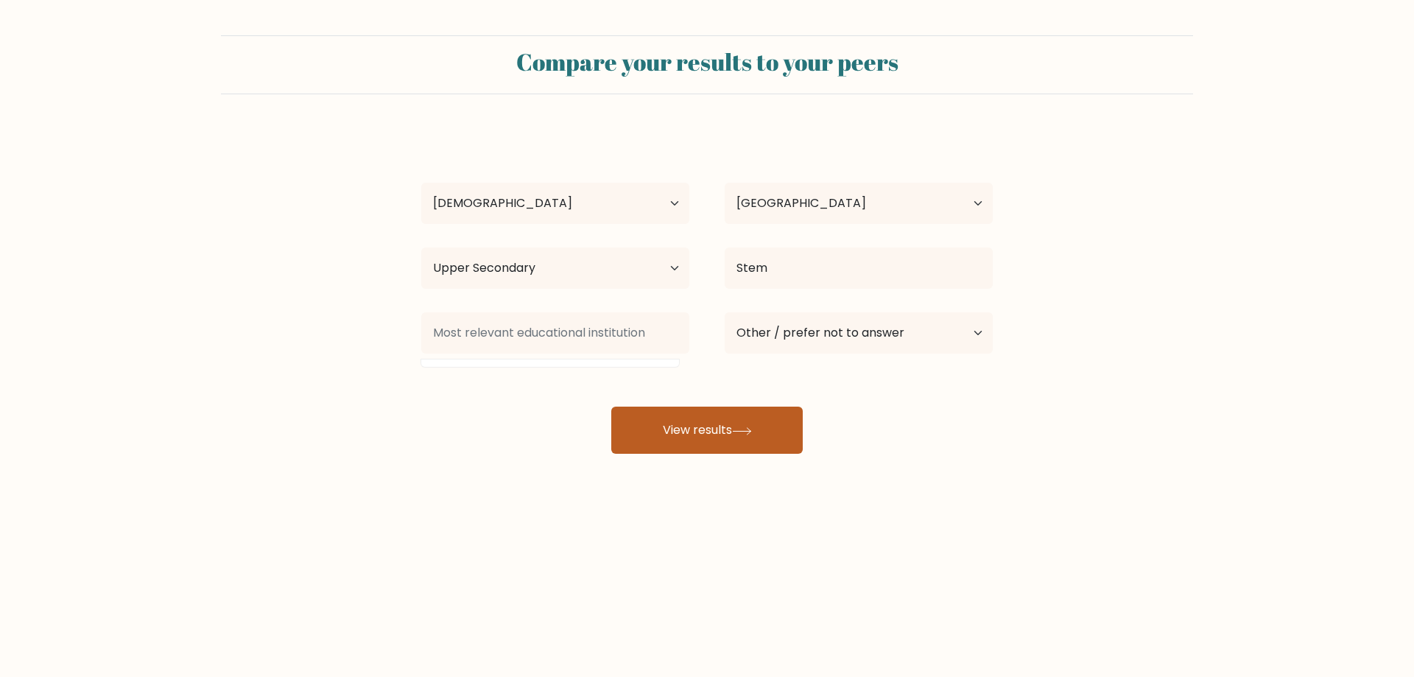
click at [712, 432] on button "View results" at bounding box center [707, 430] width 192 height 47
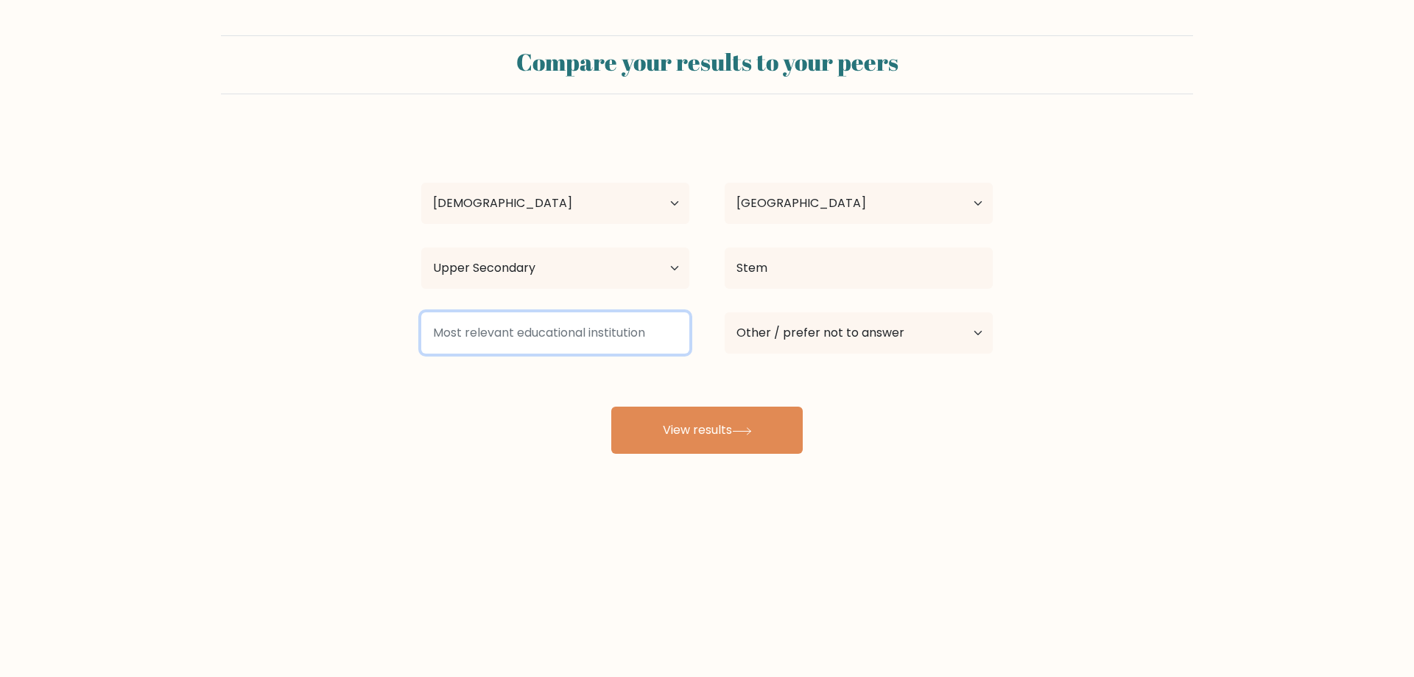
click at [521, 345] on input at bounding box center [555, 332] width 268 height 41
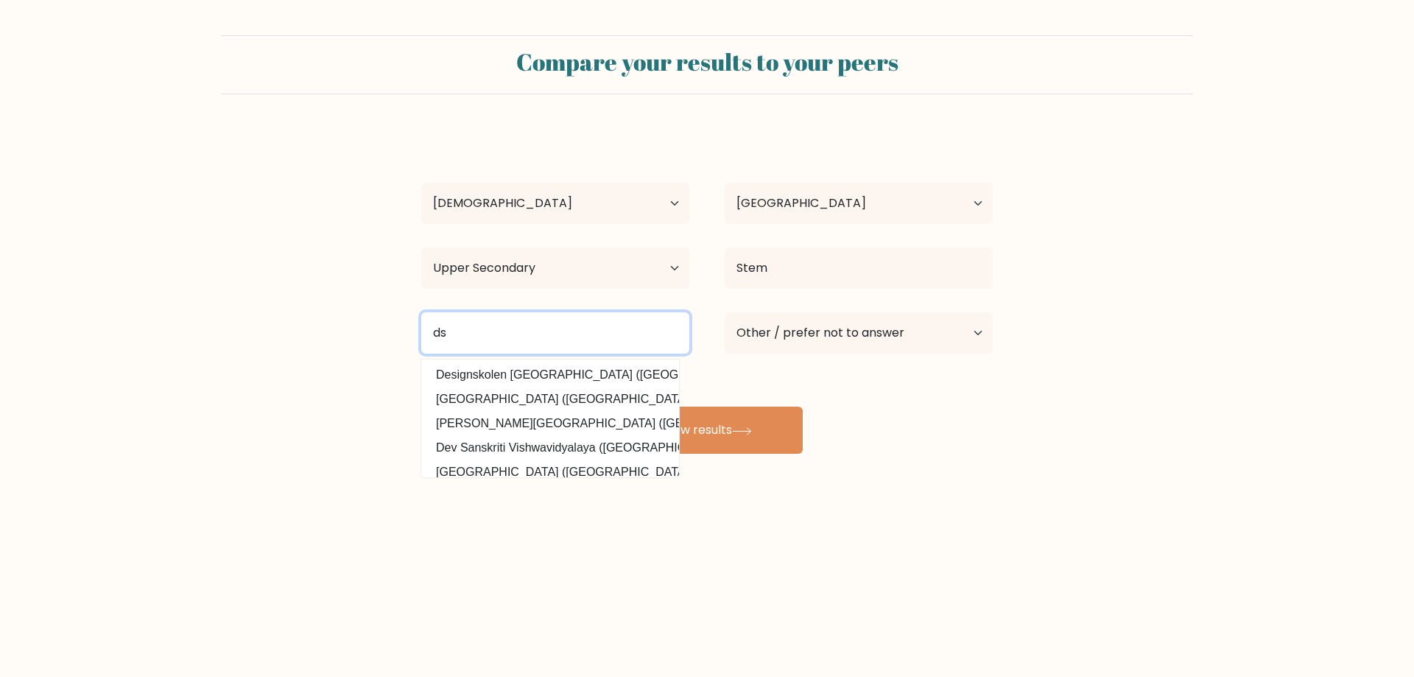
type input "d"
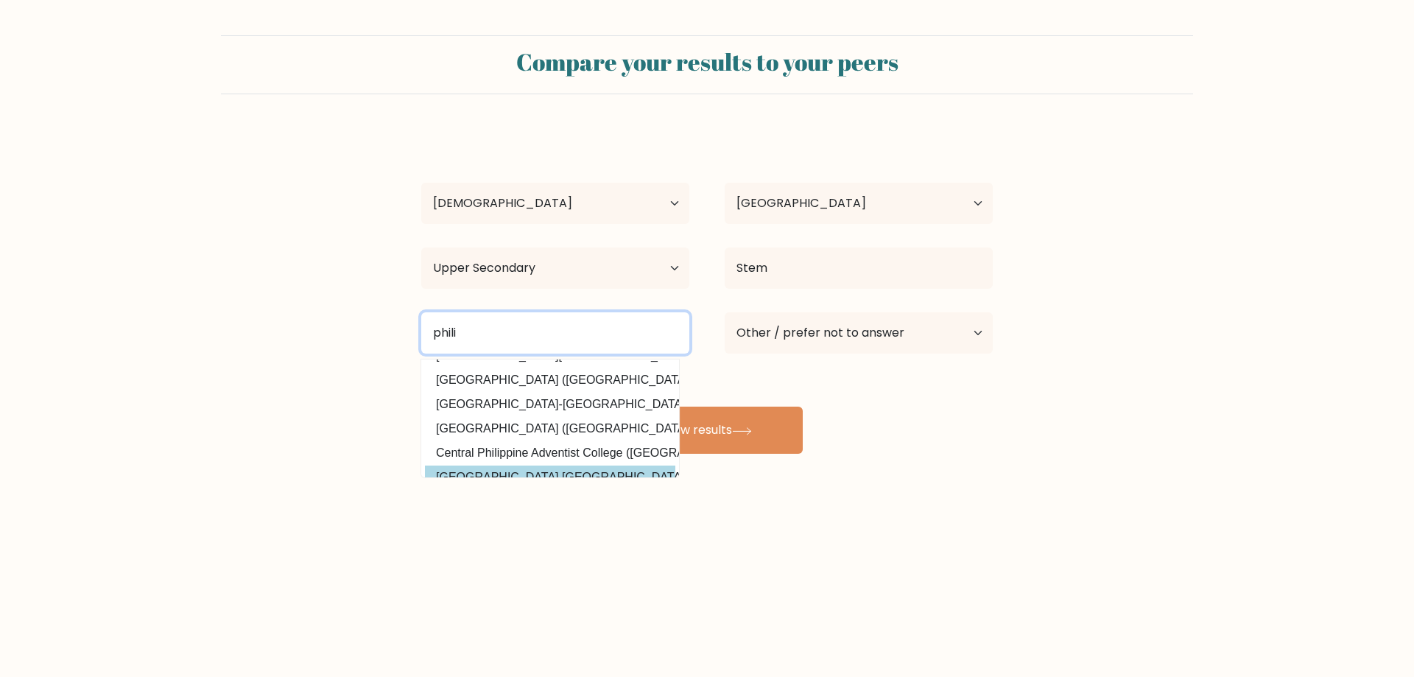
scroll to position [70, 0]
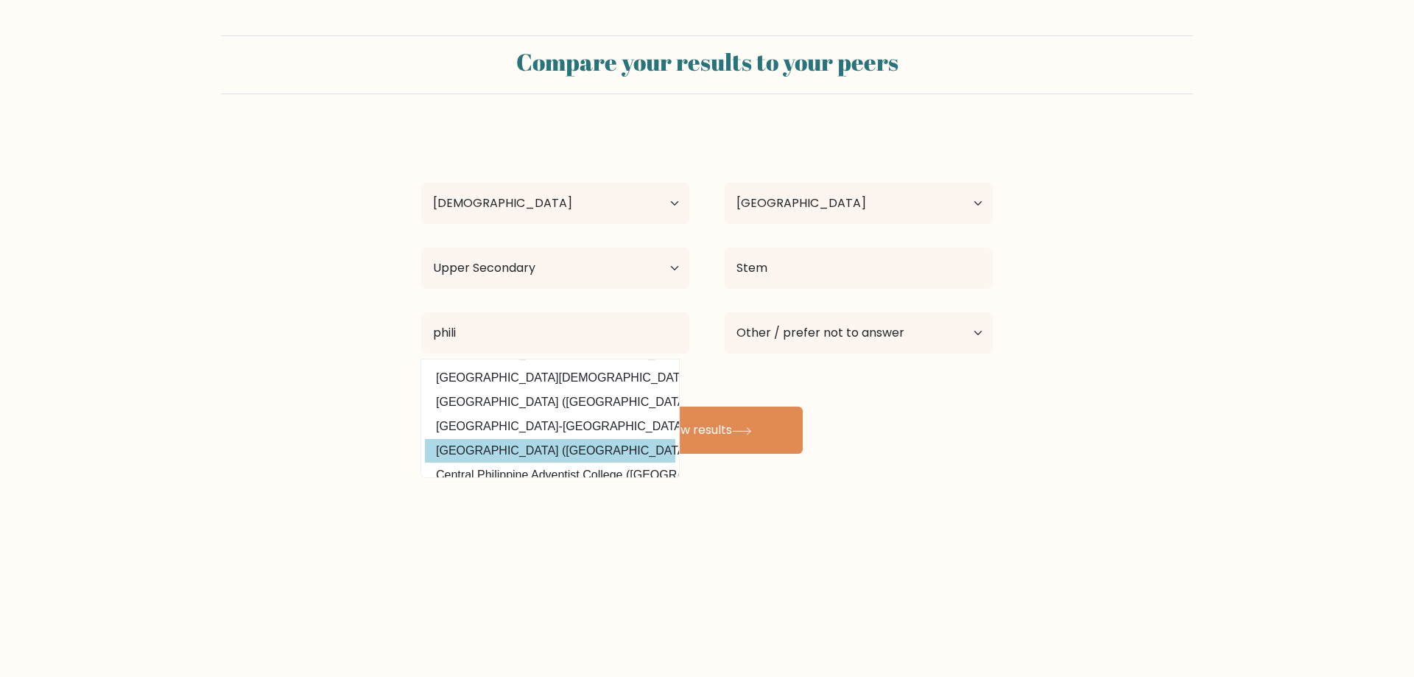
click at [505, 445] on option "Western Philippines University (Philippines)" at bounding box center [550, 451] width 250 height 24
type input "[GEOGRAPHIC_DATA]"
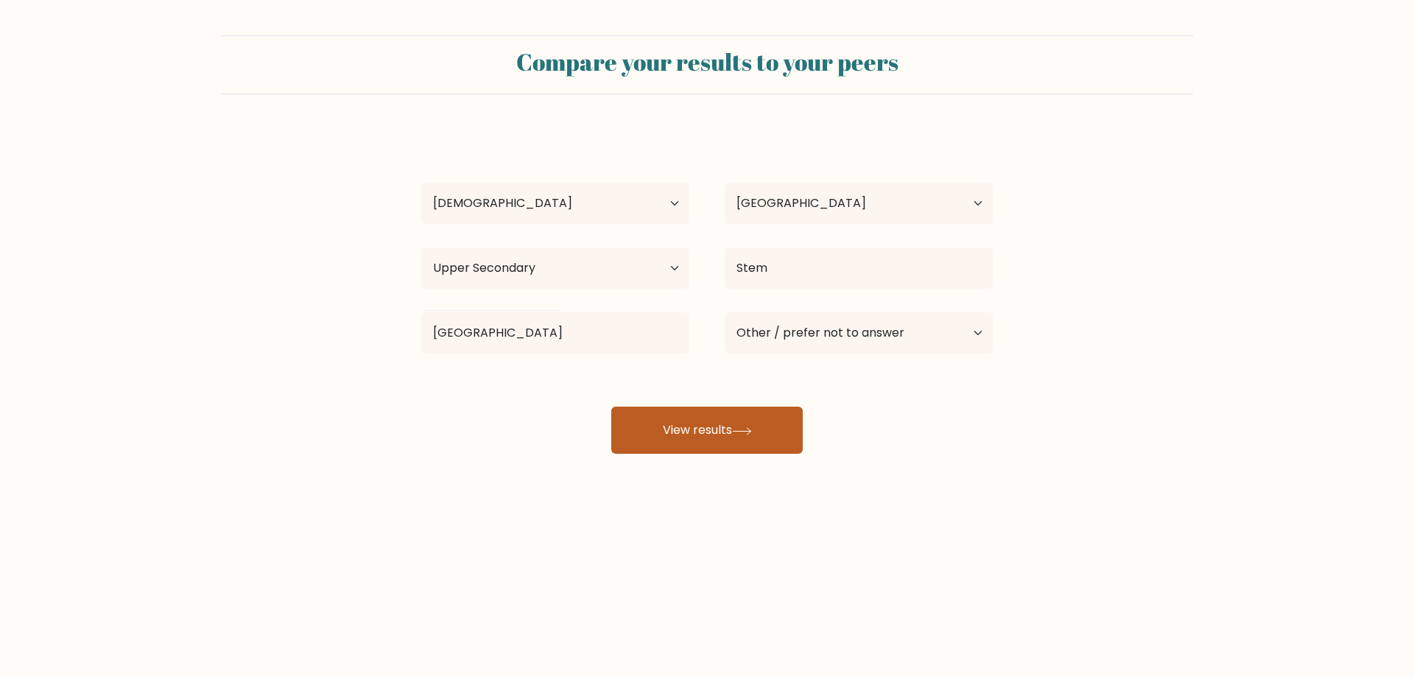
click at [752, 442] on button "View results" at bounding box center [707, 430] width 192 height 47
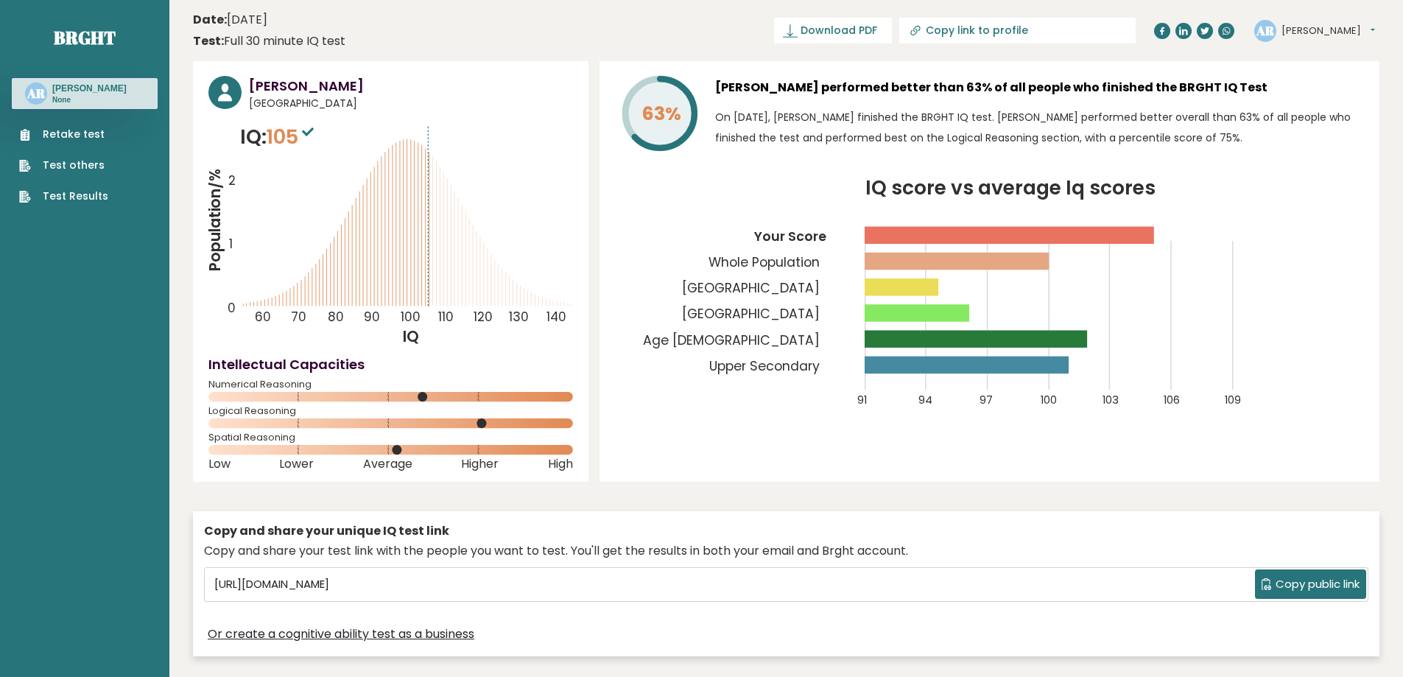
click at [892, 38] on link "Download PDF" at bounding box center [833, 31] width 118 height 26
